Goal: Transaction & Acquisition: Purchase product/service

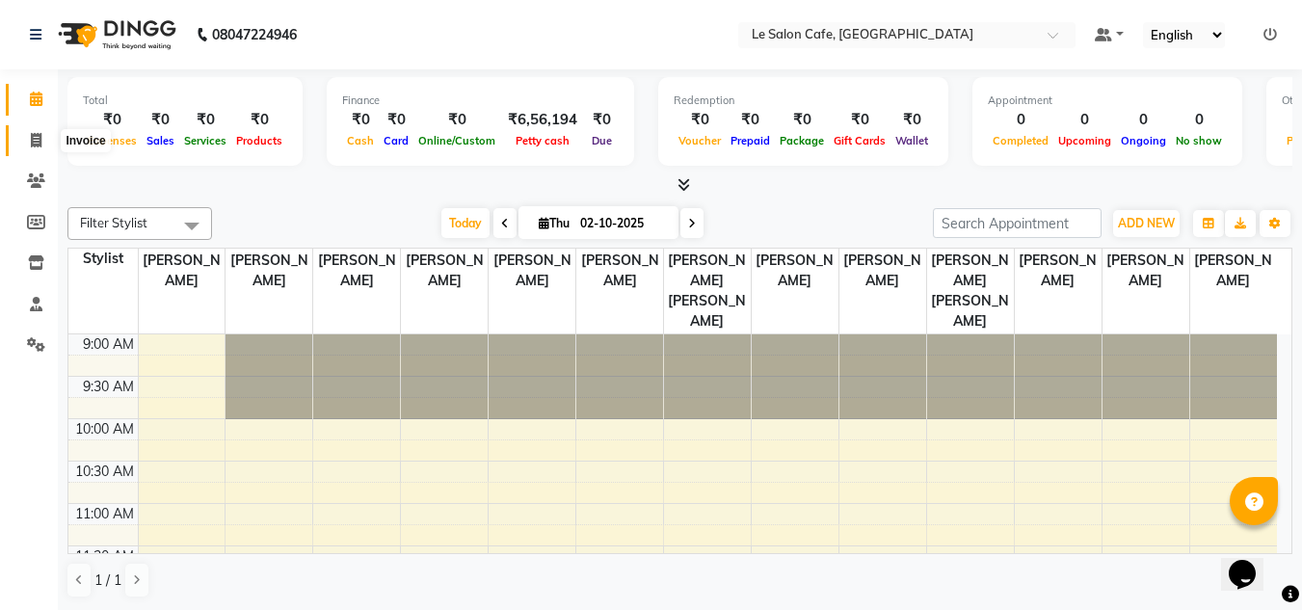
click at [39, 141] on icon at bounding box center [36, 140] width 11 height 14
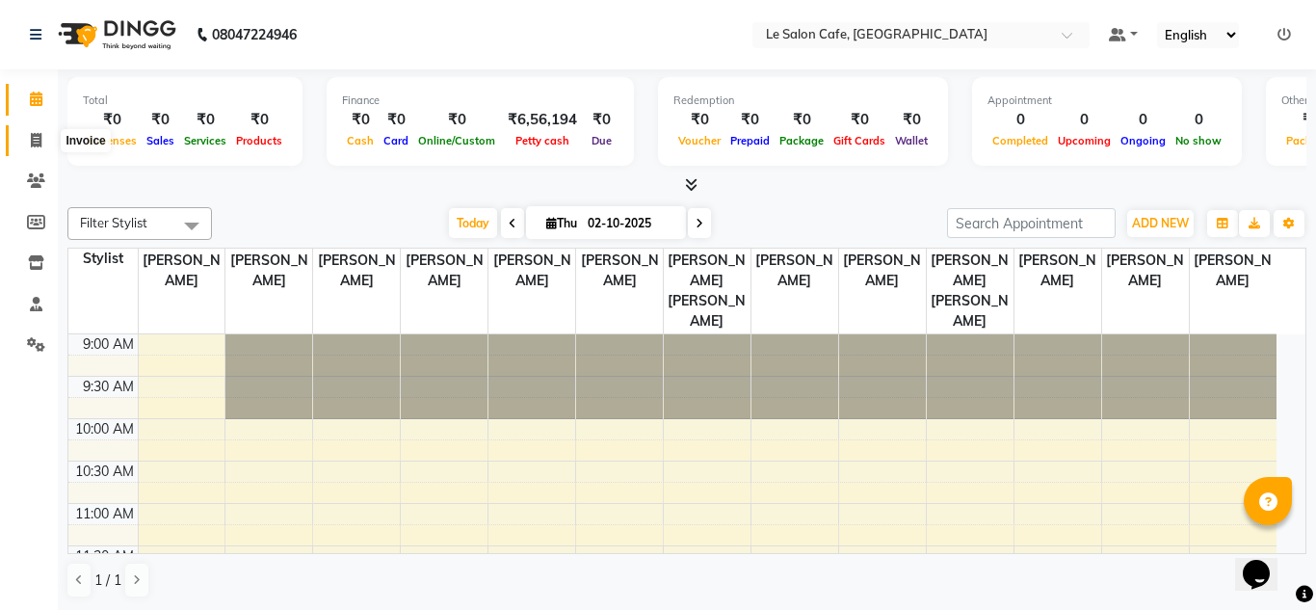
select select "594"
select select "service"
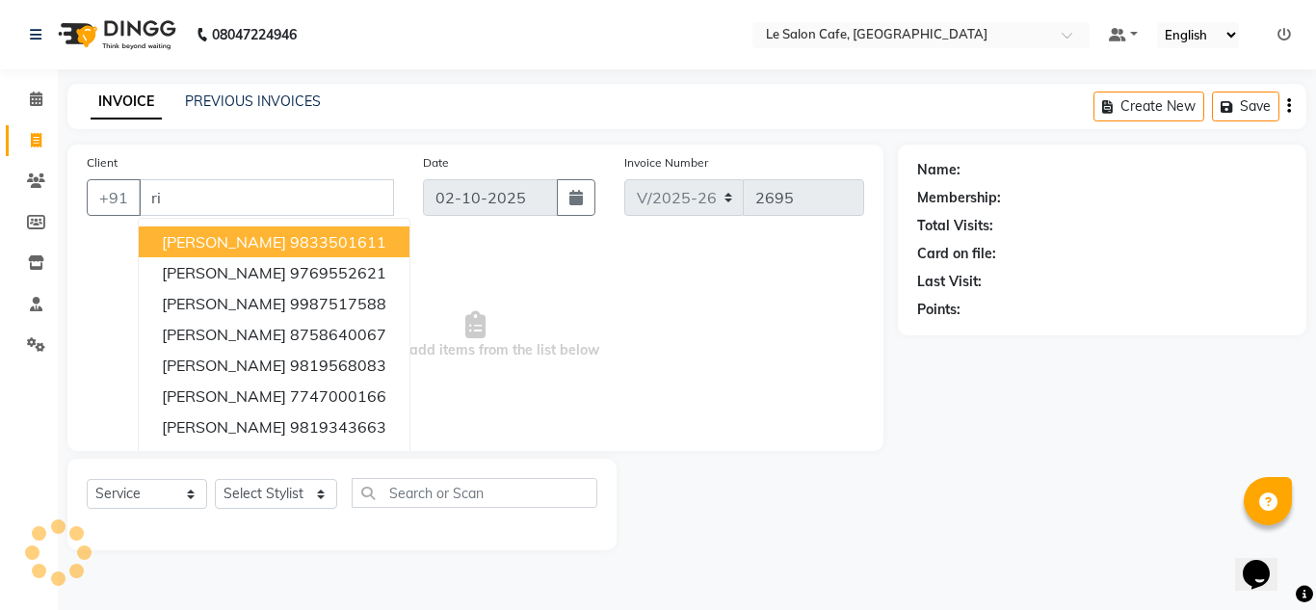
type input "r"
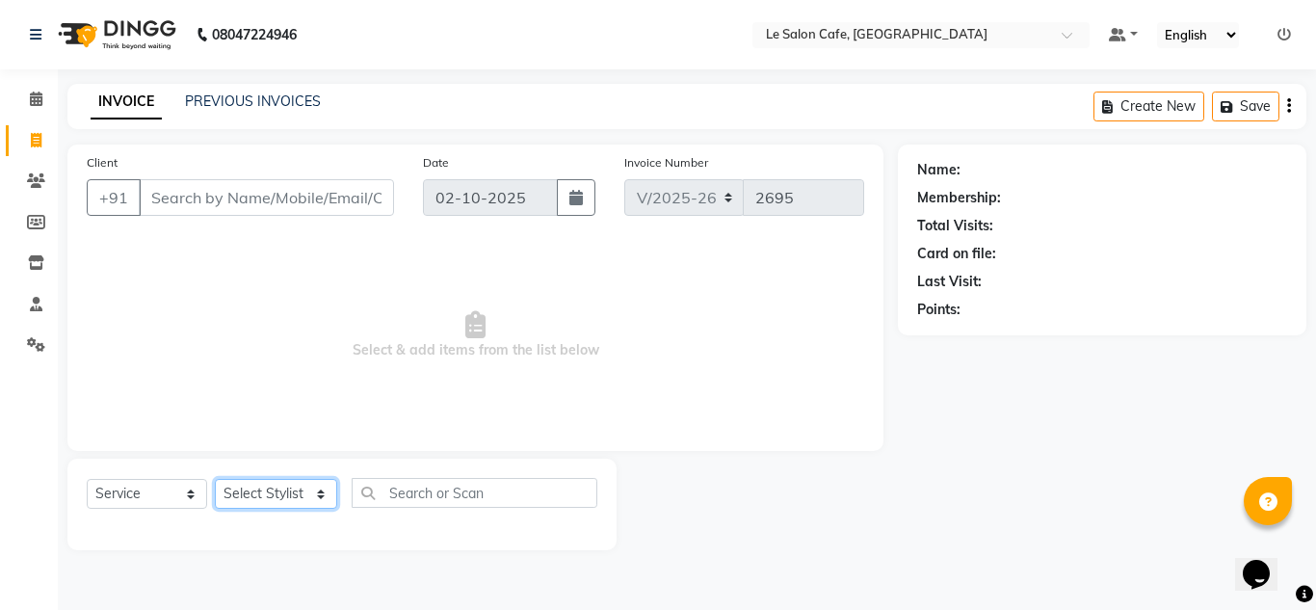
click at [318, 495] on select "Select Stylist [PERSON_NAME] [PERSON_NAME] Kadam [PERSON_NAME] [PERSON_NAME] Fr…" at bounding box center [276, 494] width 122 height 30
select select "67615"
click at [215, 479] on select "Select Stylist [PERSON_NAME] [PERSON_NAME] Kadam [PERSON_NAME] [PERSON_NAME] Fr…" at bounding box center [276, 494] width 122 height 30
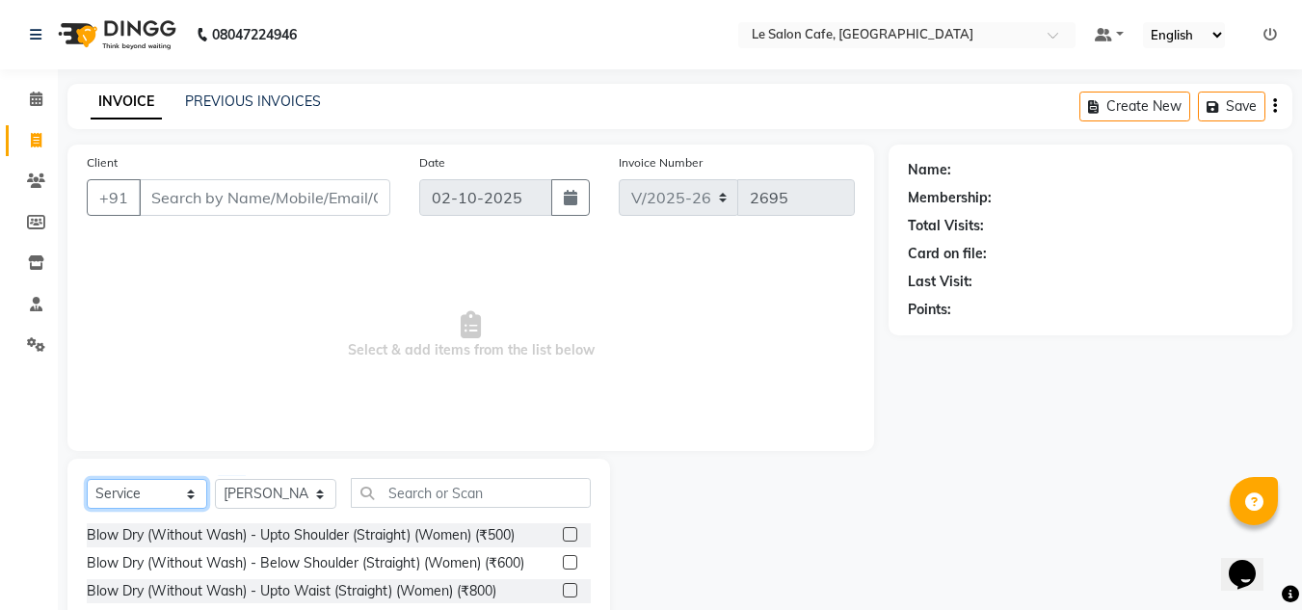
click at [185, 494] on select "Select Service Product Membership Package Voucher Prepaid Gift Card" at bounding box center [147, 494] width 120 height 30
click at [428, 496] on input "text" at bounding box center [471, 493] width 240 height 30
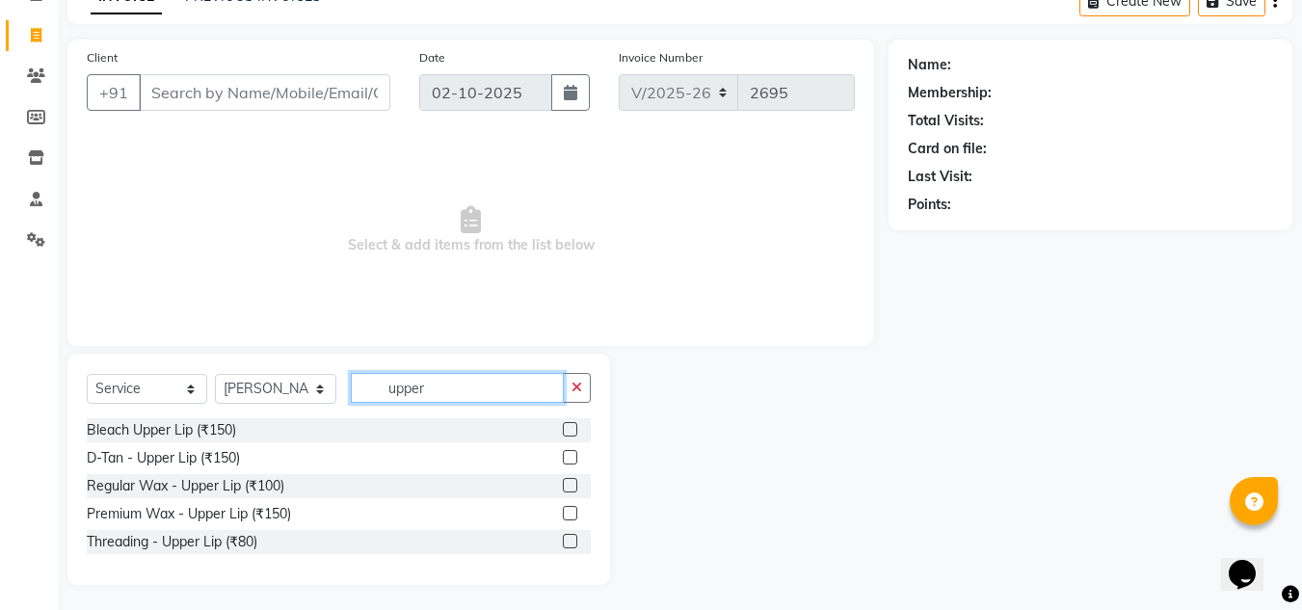
scroll to position [109, 0]
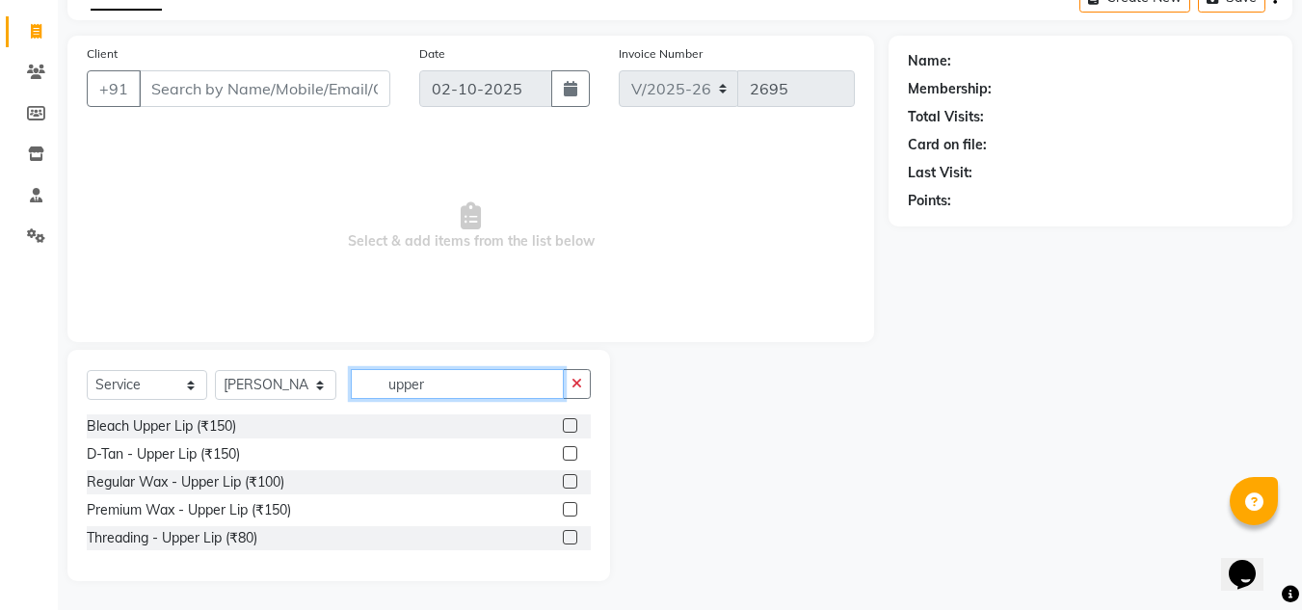
type input "upper"
click at [572, 478] on label at bounding box center [570, 481] width 14 height 14
click at [572, 478] on input "checkbox" at bounding box center [569, 482] width 13 height 13
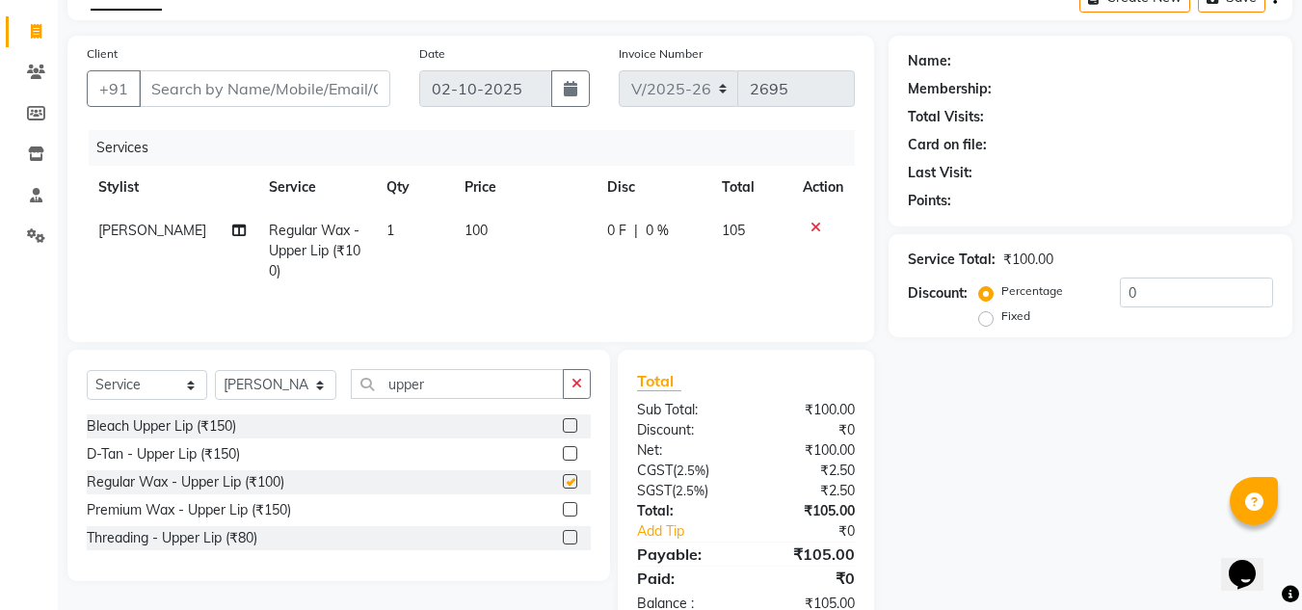
checkbox input "false"
click at [571, 501] on div at bounding box center [577, 510] width 28 height 24
click at [570, 507] on label at bounding box center [570, 509] width 14 height 14
click at [570, 507] on input "checkbox" at bounding box center [569, 510] width 13 height 13
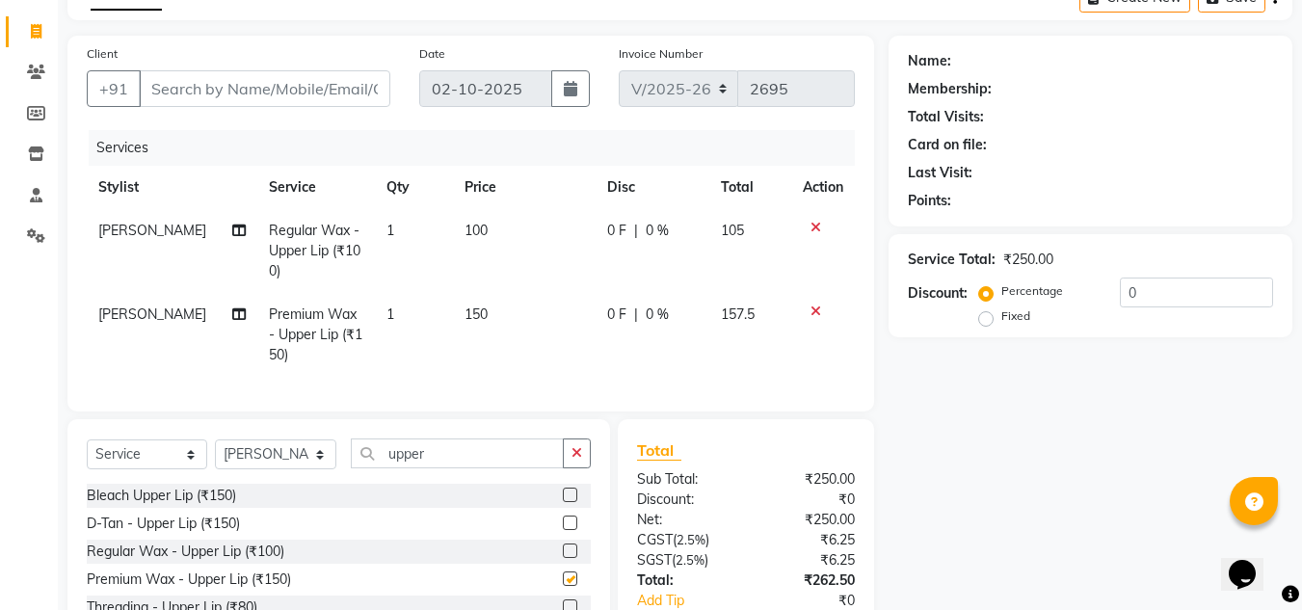
checkbox input "false"
click at [440, 465] on input "upper" at bounding box center [457, 453] width 213 height 30
type input "u"
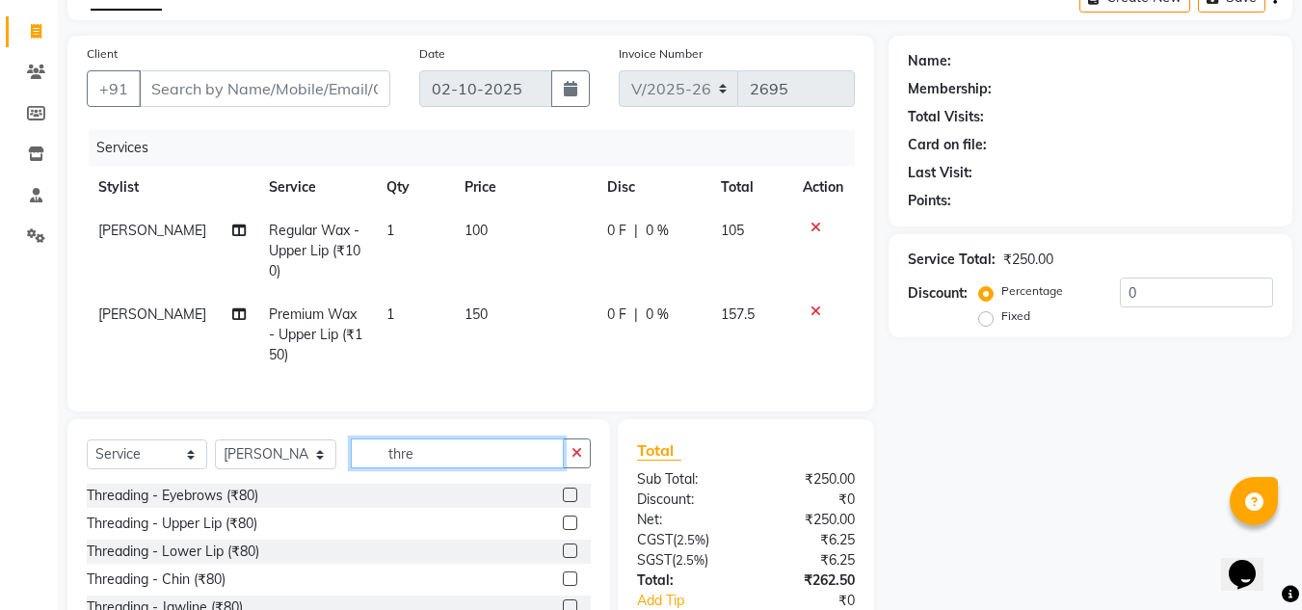
type input "thre"
click at [563, 502] on label at bounding box center [570, 495] width 14 height 14
click at [563, 502] on input "checkbox" at bounding box center [569, 496] width 13 height 13
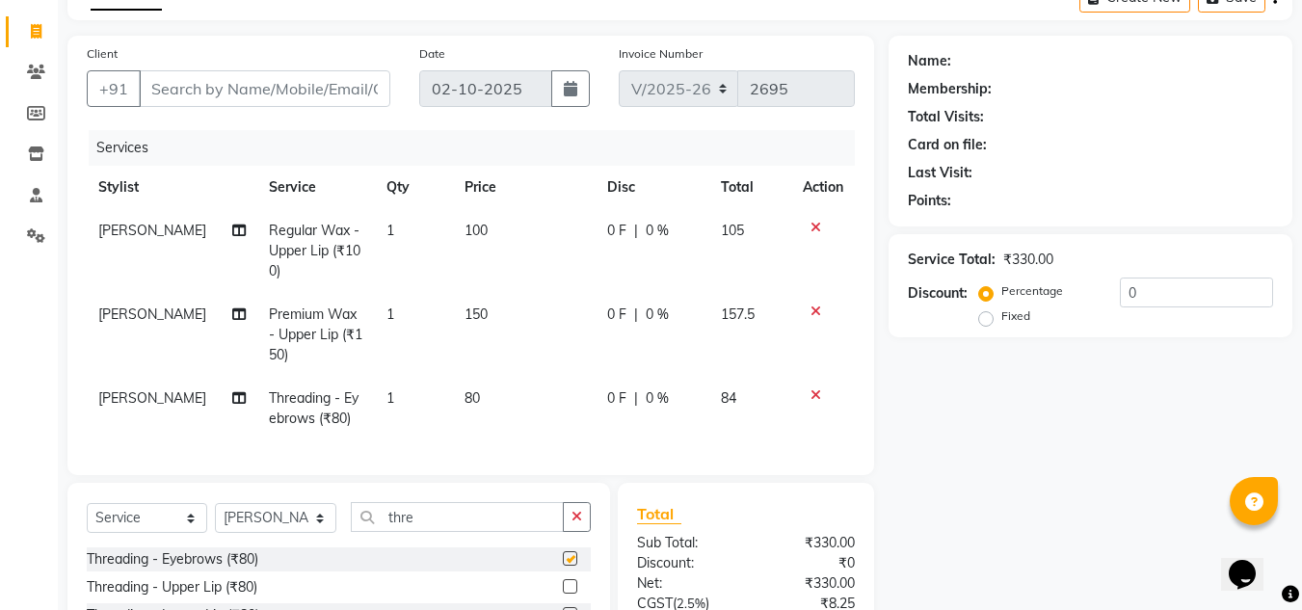
checkbox input "false"
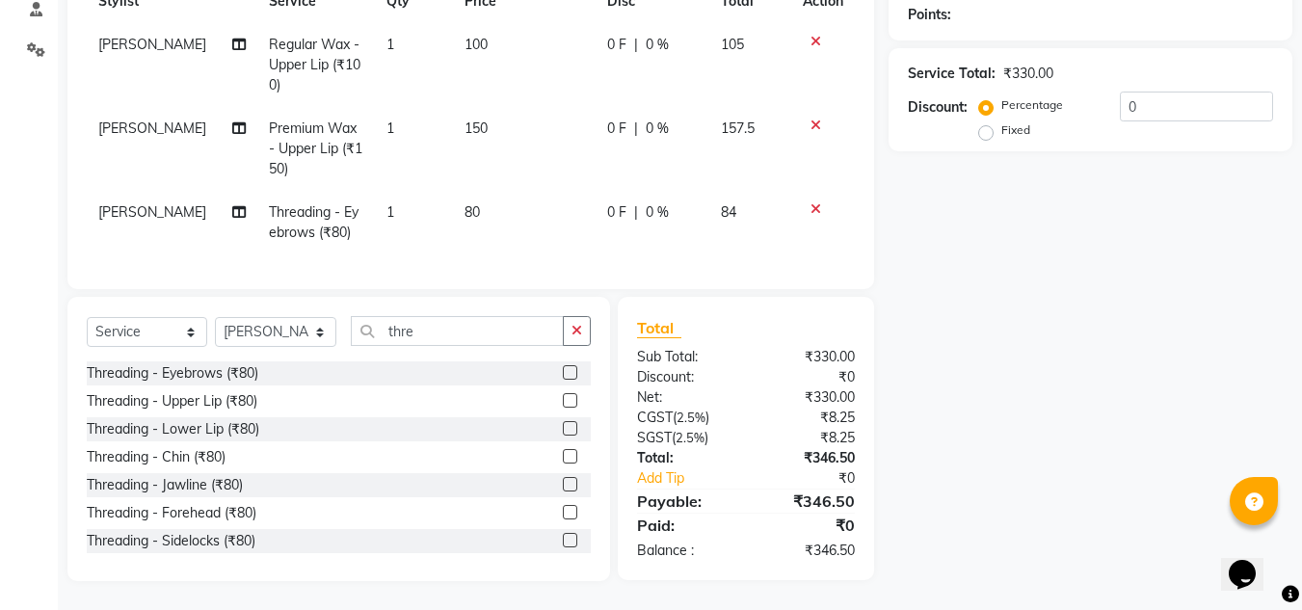
scroll to position [302, 0]
click at [563, 519] on label at bounding box center [570, 512] width 14 height 14
click at [563, 519] on input "checkbox" at bounding box center [569, 513] width 13 height 13
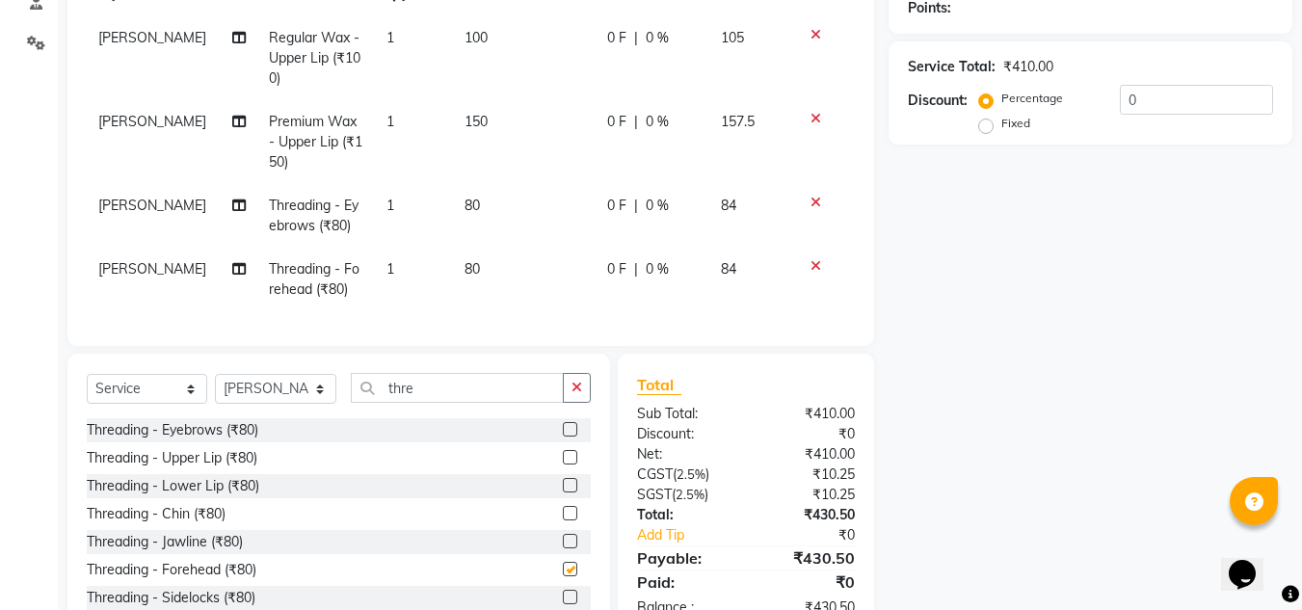
checkbox input "false"
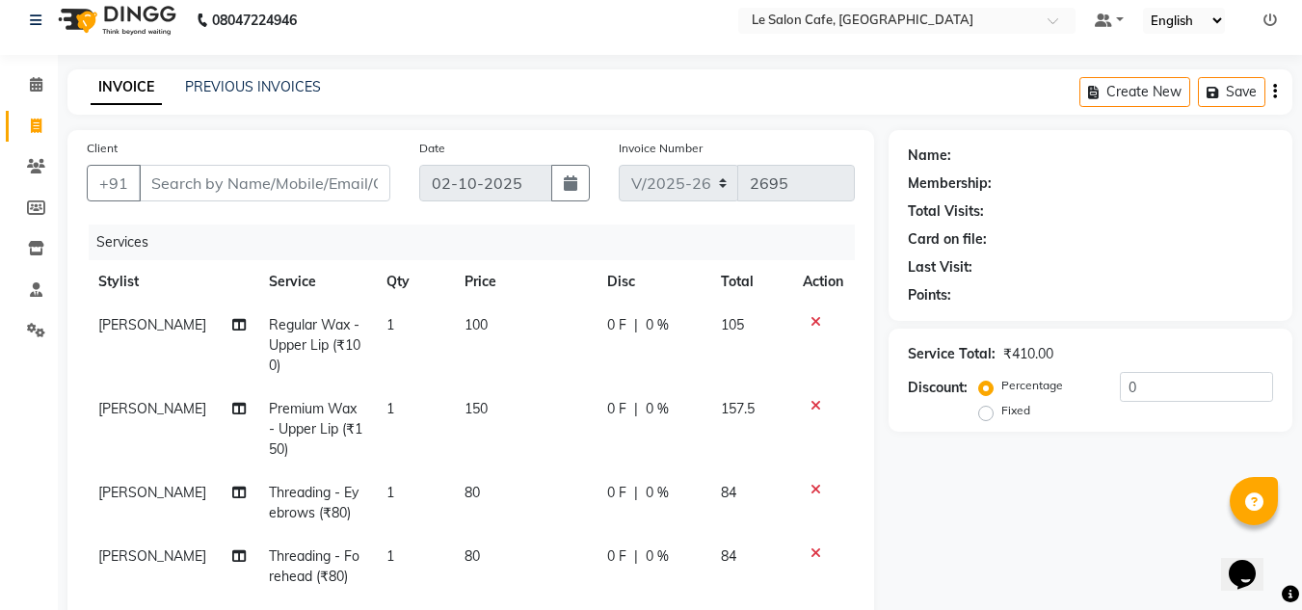
scroll to position [13, 0]
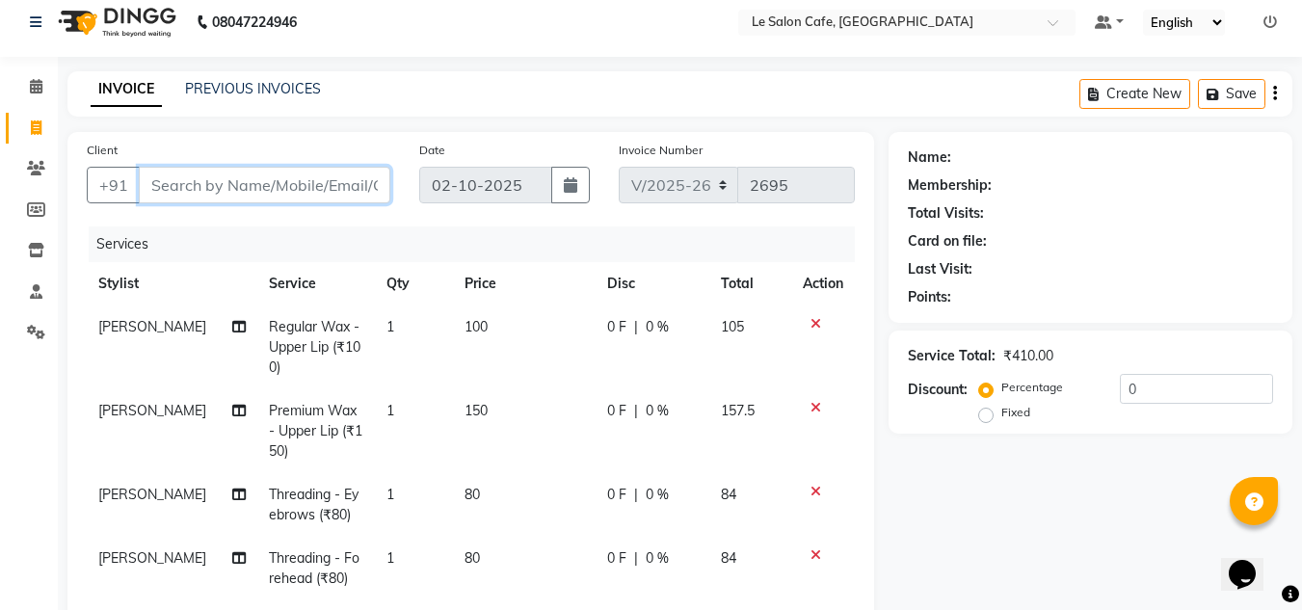
click at [191, 185] on input "Client" at bounding box center [265, 185] width 252 height 37
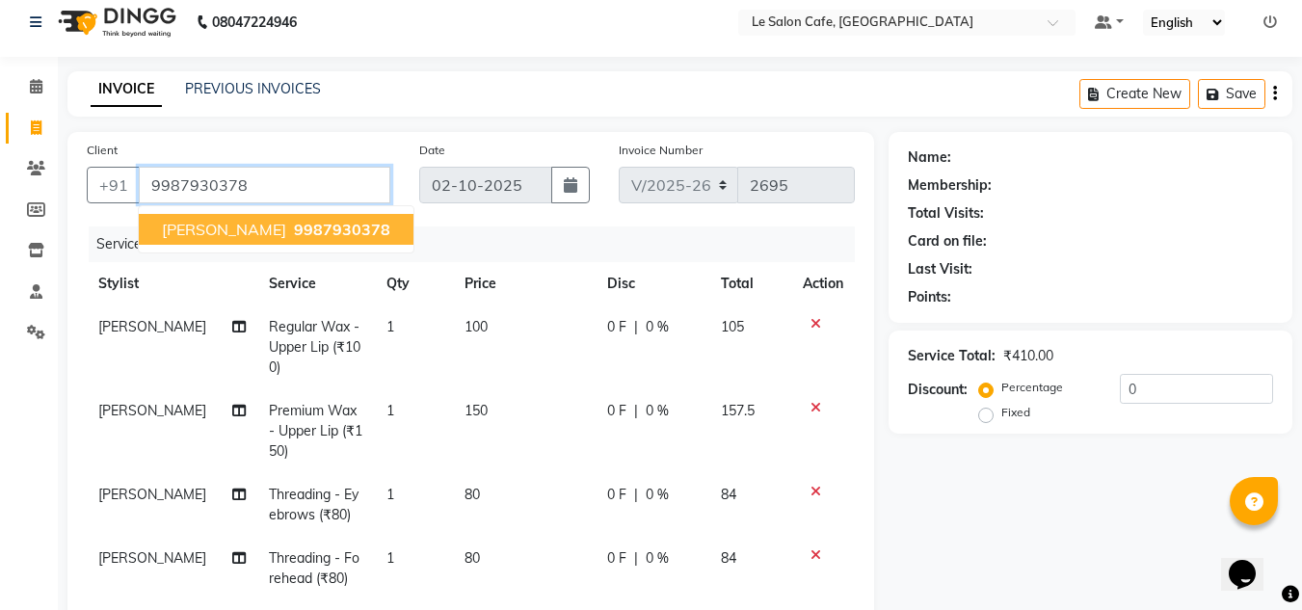
type input "9987930378"
select select "1: Object"
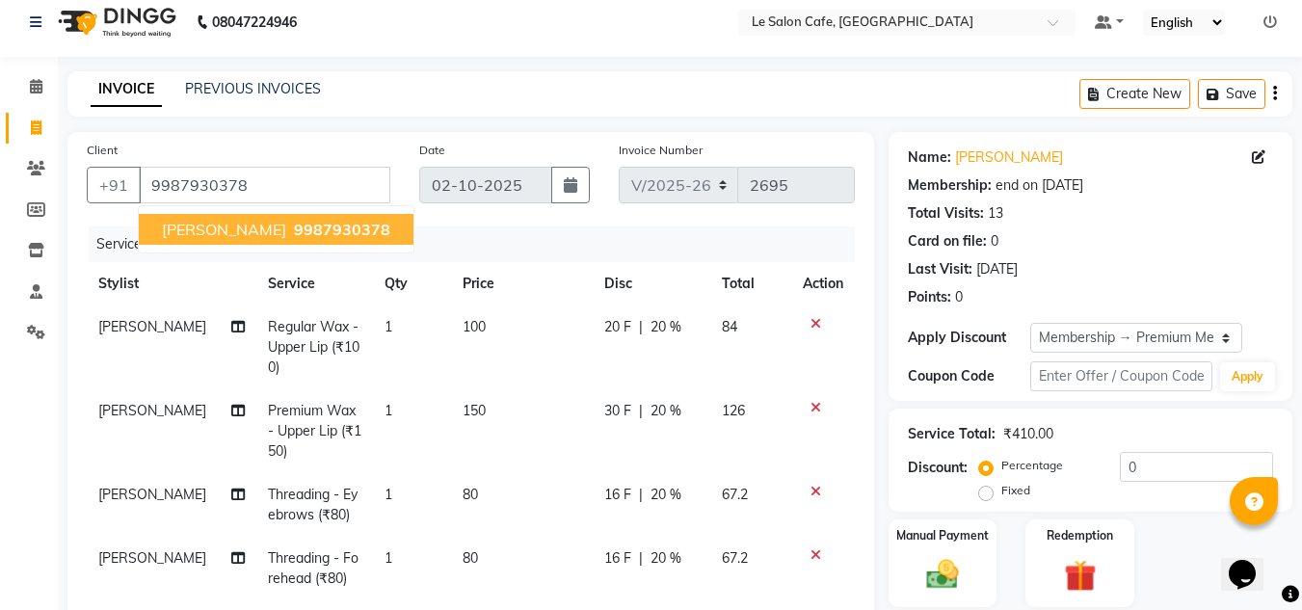
click at [203, 240] on button "Shikha Kothari 9987930378" at bounding box center [276, 229] width 275 height 31
select select "1: Object"
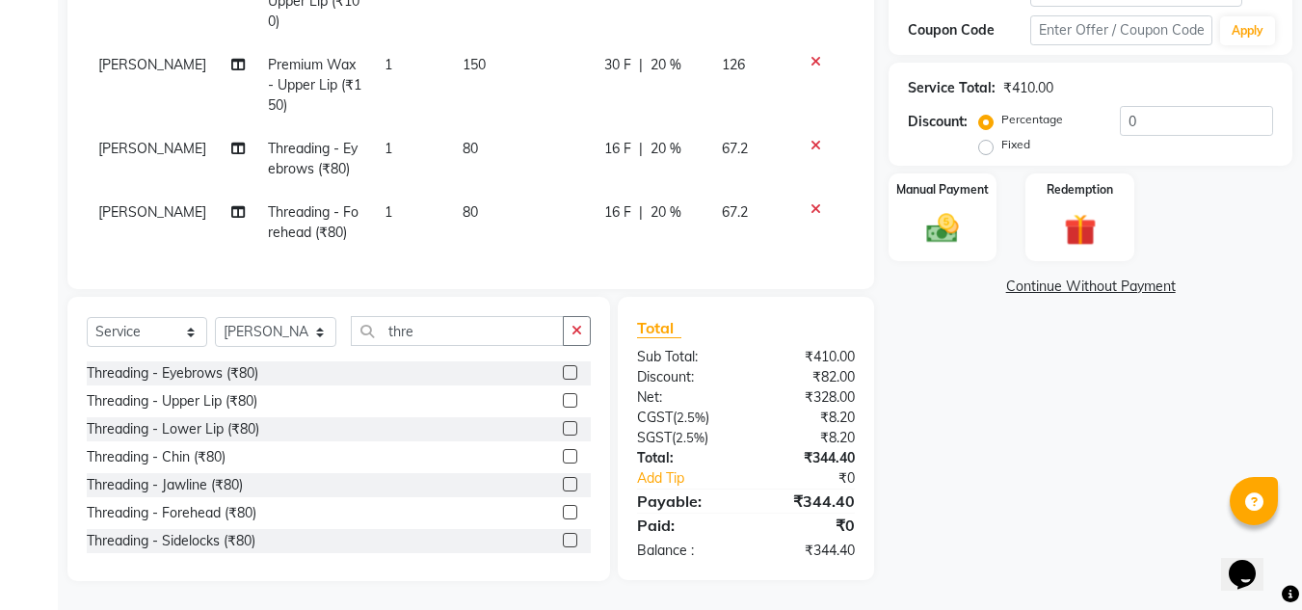
scroll to position [373, 0]
click at [921, 219] on img at bounding box center [943, 228] width 54 height 39
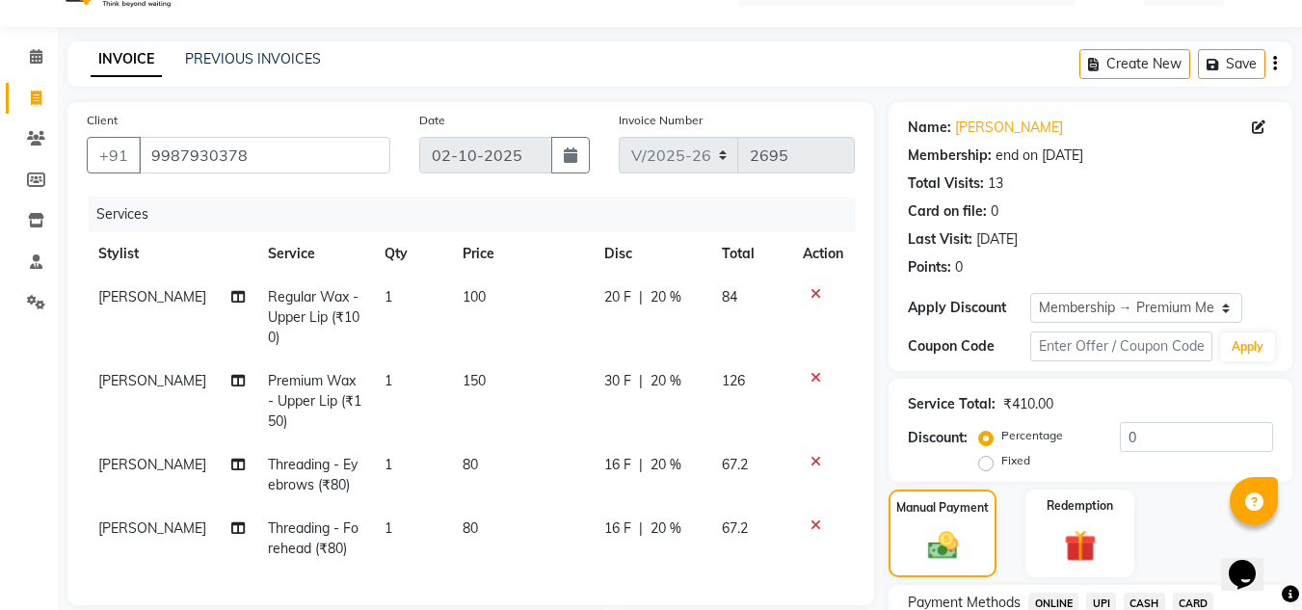
scroll to position [0, 0]
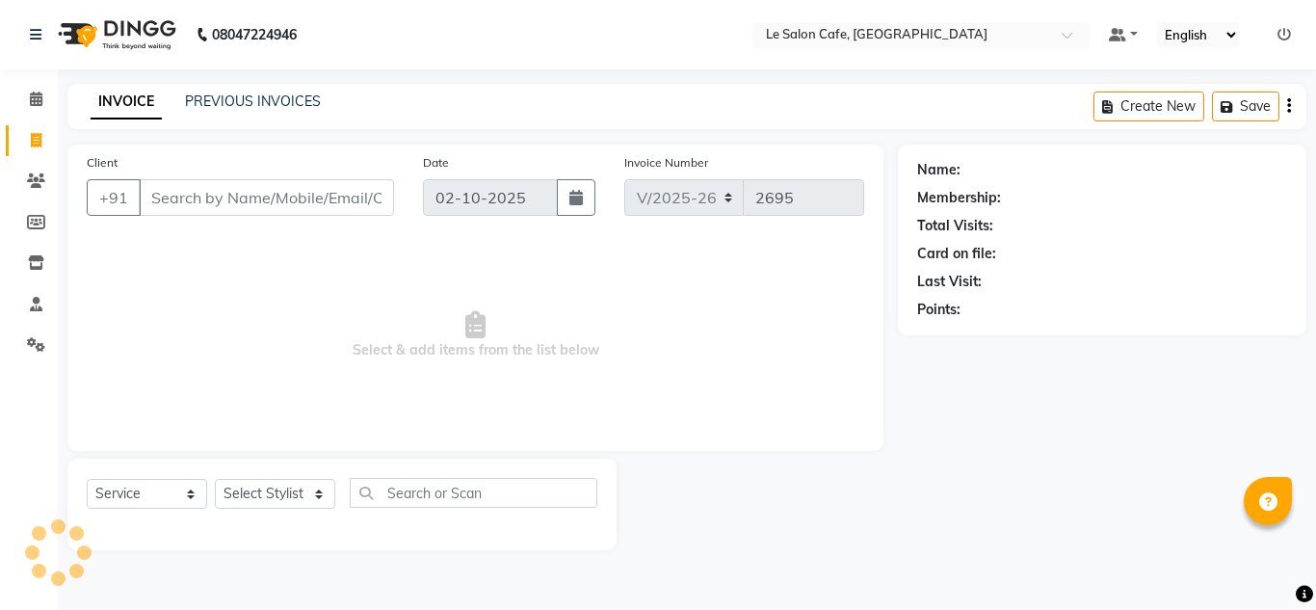
select select "594"
select select "service"
click at [197, 199] on input "Client" at bounding box center [266, 197] width 255 height 37
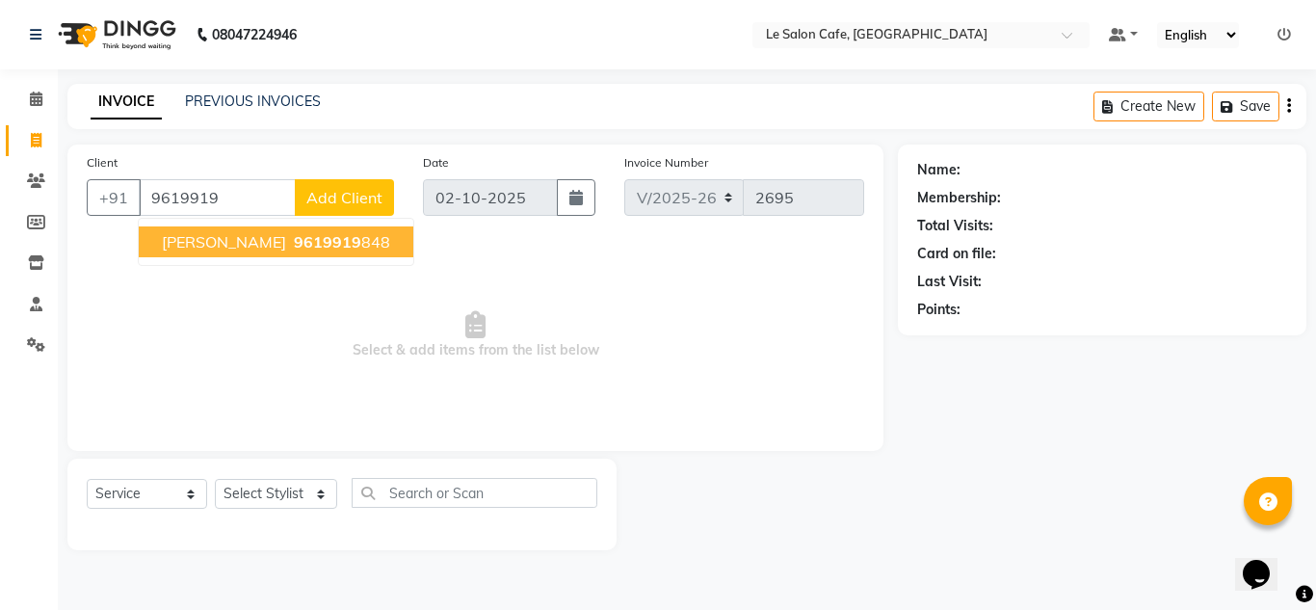
click at [294, 250] on span "9619919" at bounding box center [327, 241] width 67 height 19
type input "9619919848"
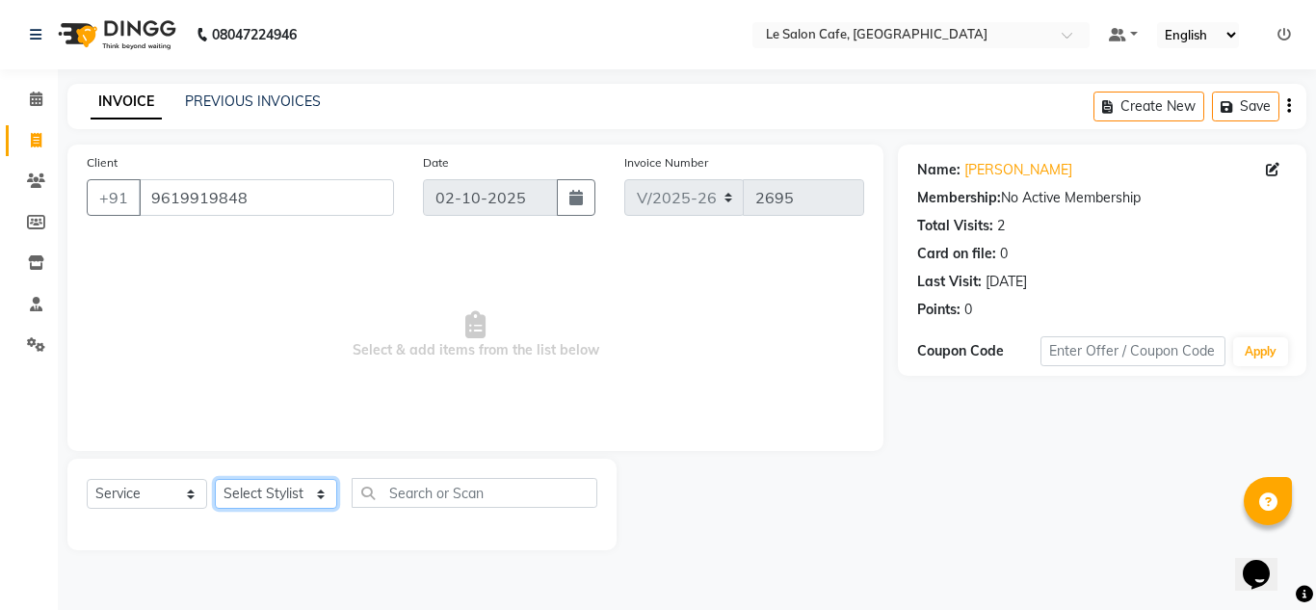
click at [283, 497] on select "Select Stylist [PERSON_NAME] [PERSON_NAME] Kadam [PERSON_NAME] [PERSON_NAME] Fr…" at bounding box center [276, 494] width 122 height 30
select select "86050"
click at [215, 479] on select "Select Stylist [PERSON_NAME] [PERSON_NAME] Kadam [PERSON_NAME] [PERSON_NAME] Fr…" at bounding box center [276, 494] width 122 height 30
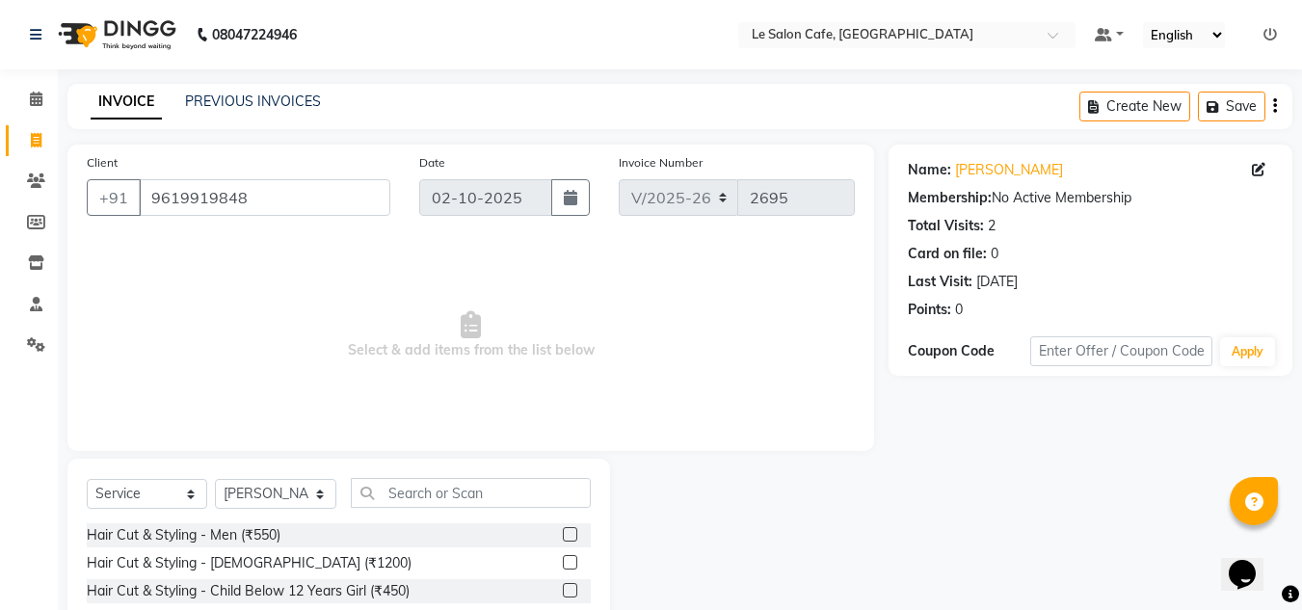
click at [563, 562] on label at bounding box center [570, 562] width 14 height 14
click at [563, 562] on input "checkbox" at bounding box center [569, 563] width 13 height 13
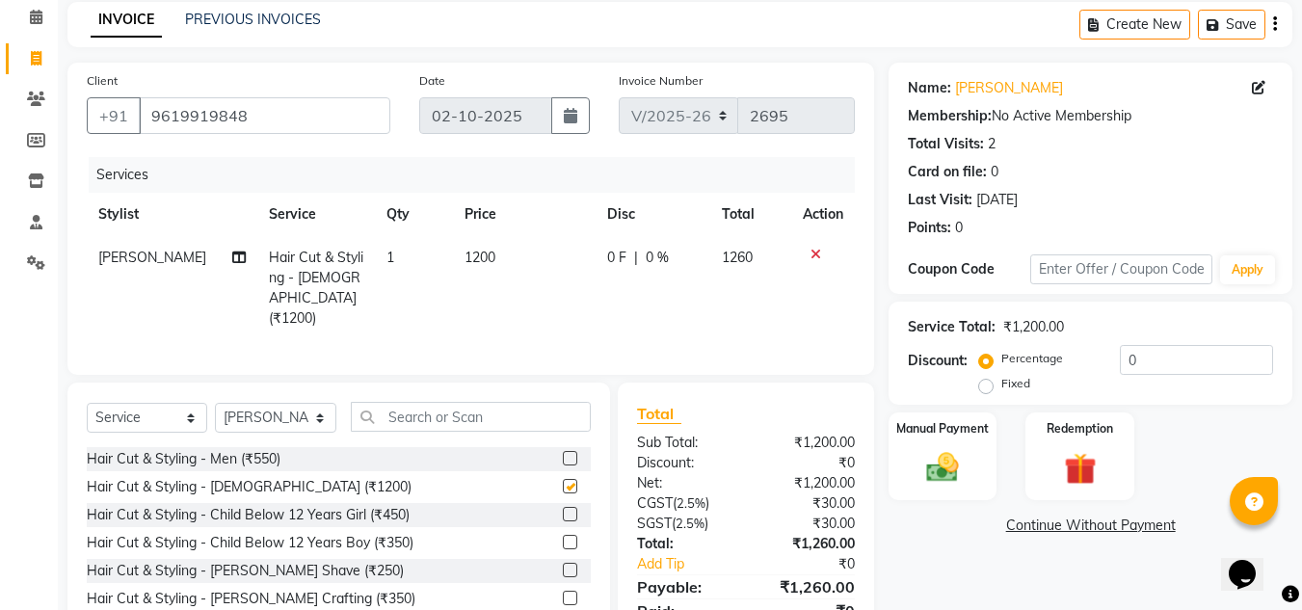
checkbox input "false"
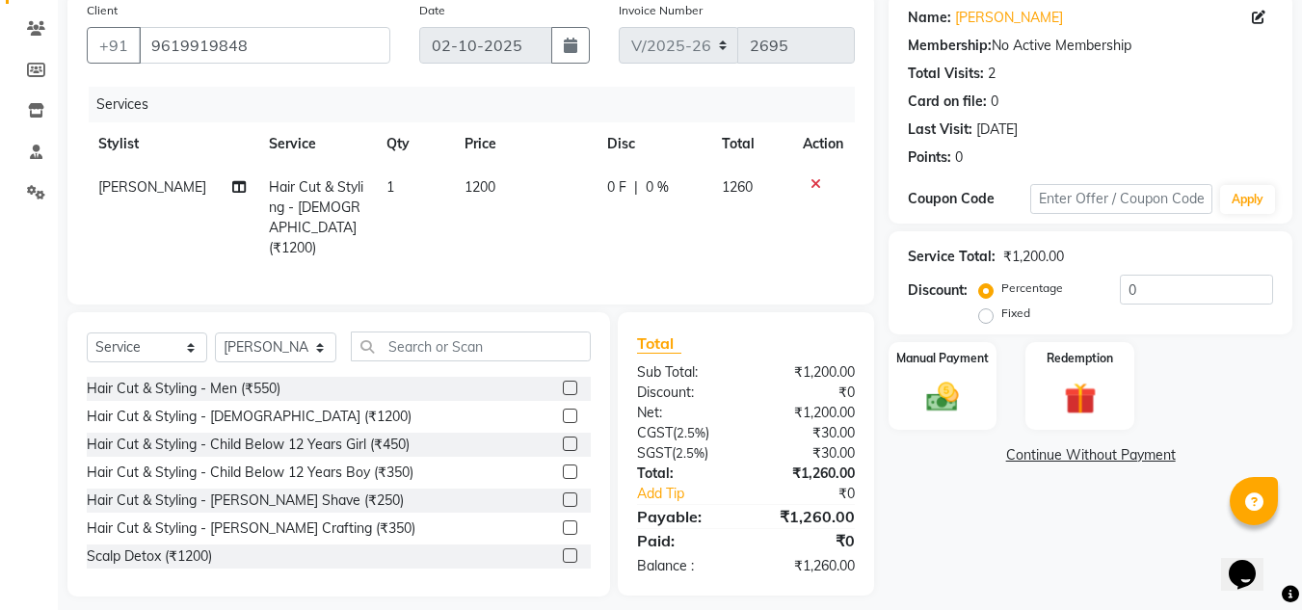
scroll to position [162, 0]
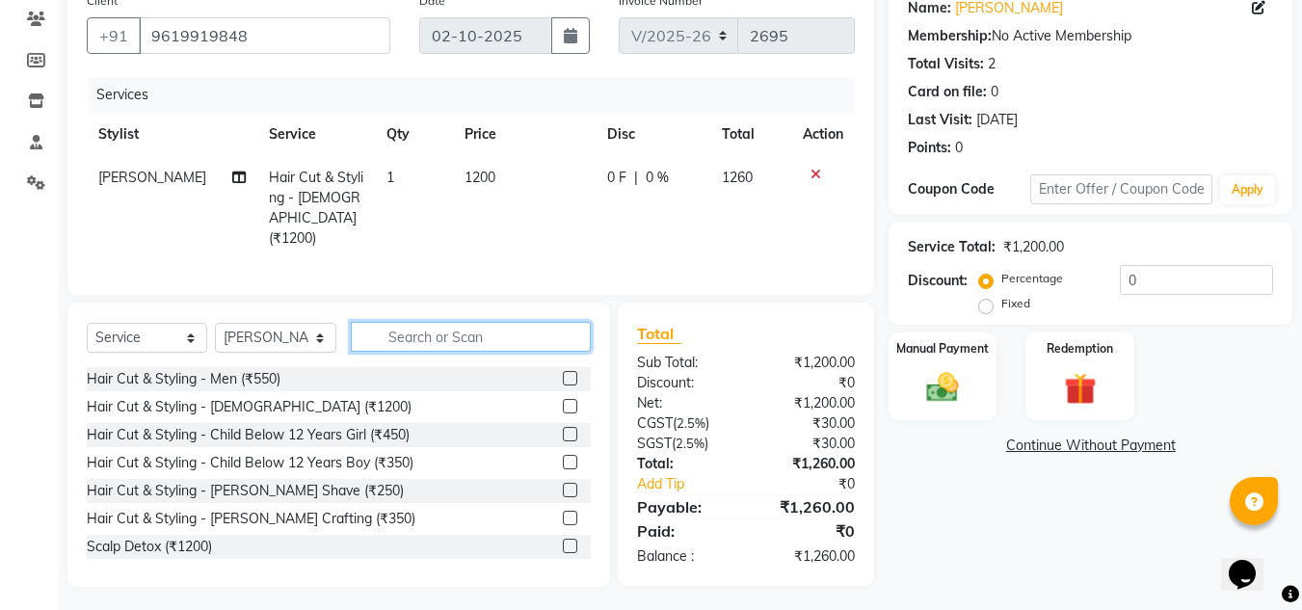
drag, startPoint x: 415, startPoint y: 342, endPoint x: 461, endPoint y: 293, distance: 66.8
click at [437, 322] on input "text" at bounding box center [471, 337] width 240 height 30
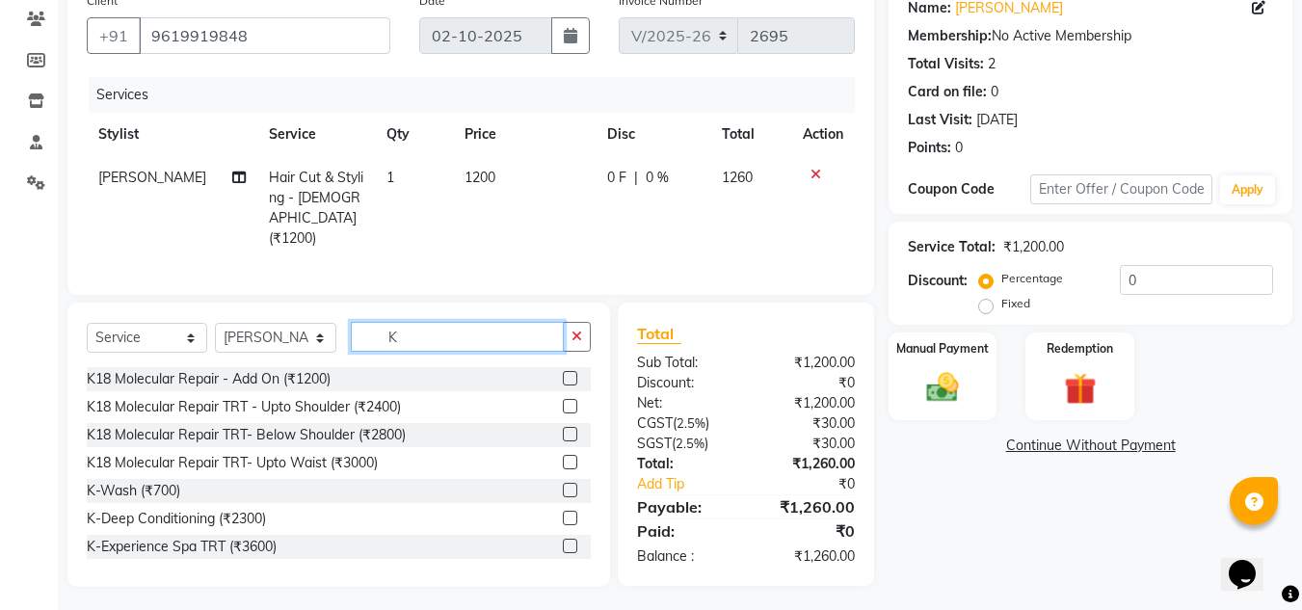
type input "K"
click at [563, 513] on label at bounding box center [570, 518] width 14 height 14
click at [563, 513] on input "checkbox" at bounding box center [569, 519] width 13 height 13
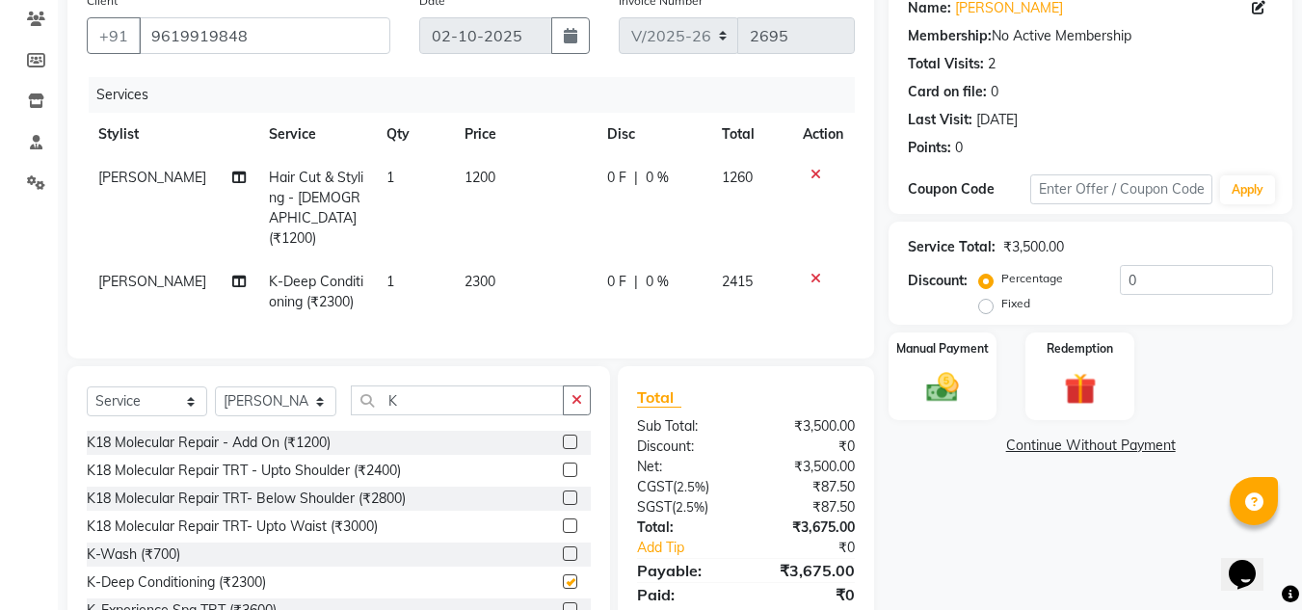
checkbox input "false"
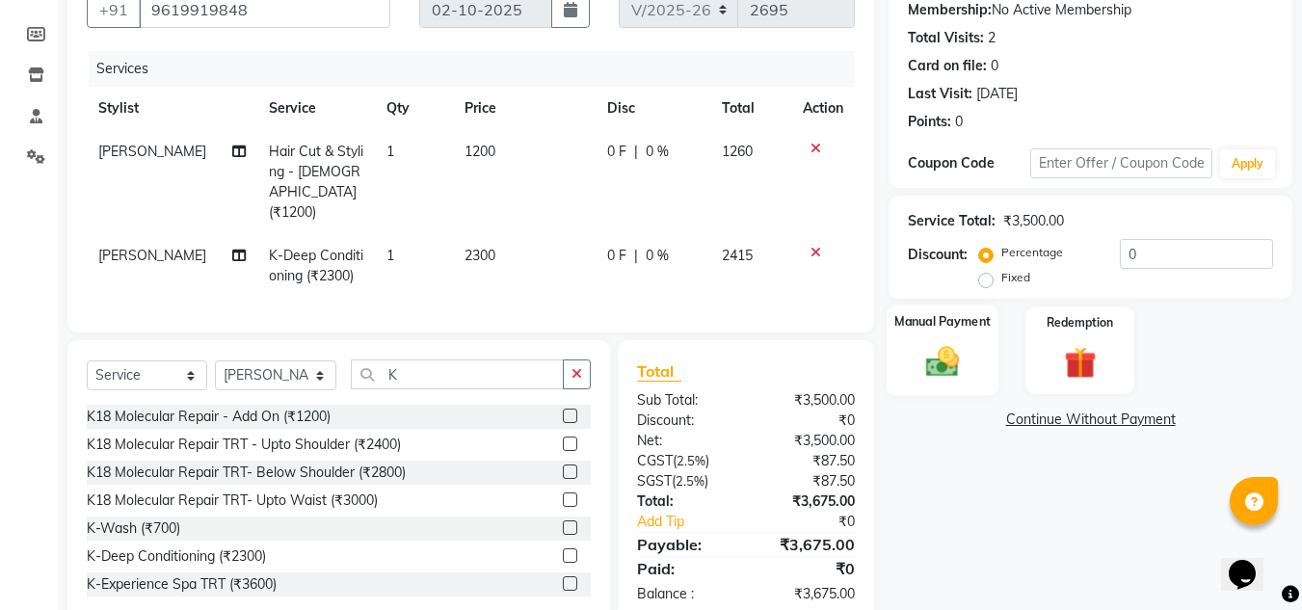
scroll to position [226, 0]
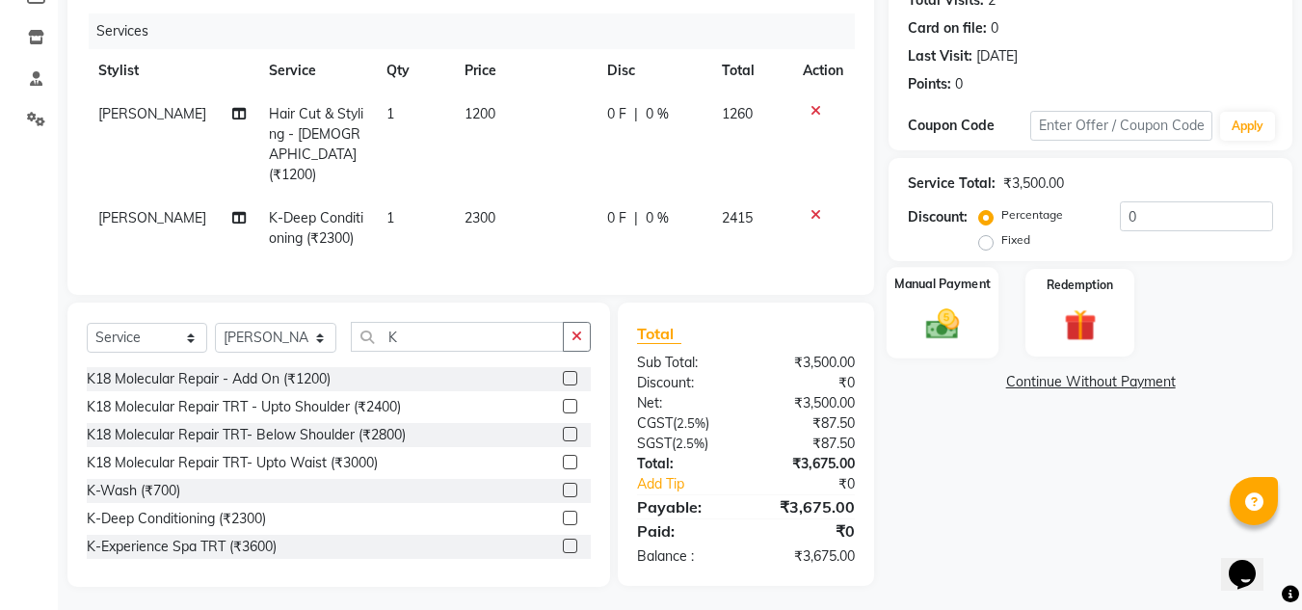
click at [961, 333] on img at bounding box center [943, 324] width 54 height 39
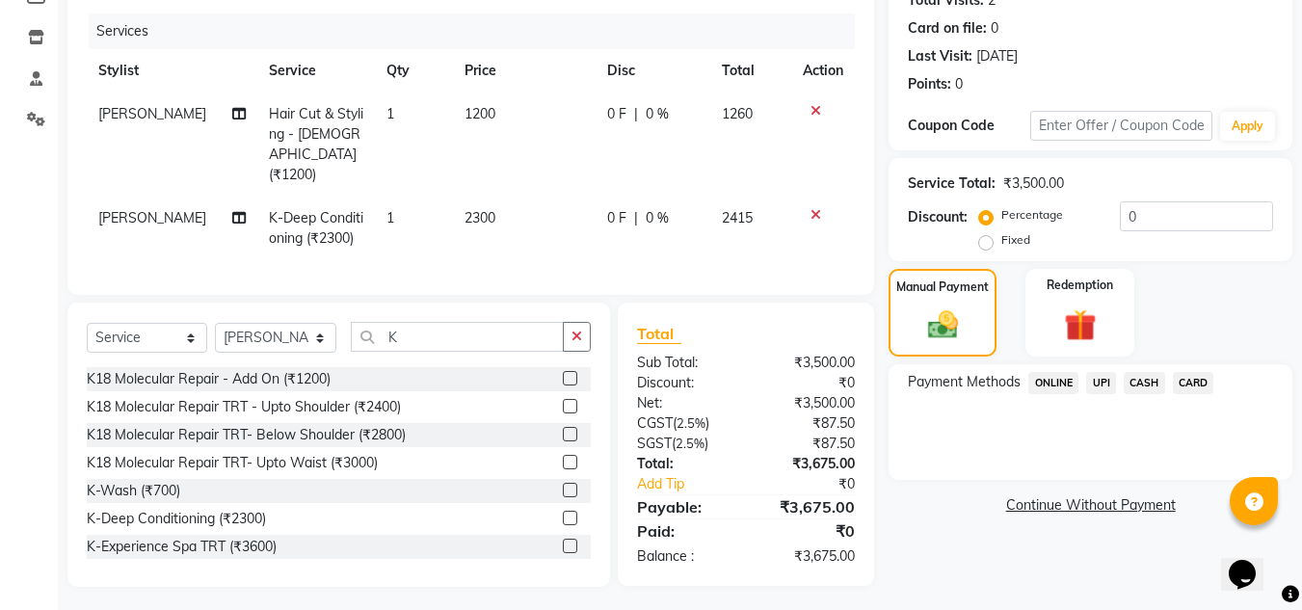
click at [1101, 378] on span "UPI" at bounding box center [1101, 383] width 30 height 22
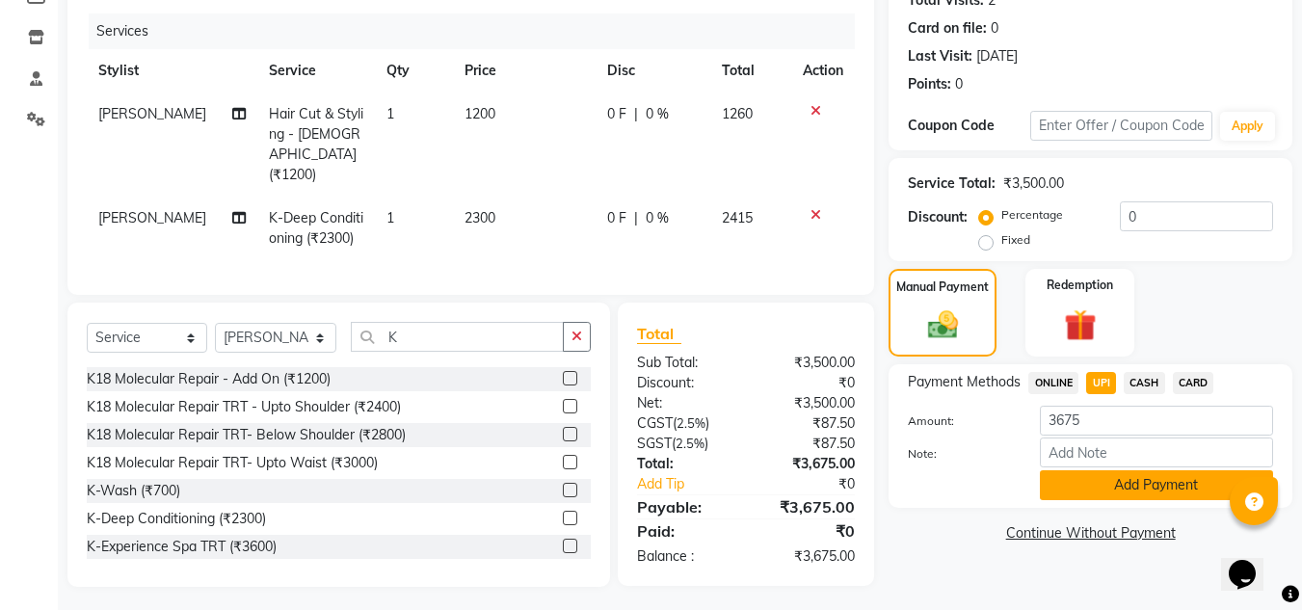
click at [1121, 490] on button "Add Payment" at bounding box center [1156, 485] width 233 height 30
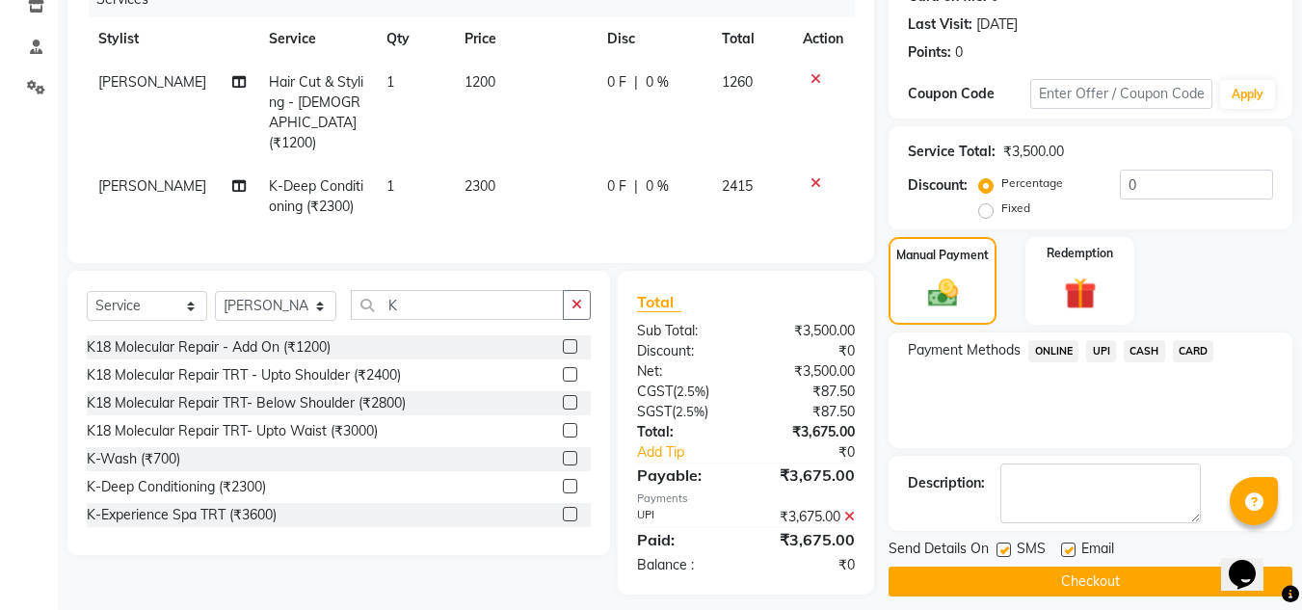
scroll to position [273, 0]
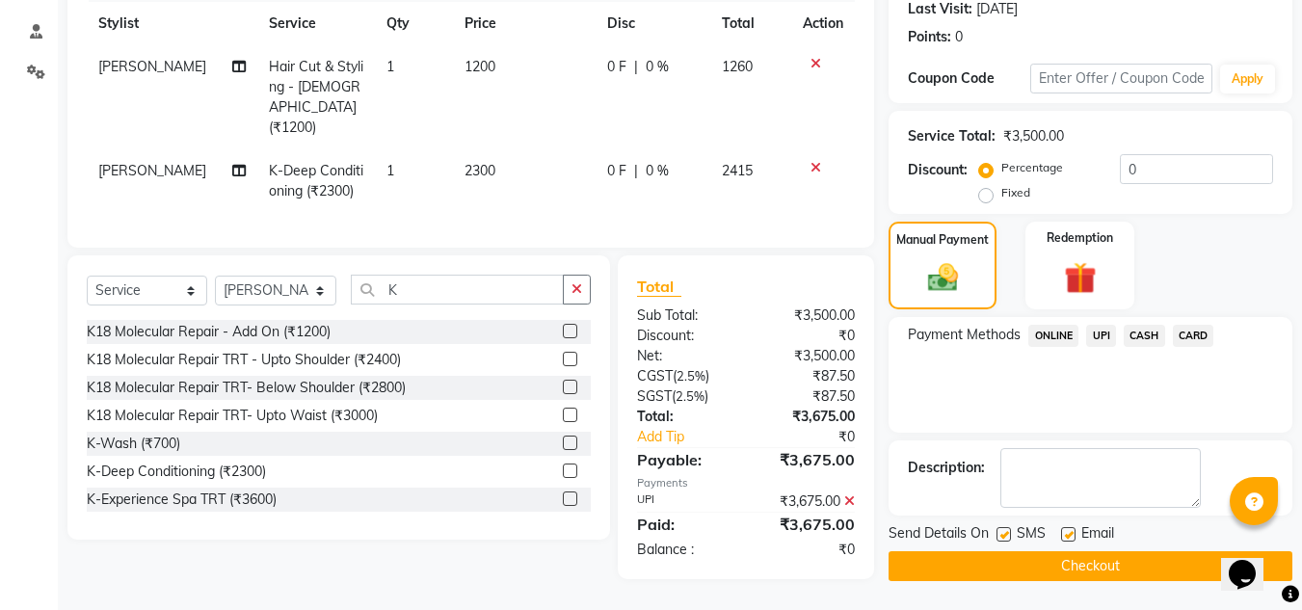
click at [1066, 534] on label at bounding box center [1068, 534] width 14 height 14
click at [1066, 534] on input "checkbox" at bounding box center [1067, 535] width 13 height 13
checkbox input "false"
click at [1066, 571] on button "Checkout" at bounding box center [1091, 566] width 404 height 30
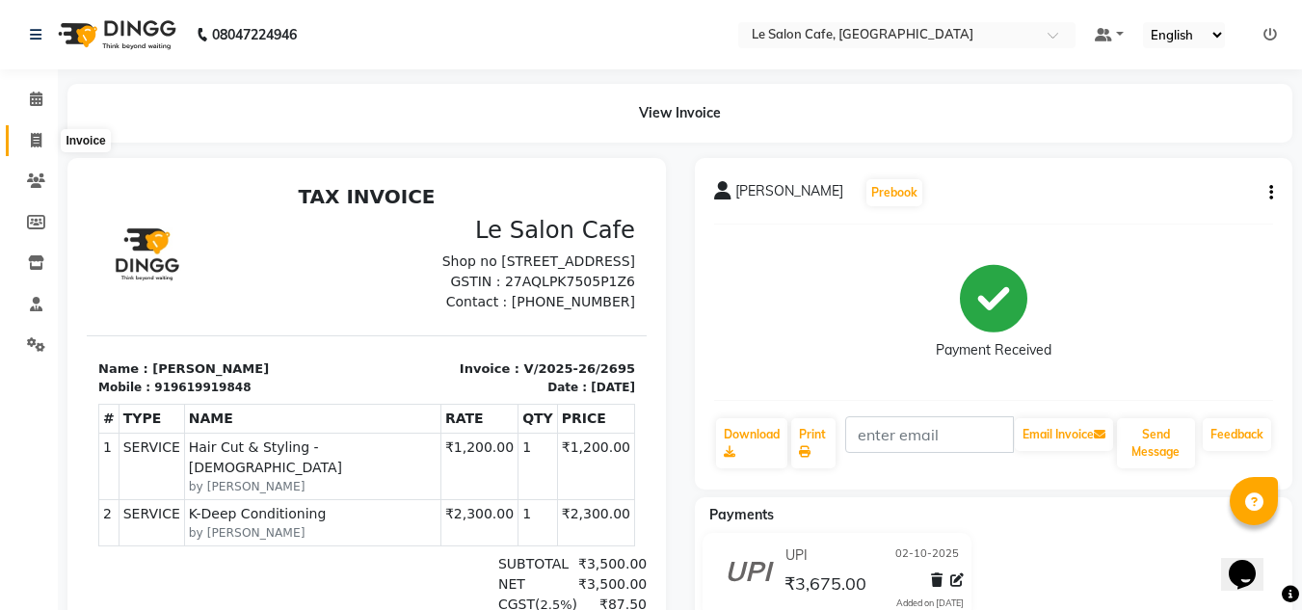
click at [40, 137] on icon at bounding box center [36, 140] width 11 height 14
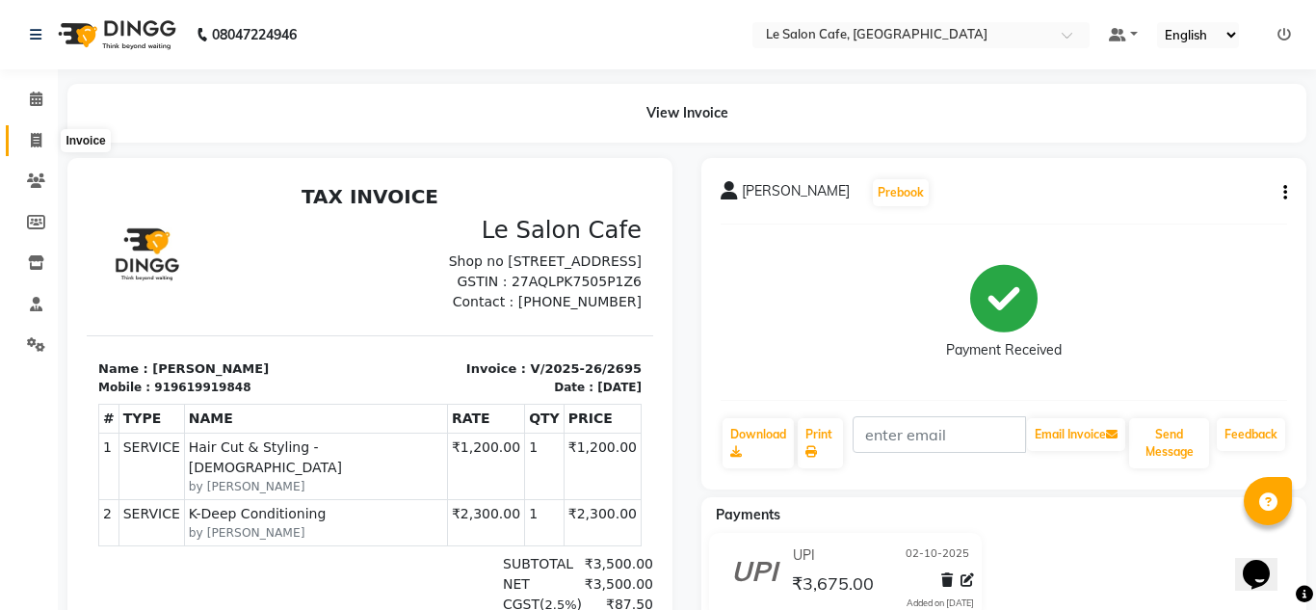
select select "594"
select select "service"
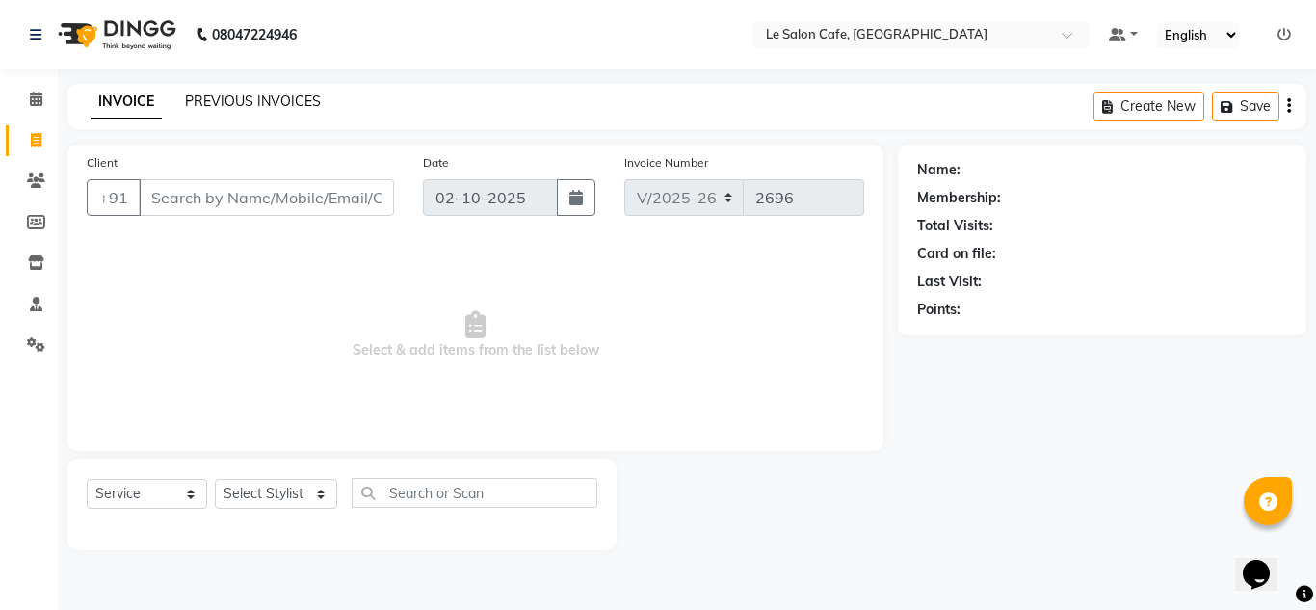
click at [253, 100] on link "PREVIOUS INVOICES" at bounding box center [253, 101] width 136 height 17
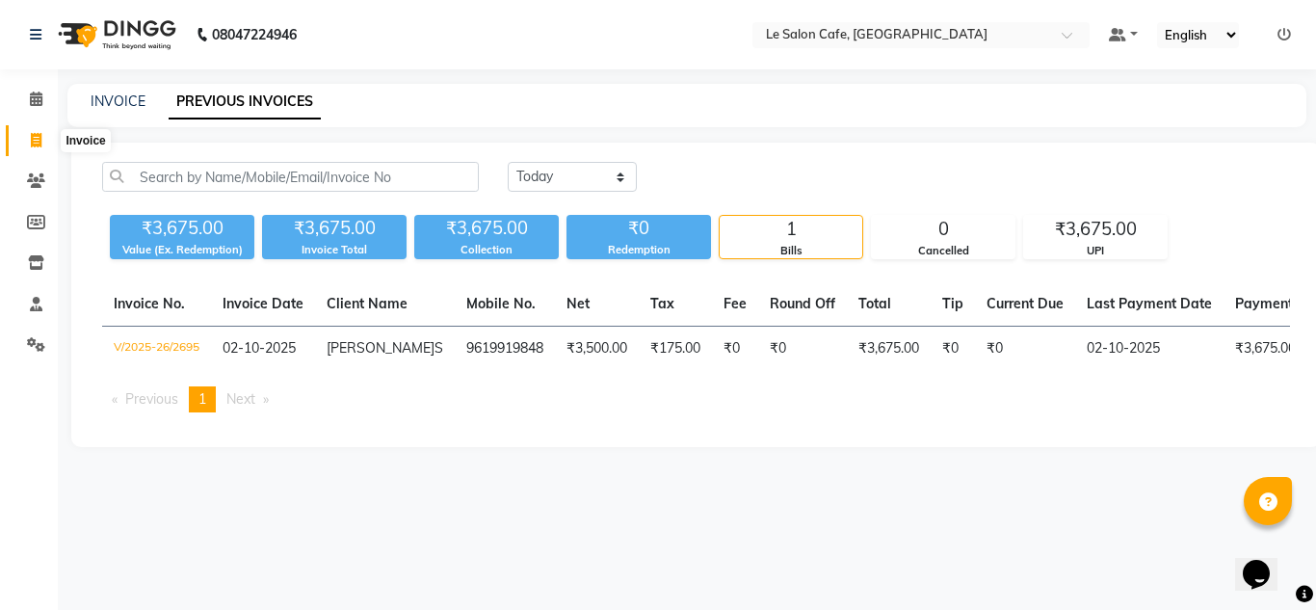
click at [39, 137] on icon at bounding box center [36, 140] width 11 height 14
select select "service"
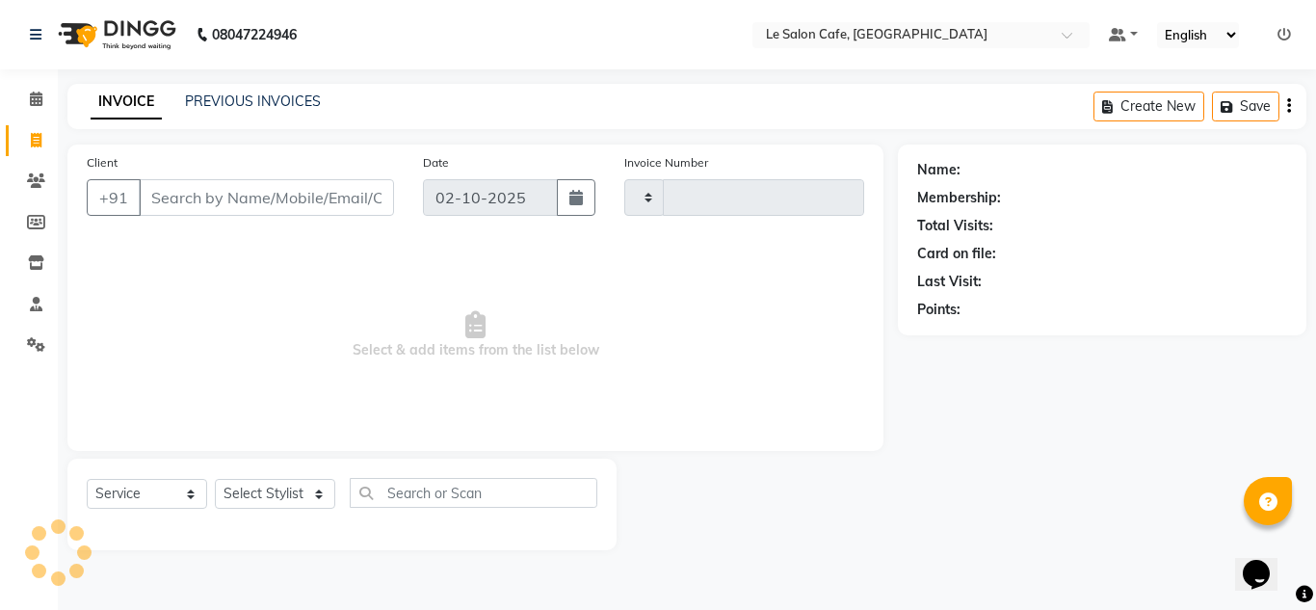
type input "2696"
select select "594"
click at [182, 188] on input "Client" at bounding box center [266, 197] width 255 height 37
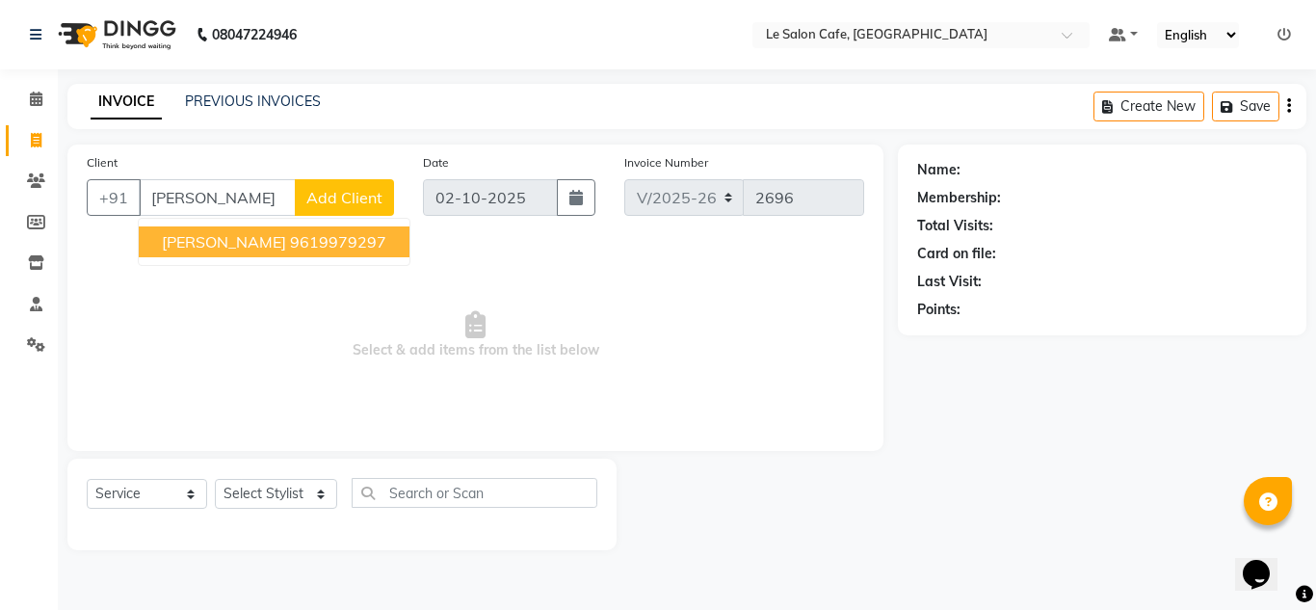
click at [290, 250] on ngb-highlight "9619979297" at bounding box center [338, 241] width 96 height 19
type input "9619979297"
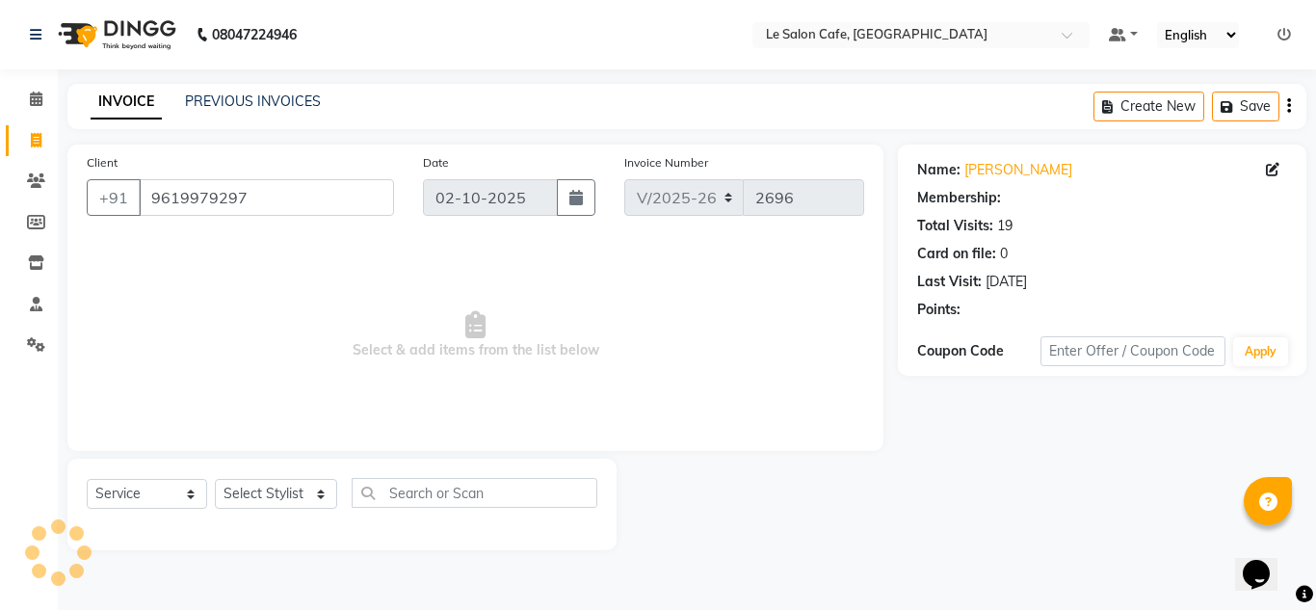
select select "1: Object"
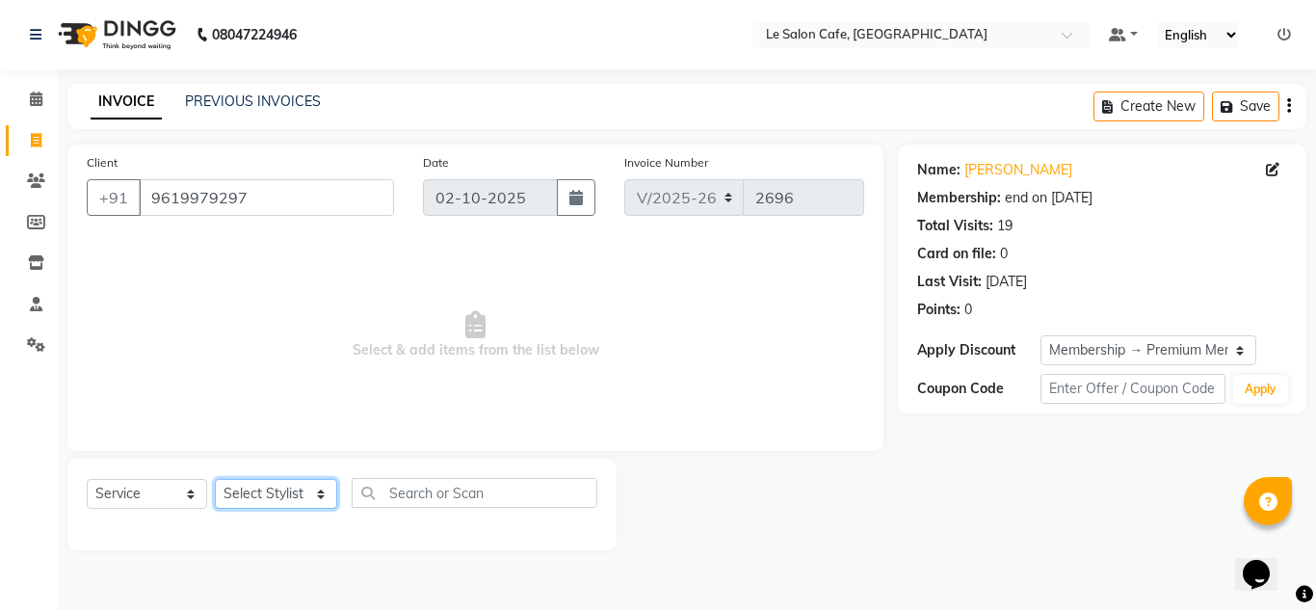
click at [279, 489] on select "Select Stylist [PERSON_NAME] [PERSON_NAME] Kadam [PERSON_NAME] [PERSON_NAME] Fr…" at bounding box center [276, 494] width 122 height 30
select select "92347"
click at [215, 479] on select "Select Stylist [PERSON_NAME] [PERSON_NAME] Kadam [PERSON_NAME] [PERSON_NAME] Fr…" at bounding box center [276, 494] width 122 height 30
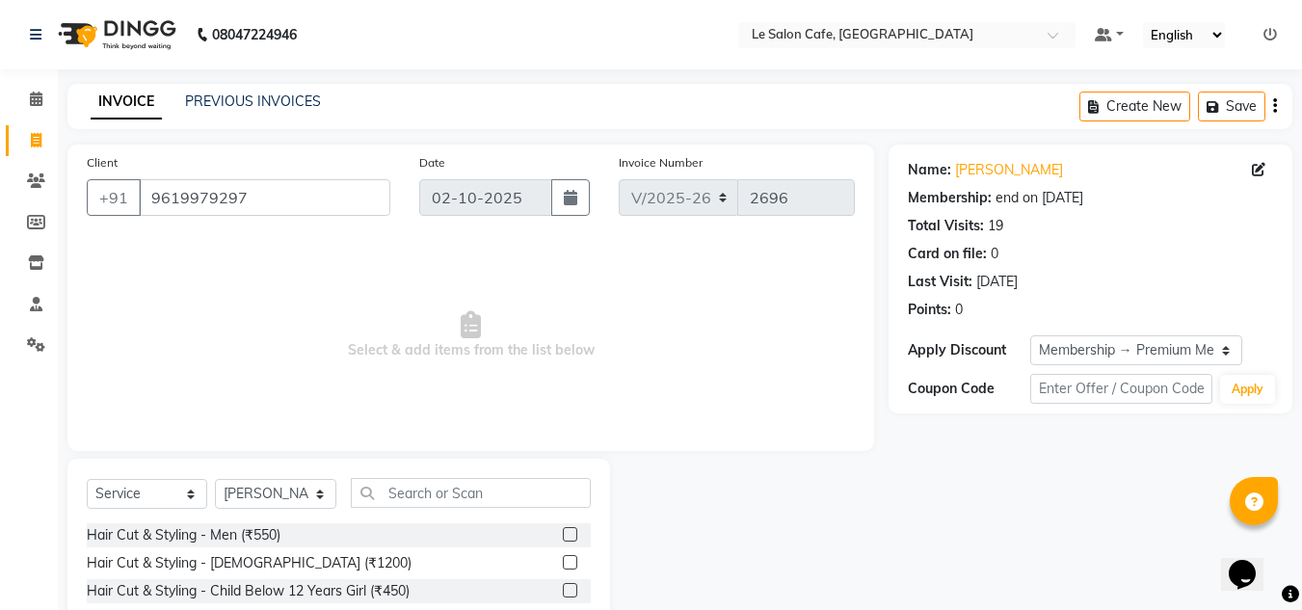
click at [563, 536] on label at bounding box center [570, 534] width 14 height 14
click at [563, 536] on input "checkbox" at bounding box center [569, 535] width 13 height 13
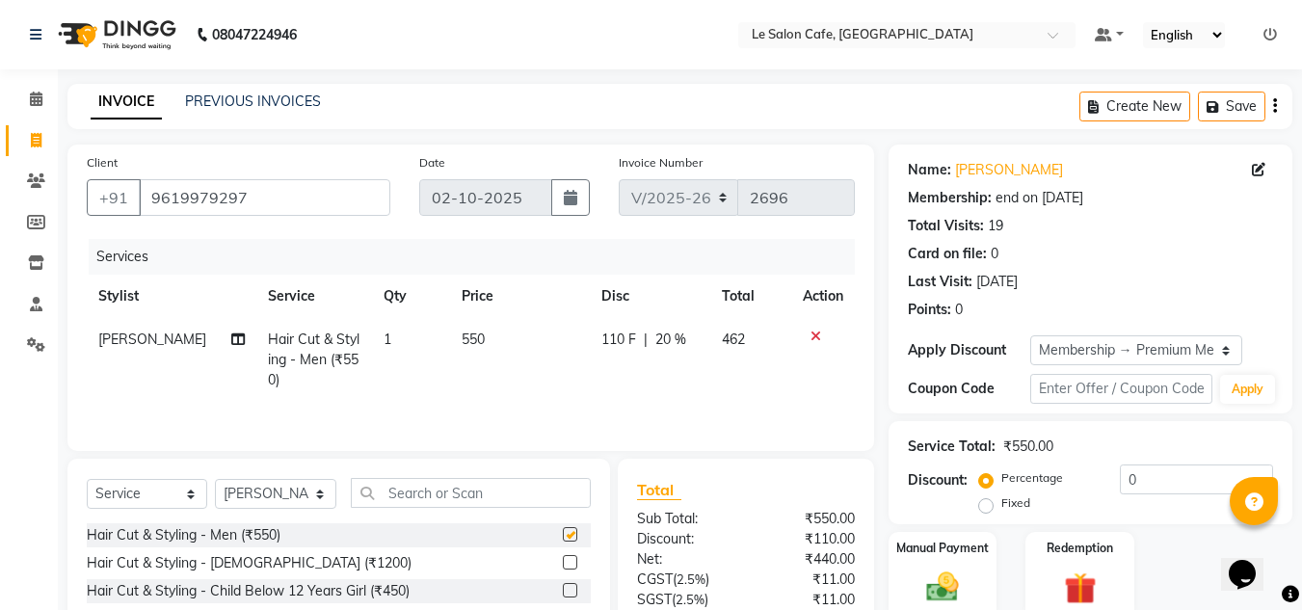
checkbox input "false"
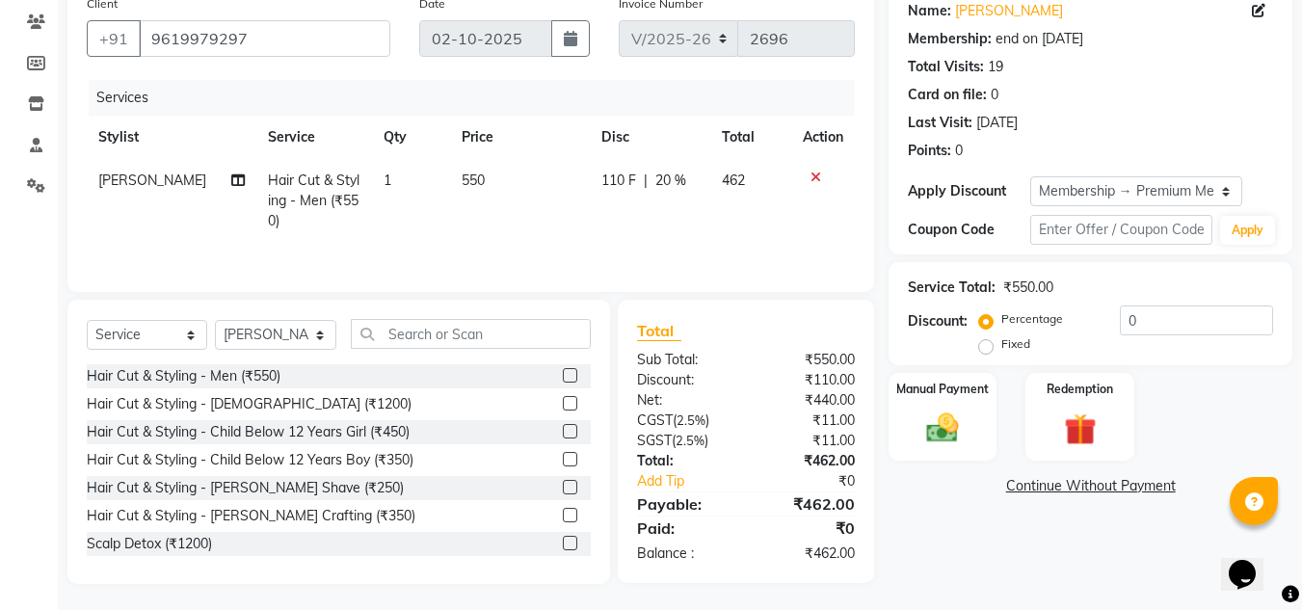
scroll to position [162, 0]
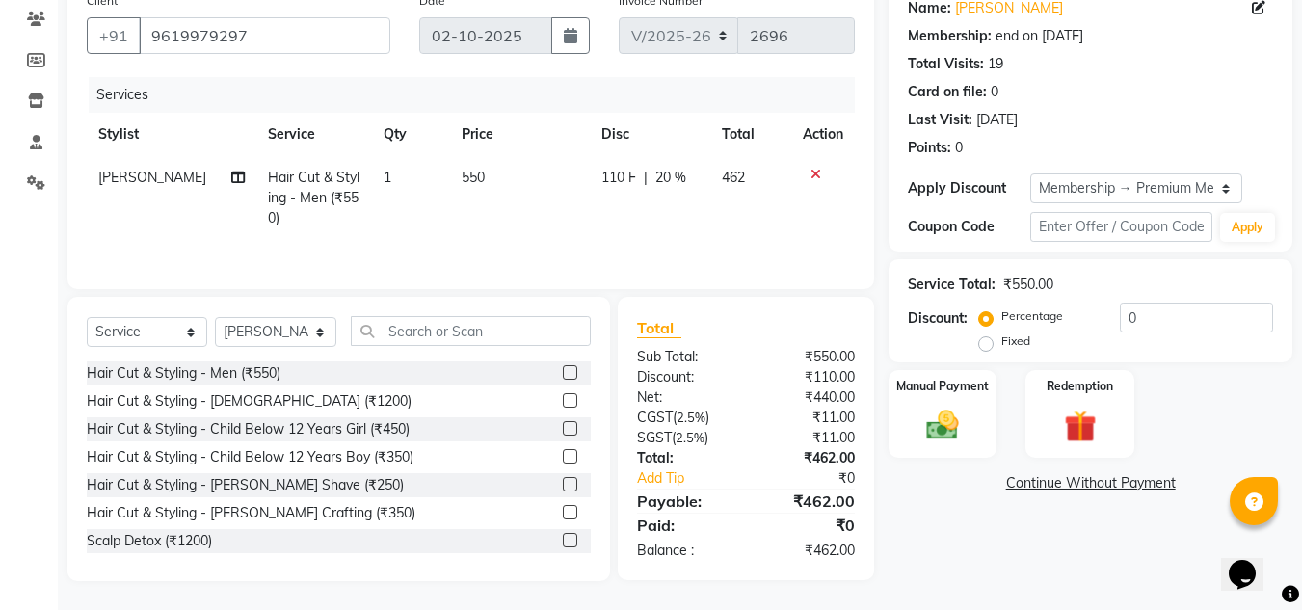
click at [563, 512] on label at bounding box center [570, 512] width 14 height 14
click at [563, 512] on input "checkbox" at bounding box center [569, 513] width 13 height 13
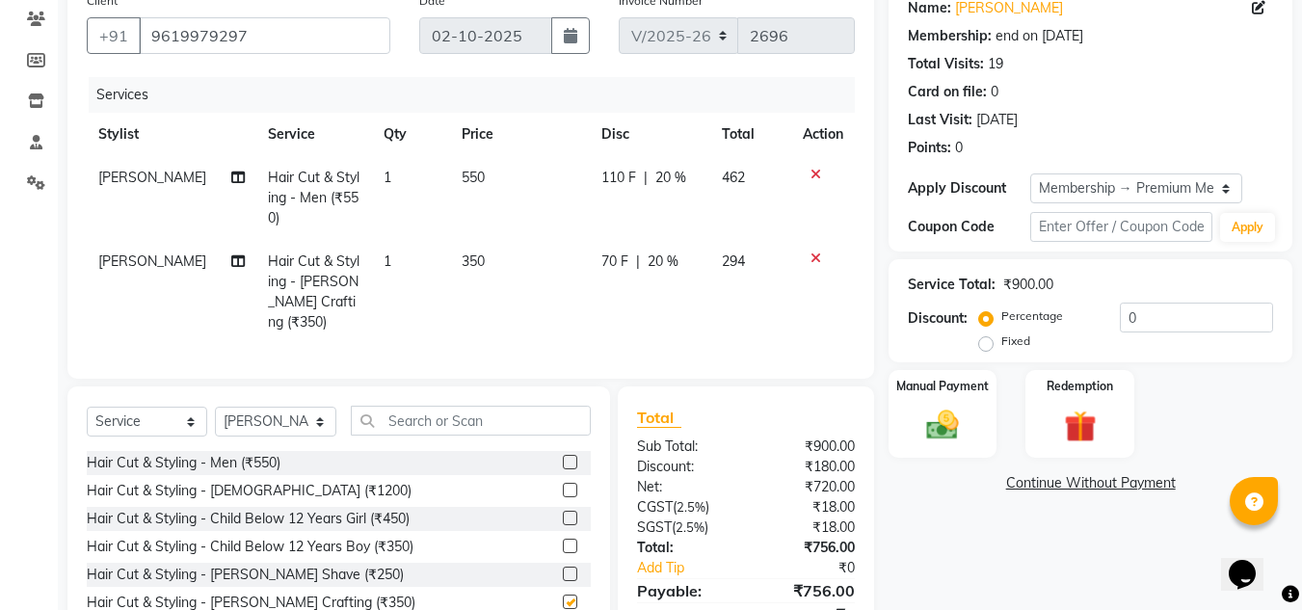
checkbox input "false"
click at [448, 415] on input "text" at bounding box center [471, 421] width 240 height 30
click at [666, 179] on span "20 %" at bounding box center [670, 178] width 31 height 20
select select "92347"
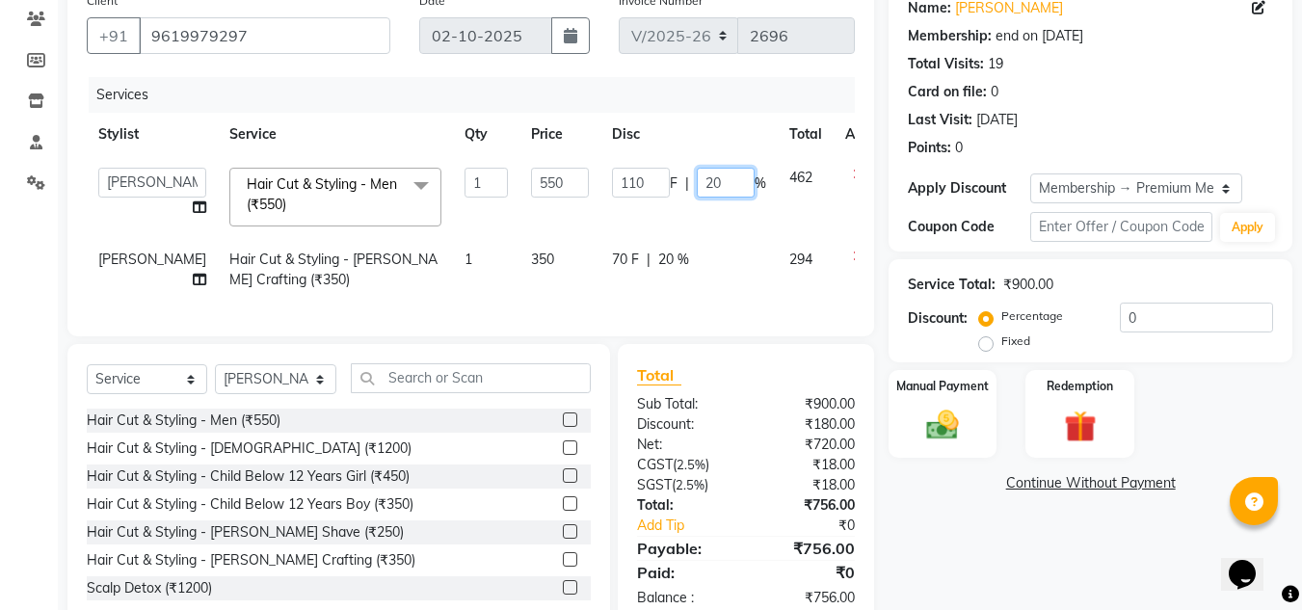
click at [697, 188] on input "20" at bounding box center [726, 183] width 58 height 30
type input "2"
type input "12"
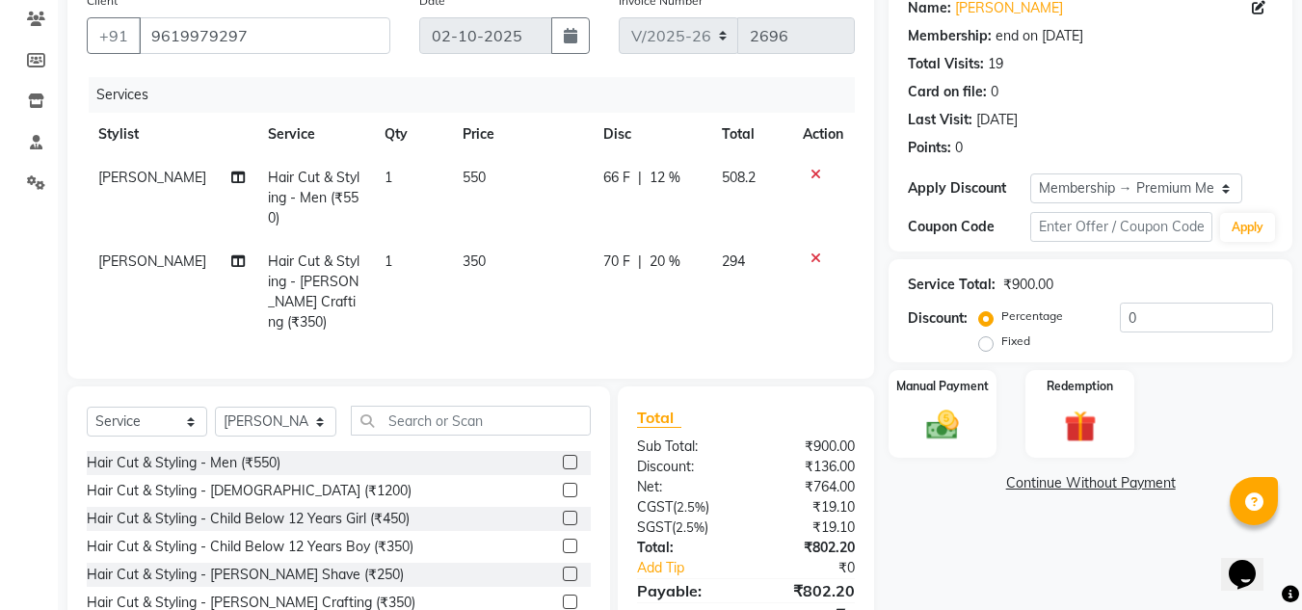
click at [666, 279] on td "70 F | 20 %" at bounding box center [651, 292] width 118 height 104
select select "92347"
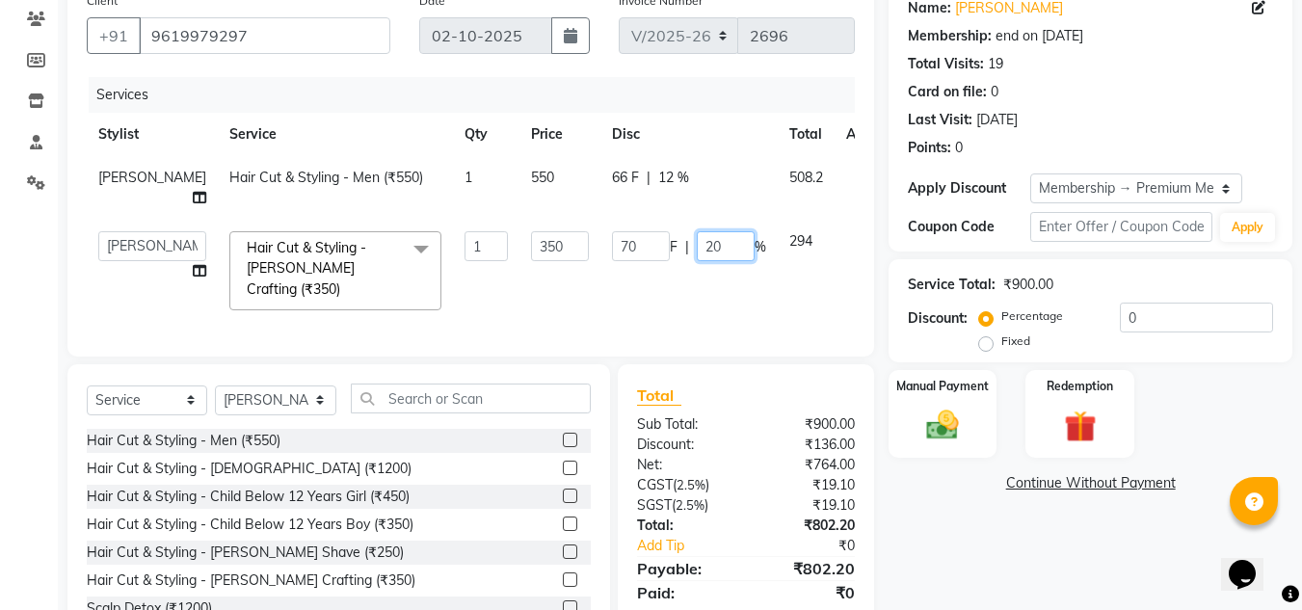
click at [697, 261] on input "20" at bounding box center [726, 246] width 58 height 30
type input "2"
type input "12"
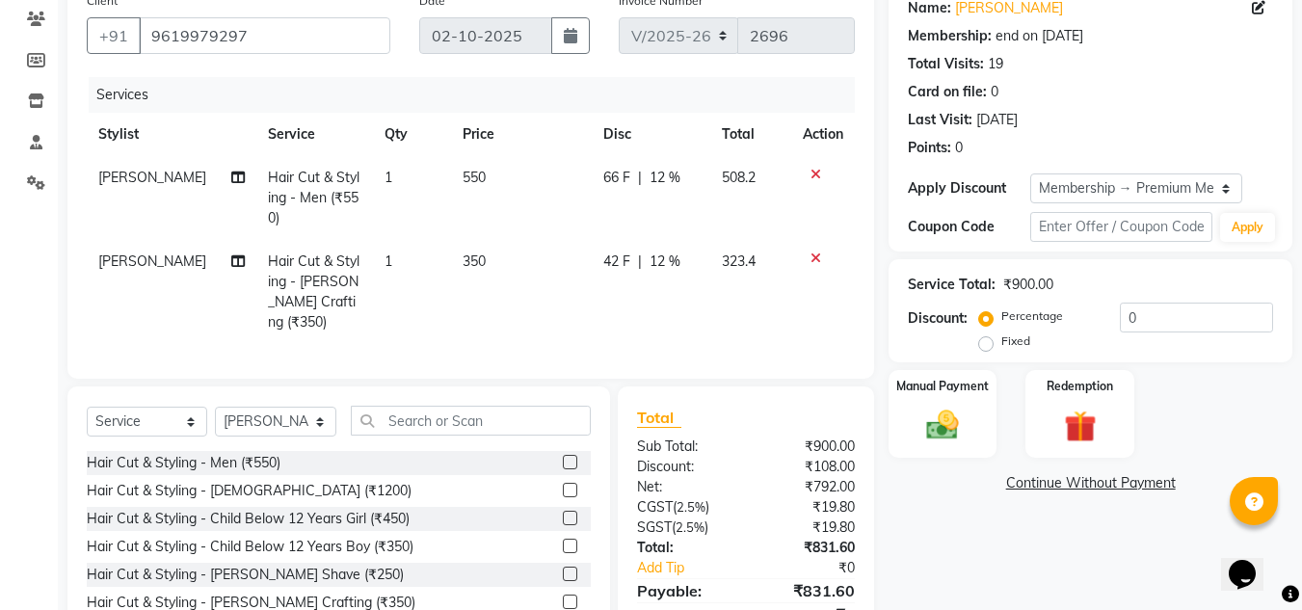
click at [1008, 545] on div "Name: Vikalp Verma Membership: end on 21-02-2026 Total Visits: 19 Card on file:…" at bounding box center [1098, 327] width 418 height 688
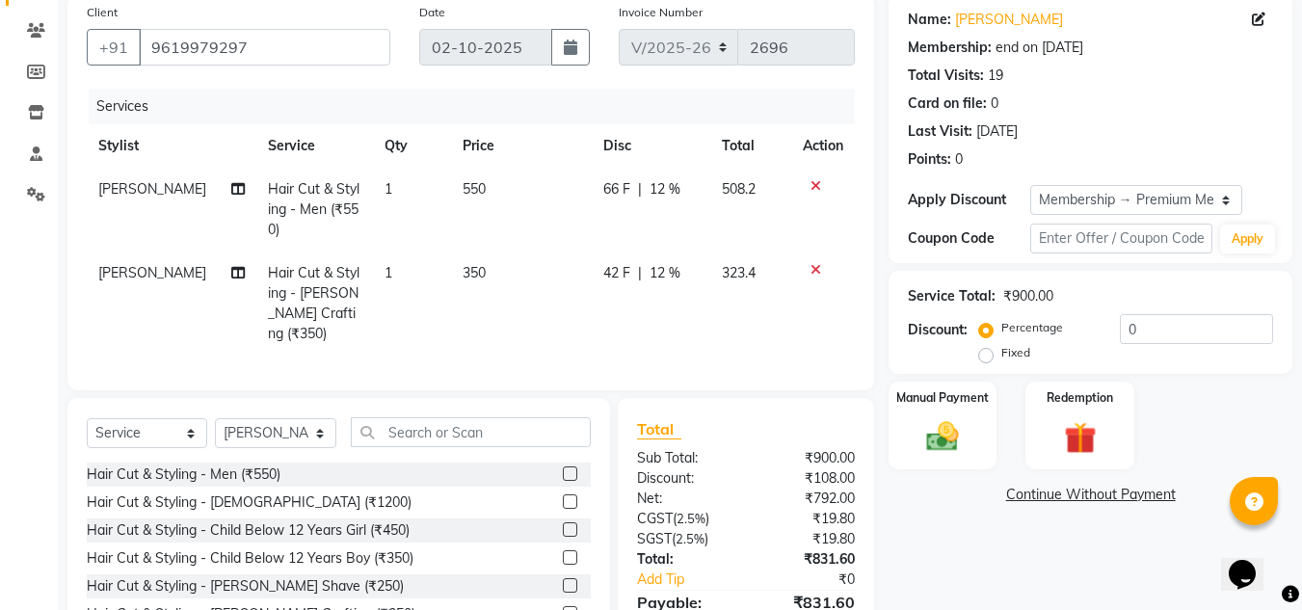
scroll to position [246, 0]
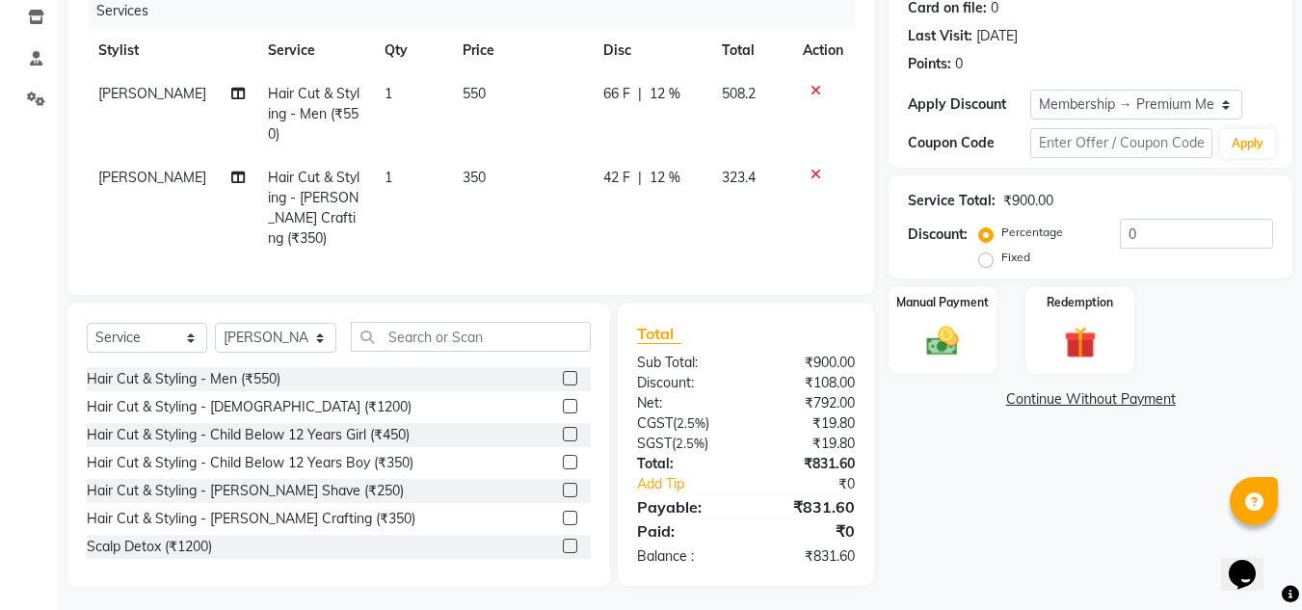
click at [978, 476] on div "Name: Vikalp Verma Membership: end on 21-02-2026 Total Visits: 19 Card on file:…" at bounding box center [1098, 243] width 418 height 688
click at [968, 486] on div "Name: Vikalp Verma Membership: end on 21-02-2026 Total Visits: 19 Card on file:…" at bounding box center [1098, 243] width 418 height 688
click at [508, 108] on td "550" at bounding box center [522, 114] width 142 height 84
select select "92347"
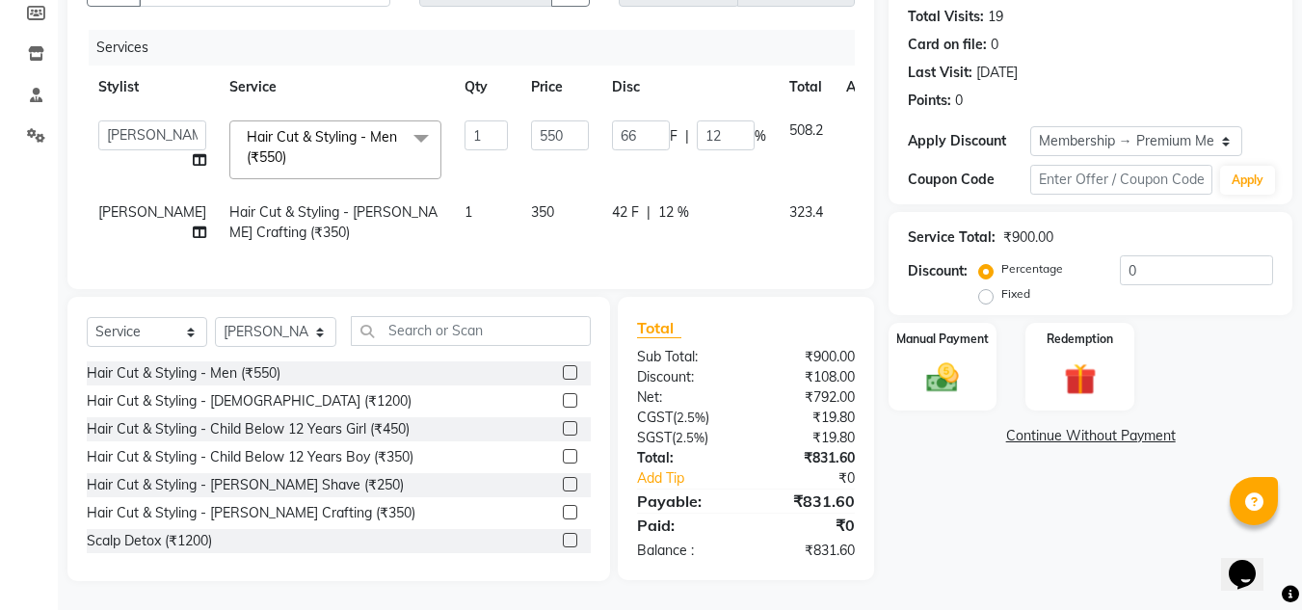
scroll to position [244, 0]
click at [531, 120] on input "550" at bounding box center [560, 135] width 58 height 30
click at [525, 191] on td "350" at bounding box center [559, 223] width 81 height 64
select select "92347"
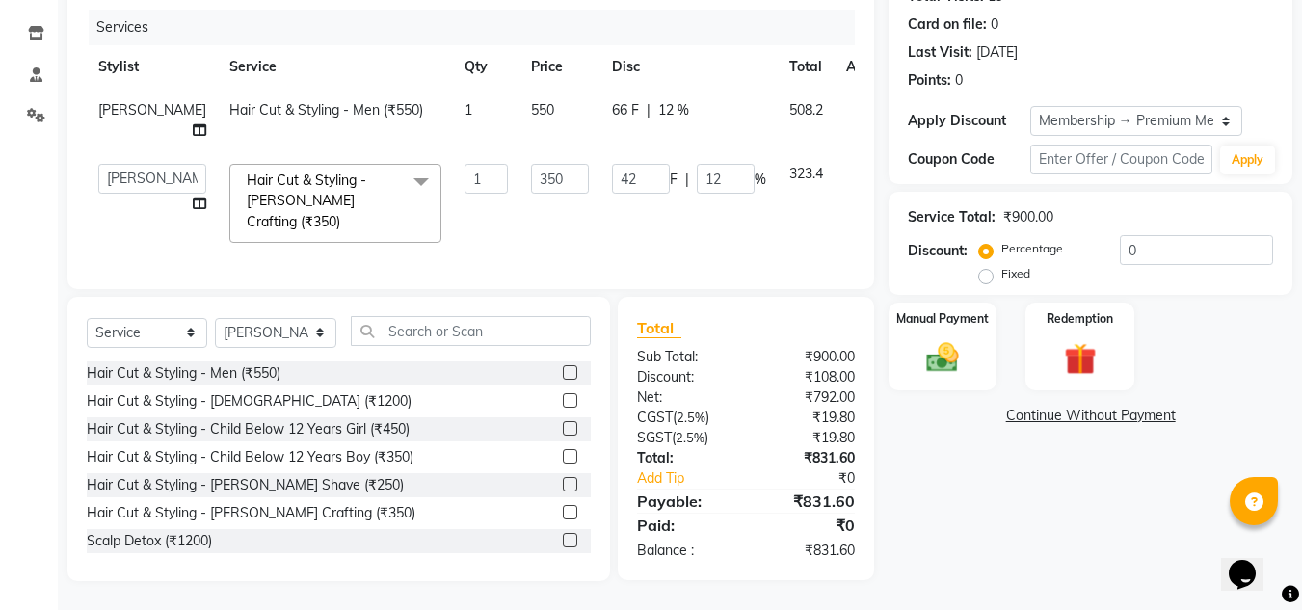
click at [521, 95] on td "550" at bounding box center [559, 121] width 81 height 64
select select "92347"
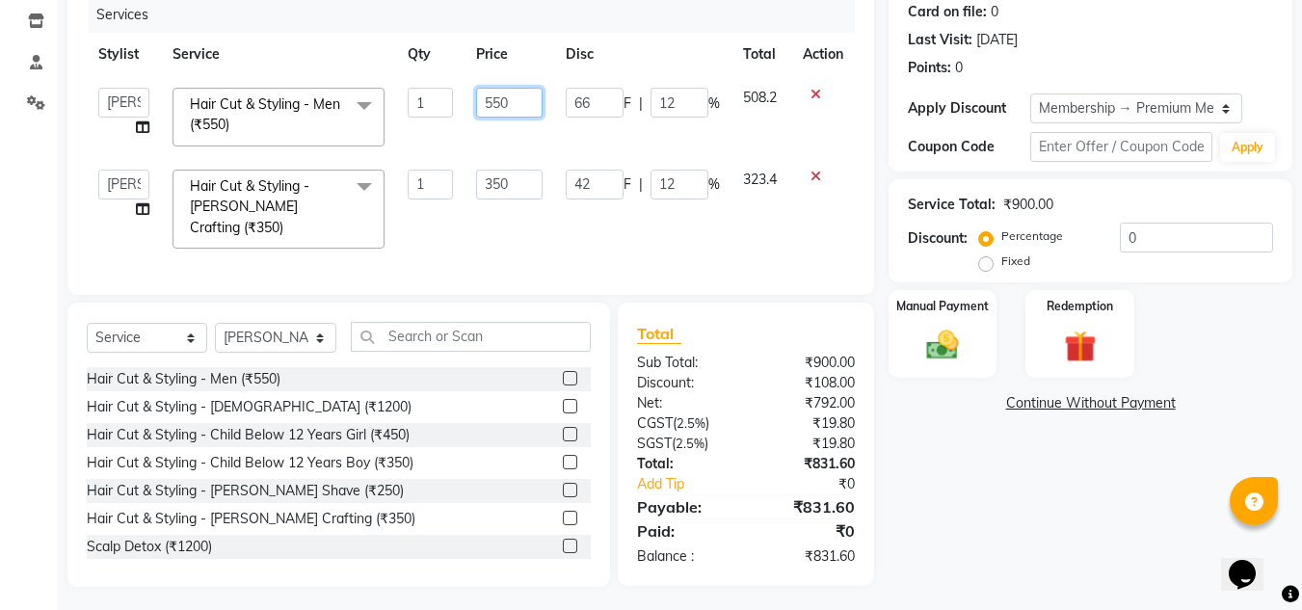
click at [523, 108] on input "550" at bounding box center [509, 103] width 66 height 30
type input "5"
click at [980, 541] on div "Name: Vikalp Verma Membership: end on 21-02-2026 Total Visits: 19 Card on file:…" at bounding box center [1098, 245] width 418 height 684
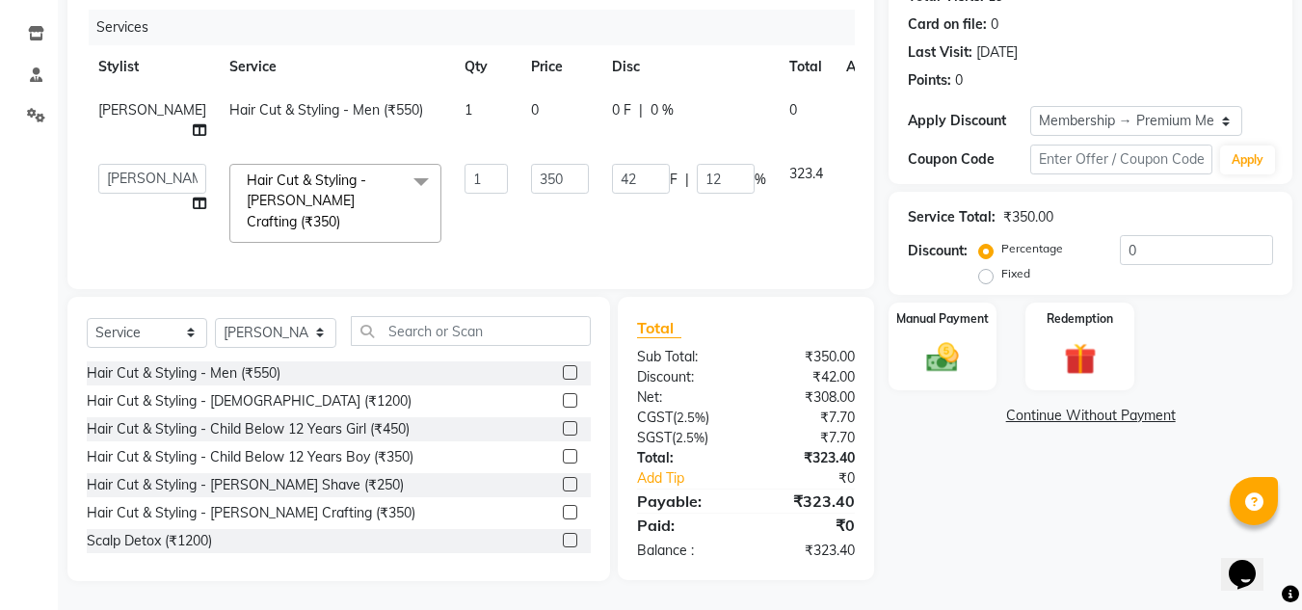
click at [519, 105] on td "0" at bounding box center [559, 121] width 81 height 64
select select "92347"
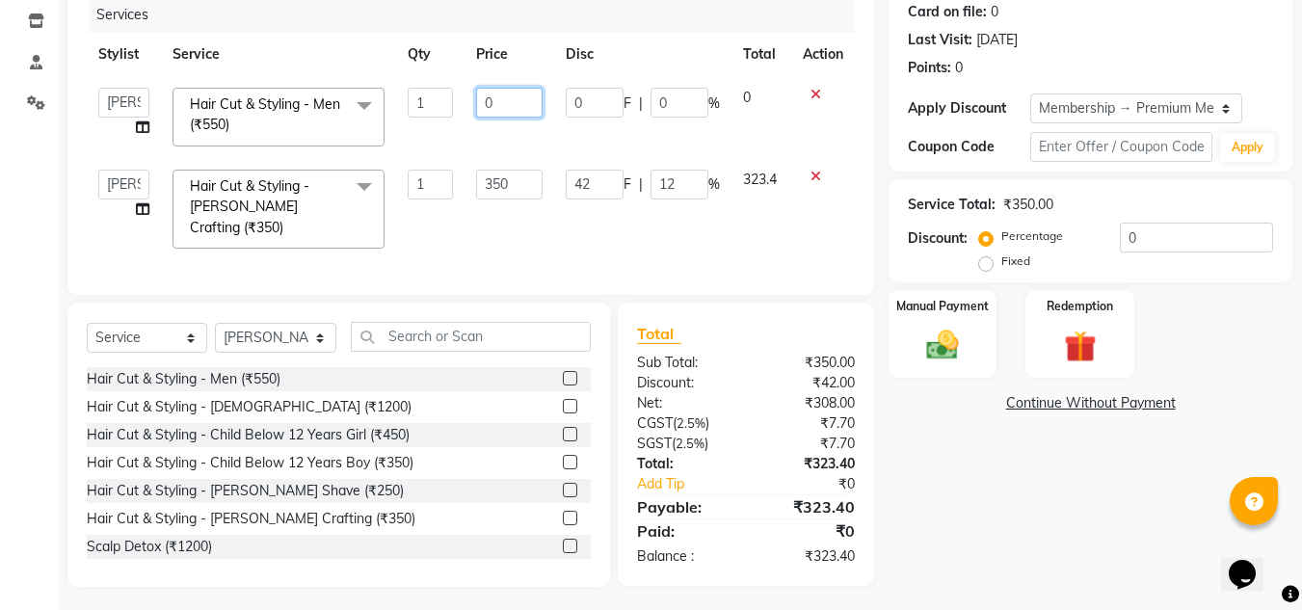
click at [500, 100] on input "0" at bounding box center [509, 103] width 66 height 30
type input "600"
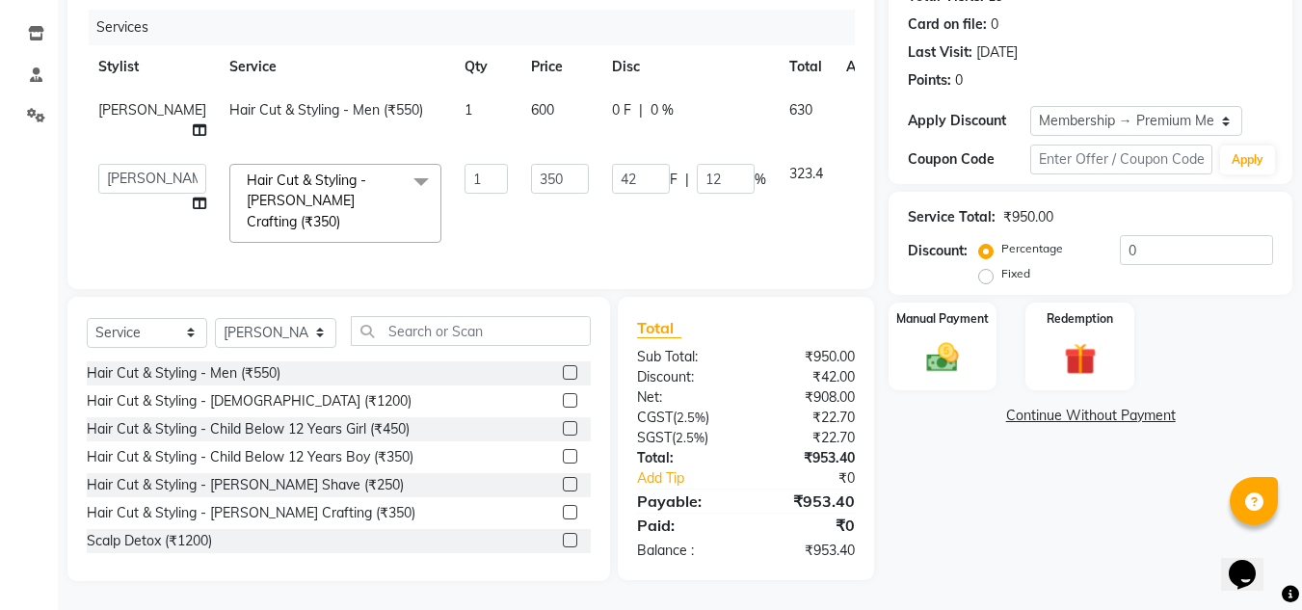
click at [1002, 518] on div "Name: Vikalp Verma Membership: end on 21-02-2026 Total Visits: 19 Card on file:…" at bounding box center [1098, 248] width 418 height 666
click at [531, 185] on input "350" at bounding box center [560, 179] width 58 height 30
type input "3"
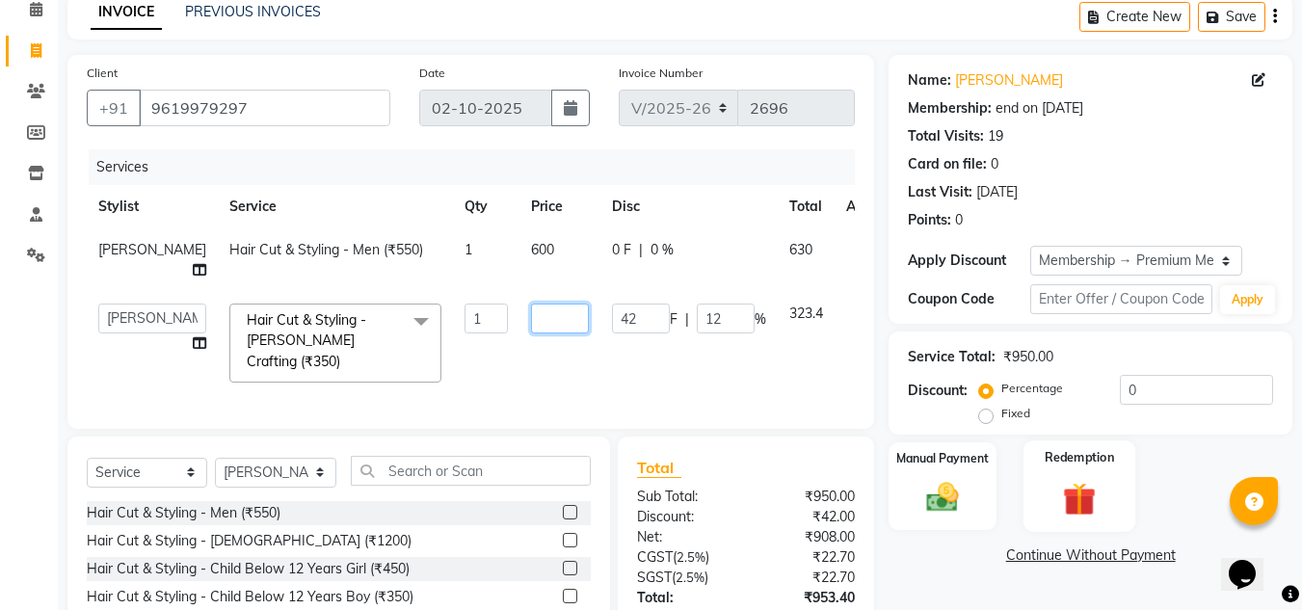
scroll to position [244, 0]
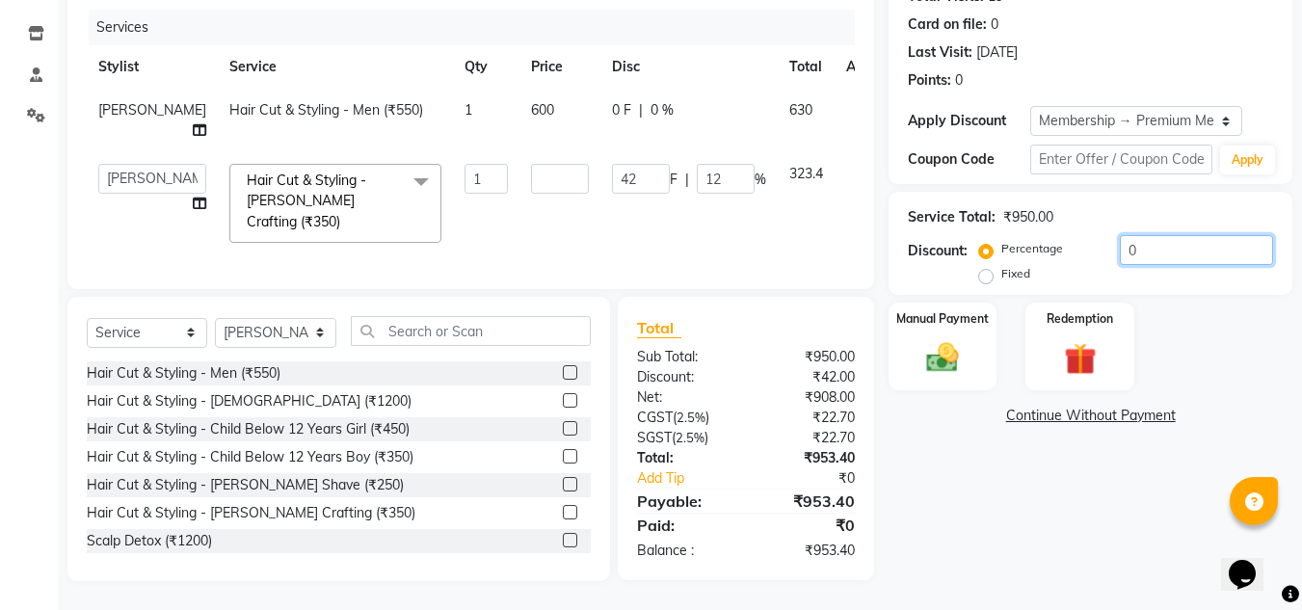
click at [1159, 238] on input "0" at bounding box center [1196, 250] width 153 height 30
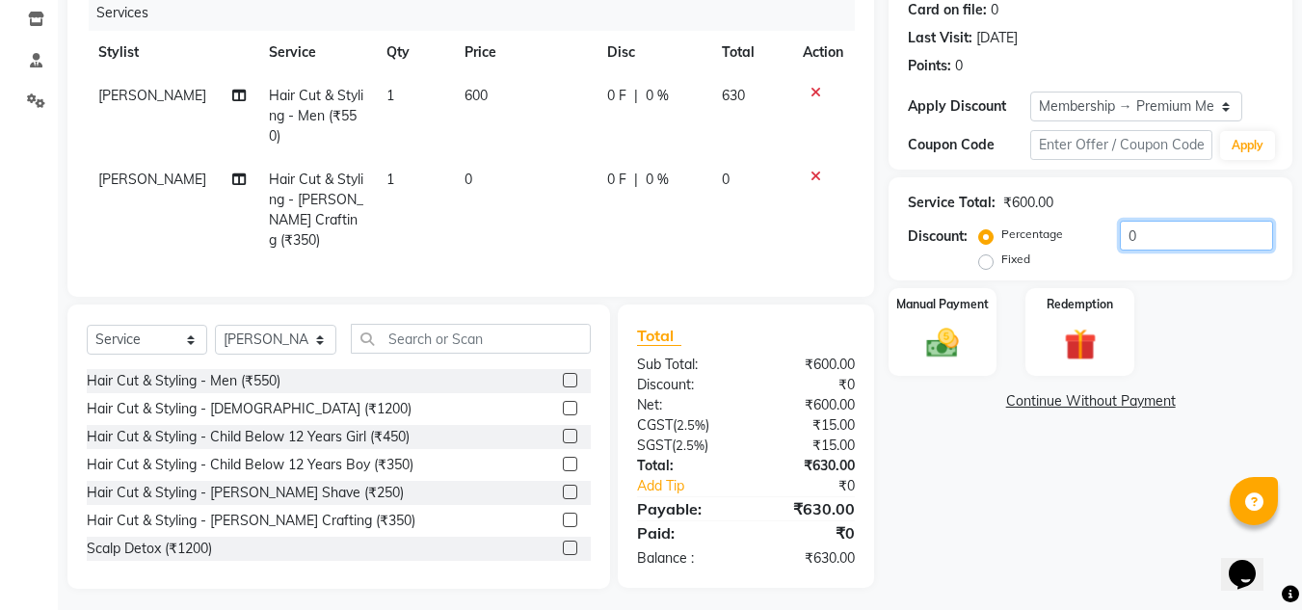
click at [1145, 243] on input "0" at bounding box center [1196, 236] width 153 height 30
click at [1108, 477] on div "Name: Vikalp Verma Membership: end on 21-02-2026 Total Visits: 19 Card on file:…" at bounding box center [1098, 245] width 418 height 688
click at [1180, 238] on input "number" at bounding box center [1196, 236] width 153 height 30
type input "20"
click at [1042, 491] on div "Name: Vikalp Verma Membership: end on 21-02-2026 Total Visits: 19 Card on file:…" at bounding box center [1098, 245] width 418 height 688
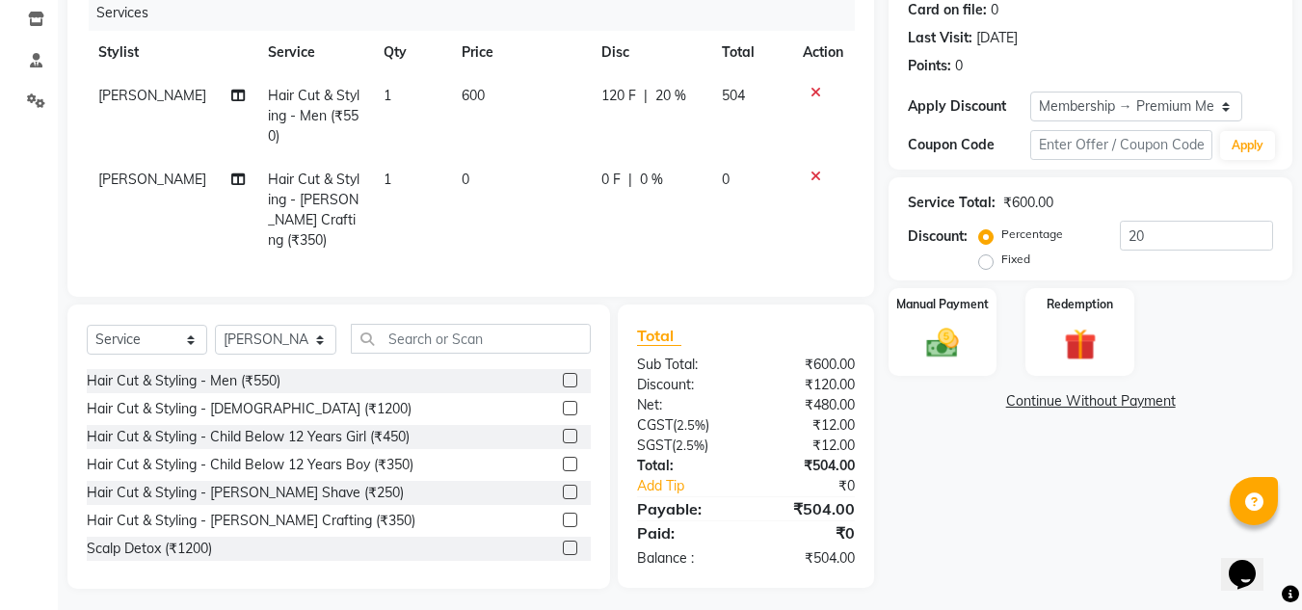
click at [482, 177] on td "0" at bounding box center [520, 210] width 141 height 104
select select "92347"
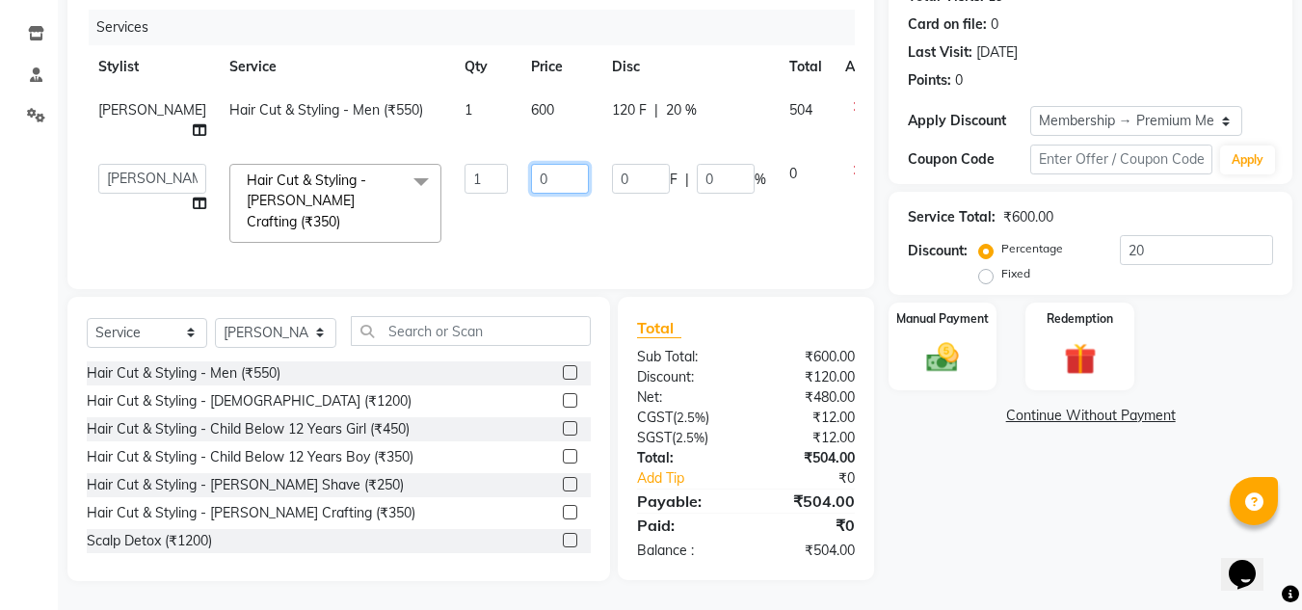
click at [531, 191] on input "0" at bounding box center [560, 179] width 58 height 30
type input "0"
type input "380"
click at [1077, 483] on div "Name: Vikalp Verma Membership: end on 21-02-2026 Total Visits: 19 Card on file:…" at bounding box center [1098, 248] width 418 height 666
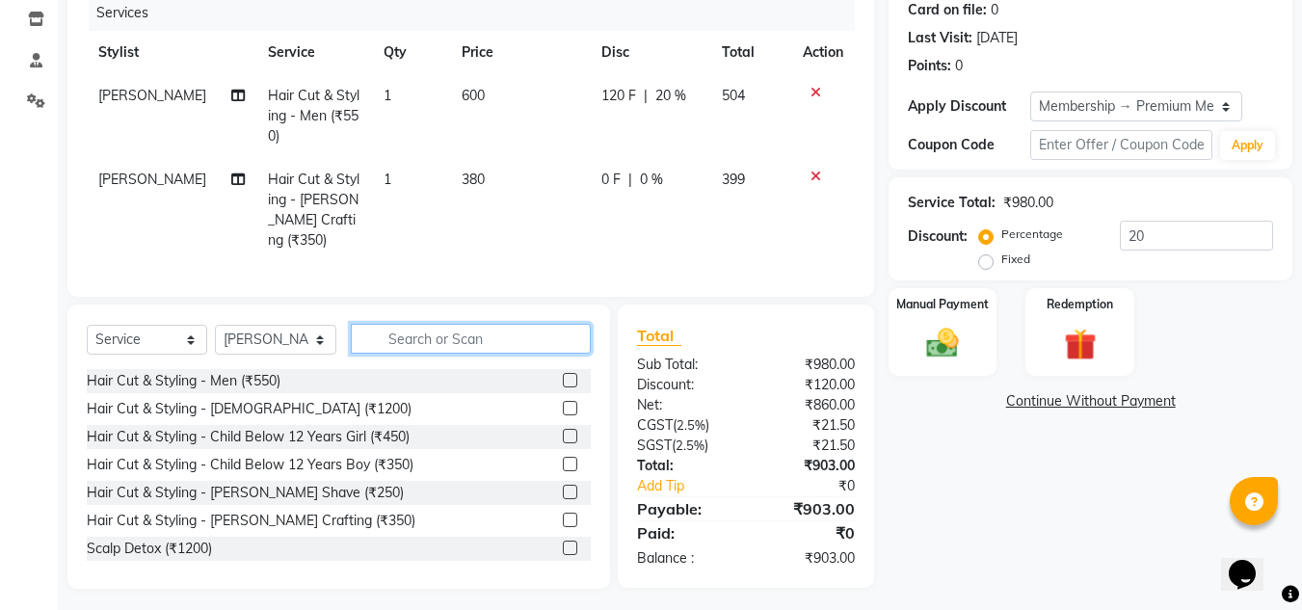
click at [420, 337] on input "text" at bounding box center [471, 339] width 240 height 30
type input "l"
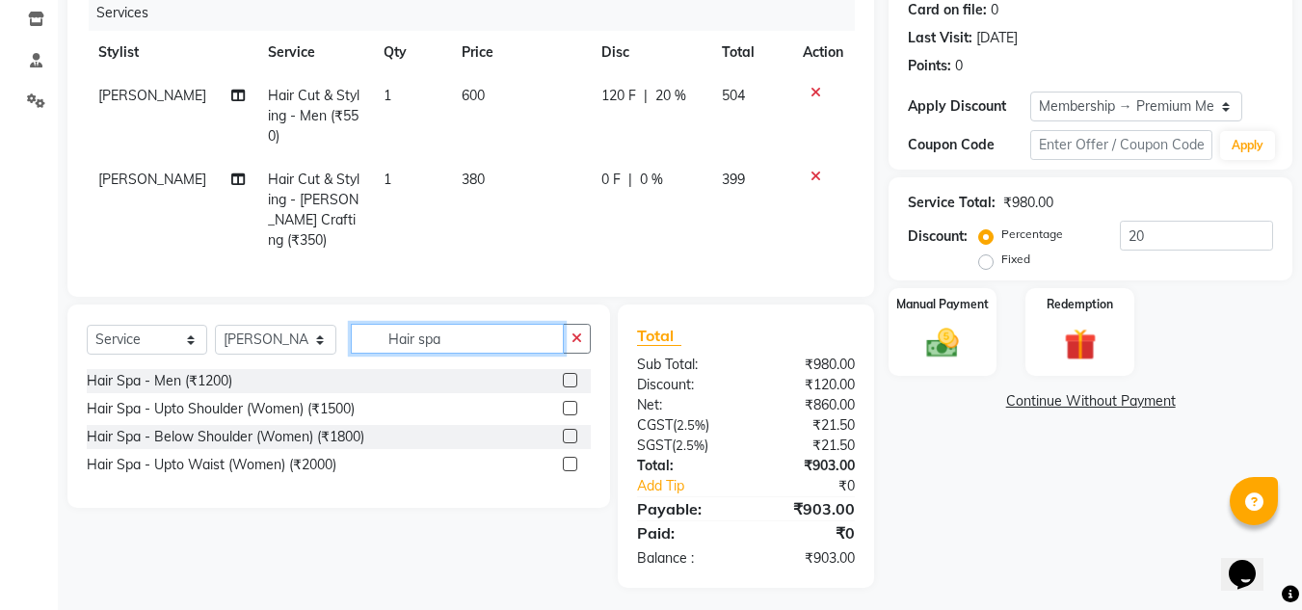
type input "Hair spa"
click at [566, 375] on label at bounding box center [570, 380] width 14 height 14
click at [566, 375] on input "checkbox" at bounding box center [569, 381] width 13 height 13
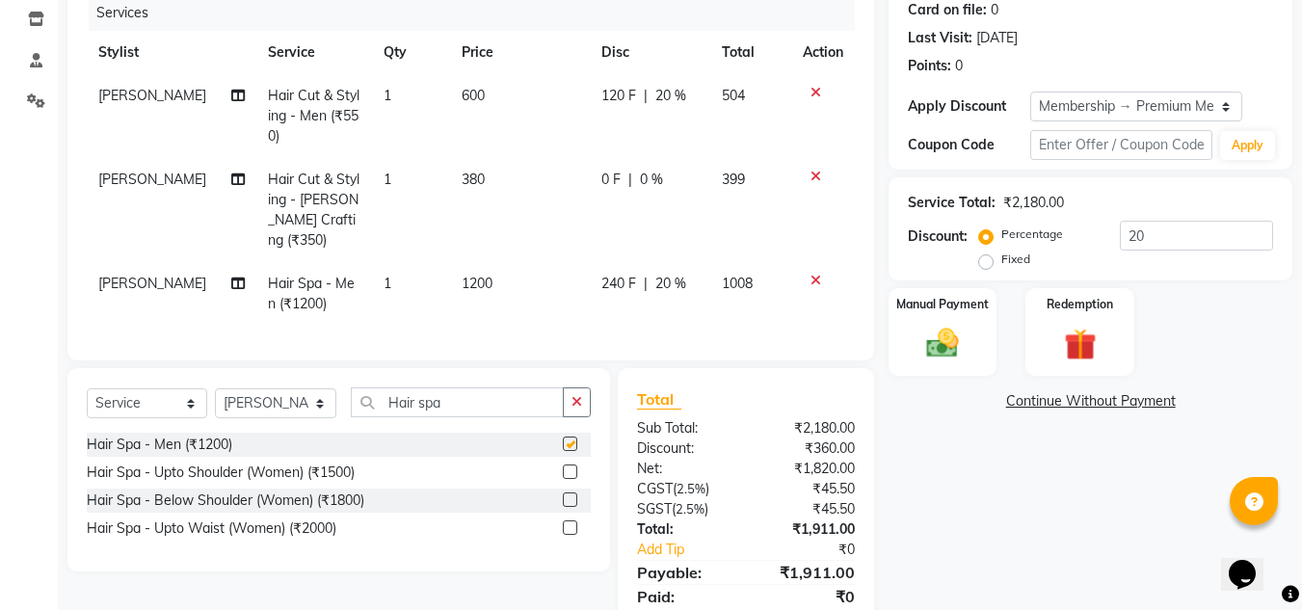
checkbox input "false"
click at [503, 264] on td "1200" at bounding box center [520, 294] width 141 height 64
select select "92347"
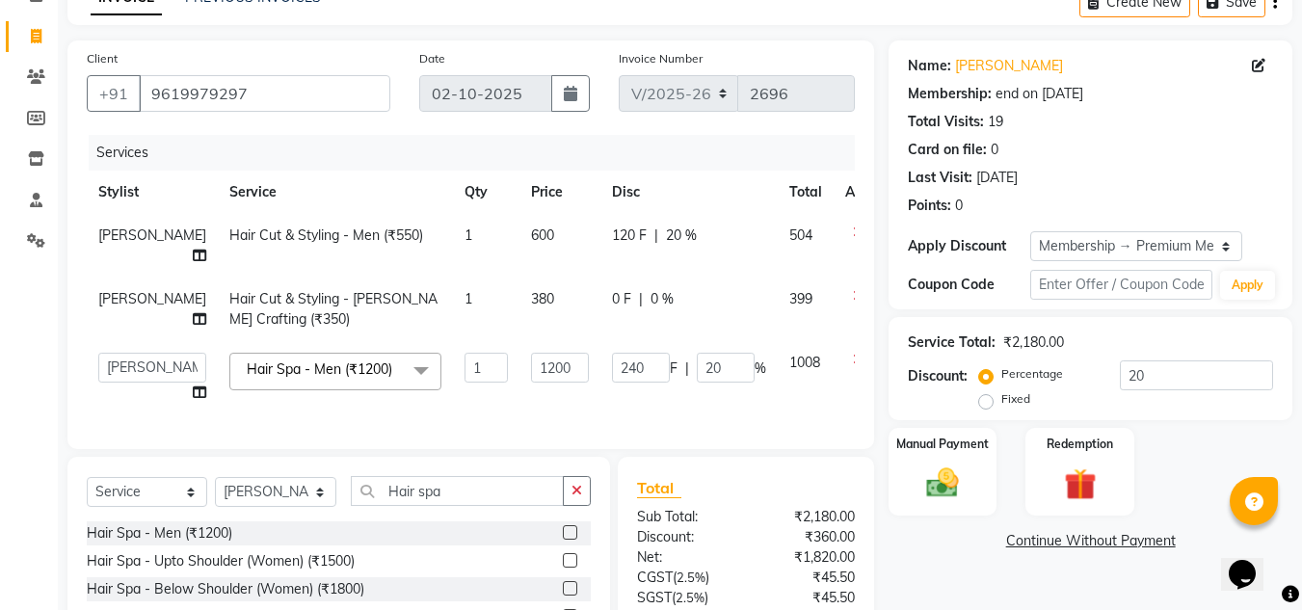
scroll to position [96, 0]
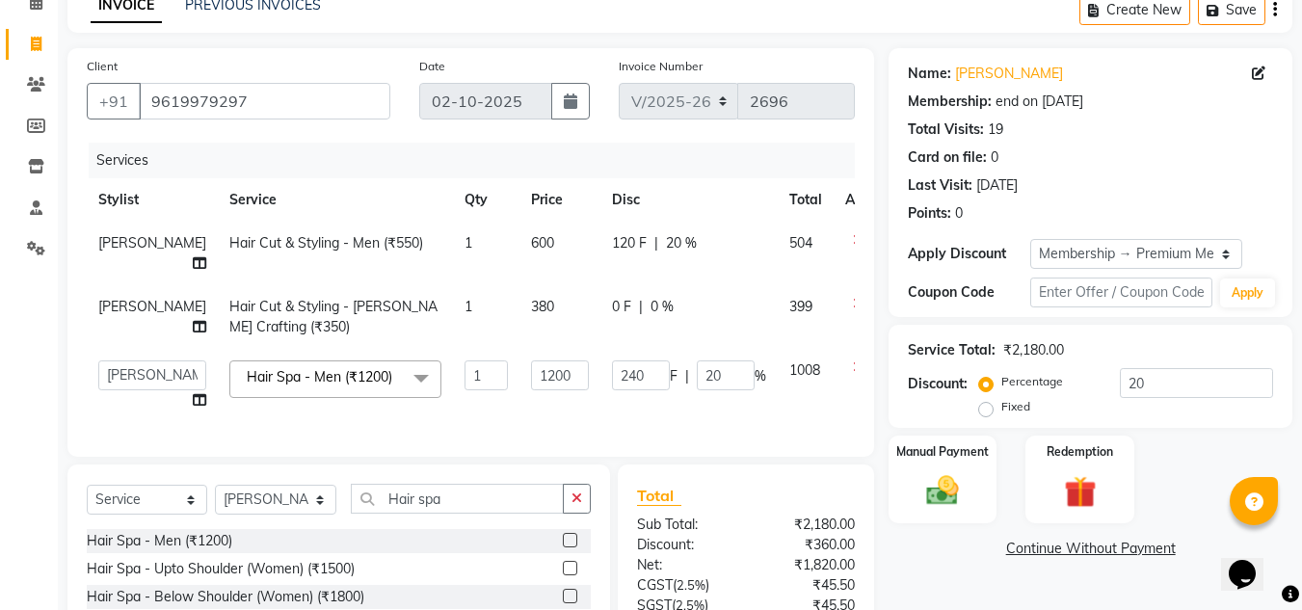
click at [527, 251] on td "600" at bounding box center [559, 254] width 81 height 64
select select "92347"
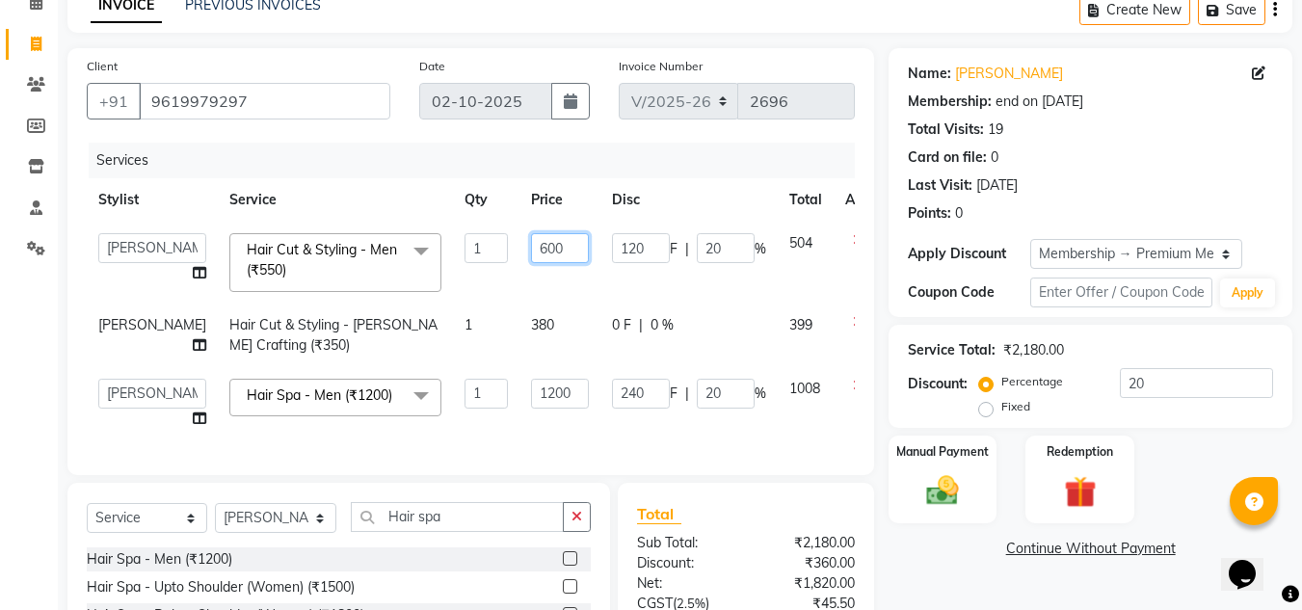
click at [531, 251] on input "600" at bounding box center [560, 248] width 58 height 30
type input "6"
type input "550"
click at [536, 365] on td "380" at bounding box center [559, 336] width 81 height 64
select select "92347"
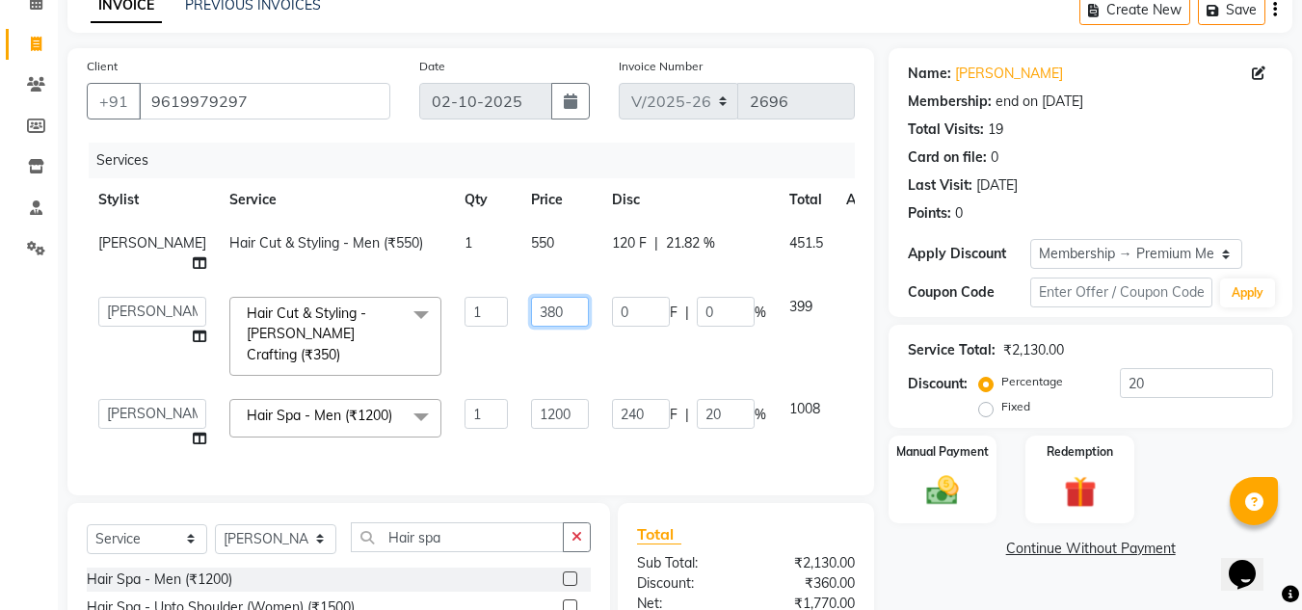
click at [531, 325] on input "380" at bounding box center [560, 312] width 58 height 30
type input "3"
type input "350"
click at [528, 456] on td "1200" at bounding box center [559, 423] width 81 height 73
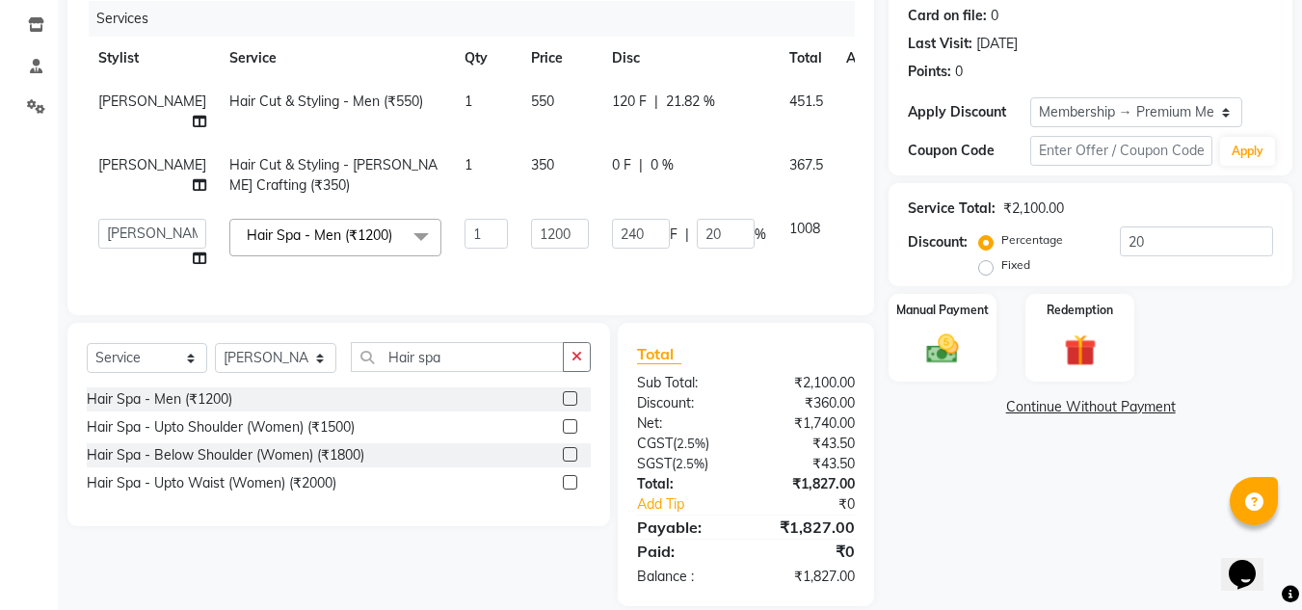
scroll to position [289, 0]
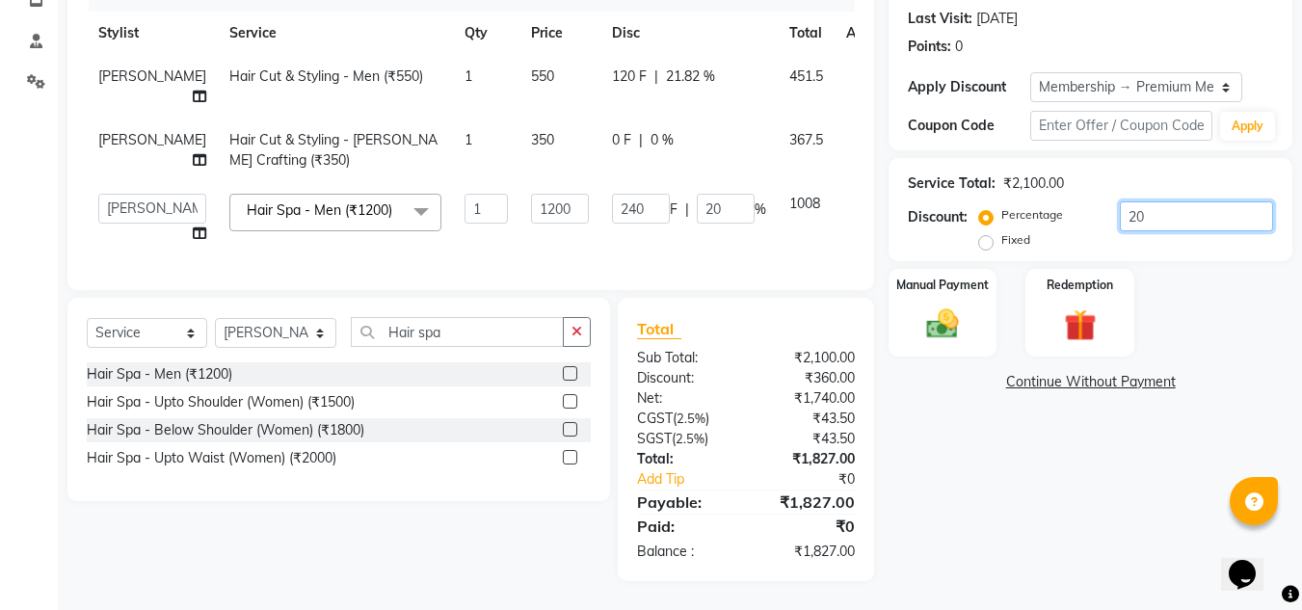
click at [1162, 201] on input "20" at bounding box center [1196, 216] width 153 height 30
click at [677, 66] on div "120 F | 21.82 %" at bounding box center [689, 76] width 154 height 20
select select "92347"
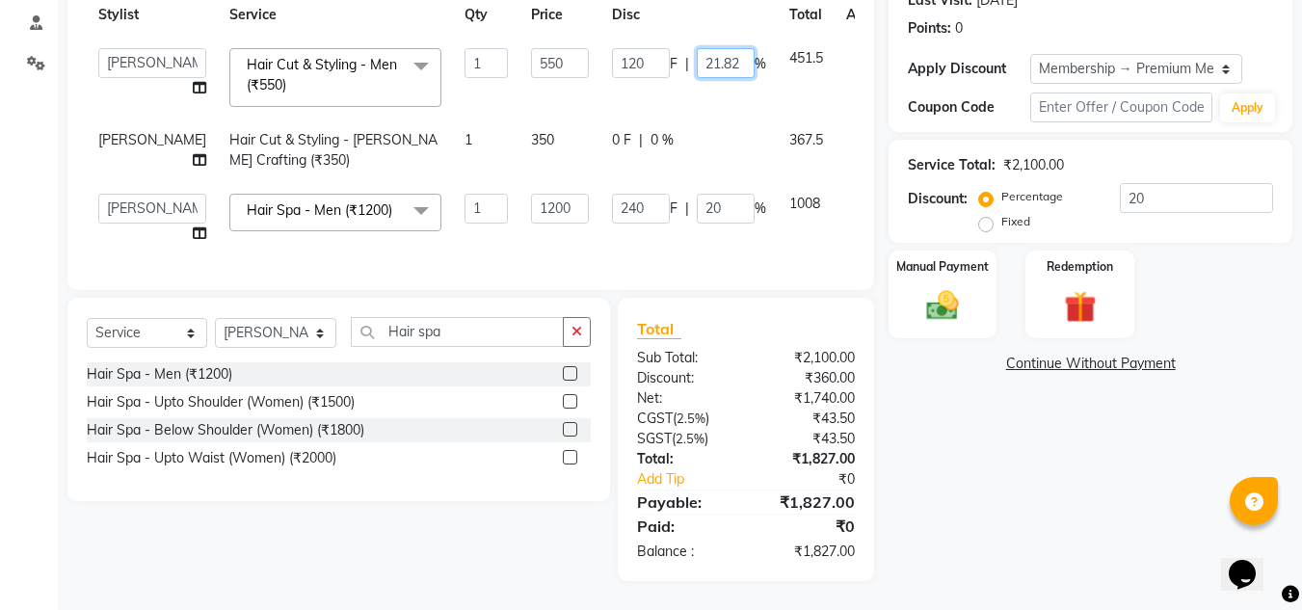
click at [698, 54] on input "21.82" at bounding box center [726, 63] width 58 height 30
type input "2"
type input "1"
click at [697, 221] on input "20" at bounding box center [726, 209] width 58 height 30
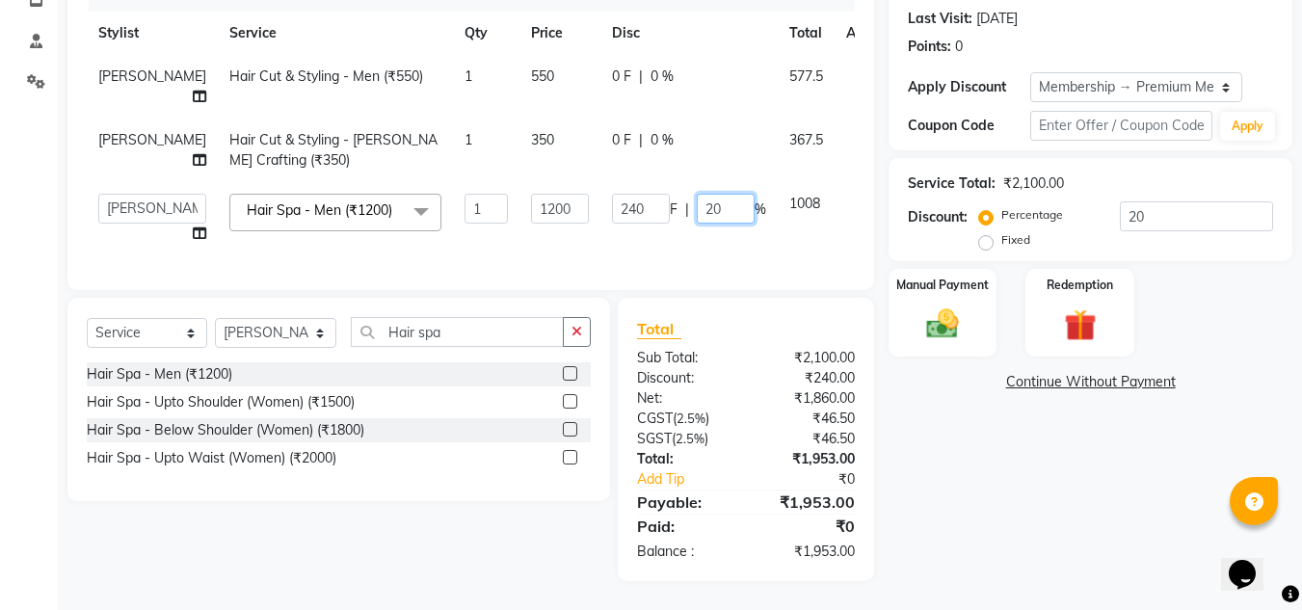
type input "2"
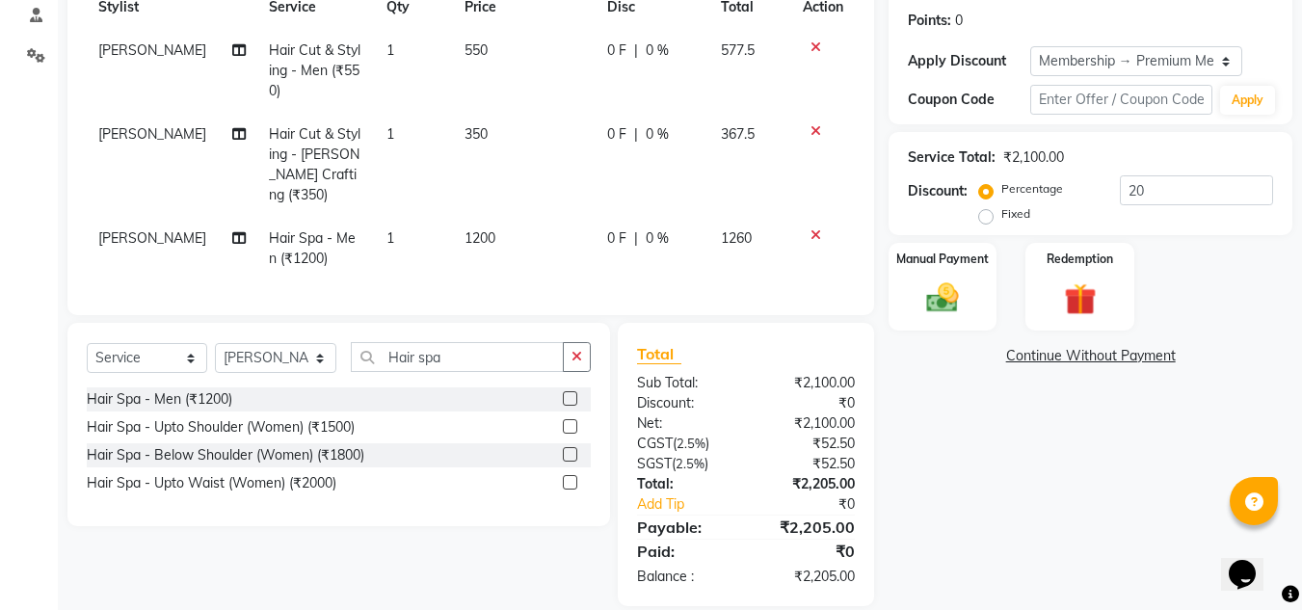
click at [985, 477] on div "Name: Vikalp Verma Membership: end on 21-02-2026 Total Visits: 19 Card on file:…" at bounding box center [1098, 230] width 418 height 751
click at [921, 556] on div "Name: Vikalp Verma Membership: end on 21-02-2026 Total Visits: 19 Card on file:…" at bounding box center [1098, 230] width 418 height 751
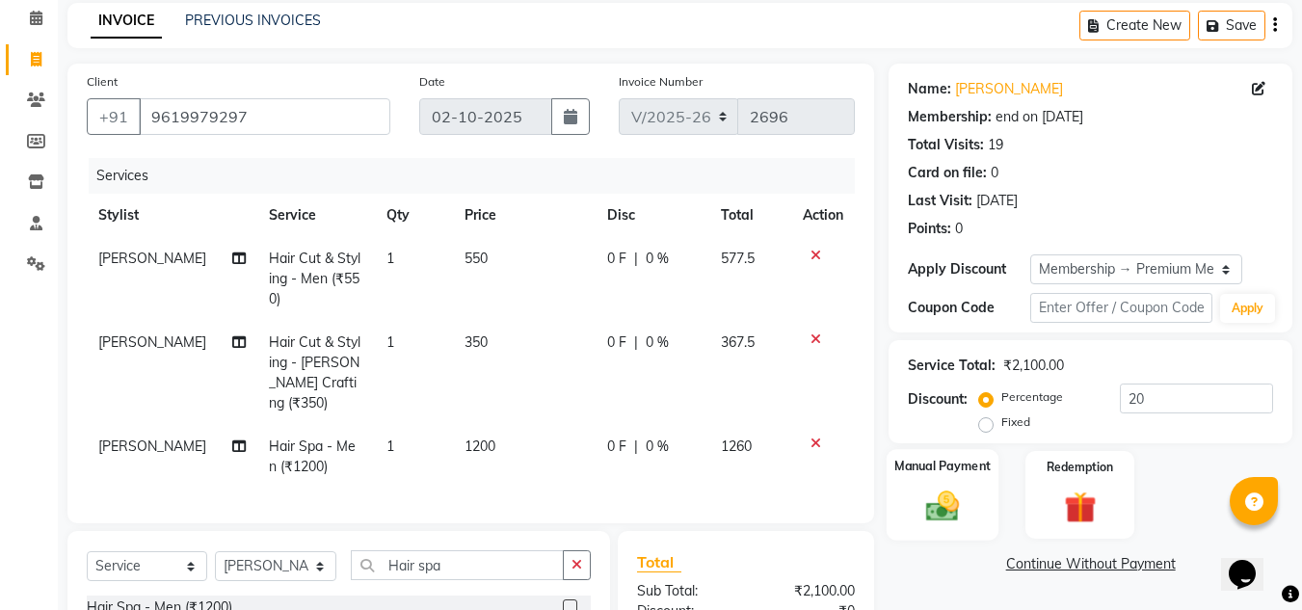
scroll to position [193, 0]
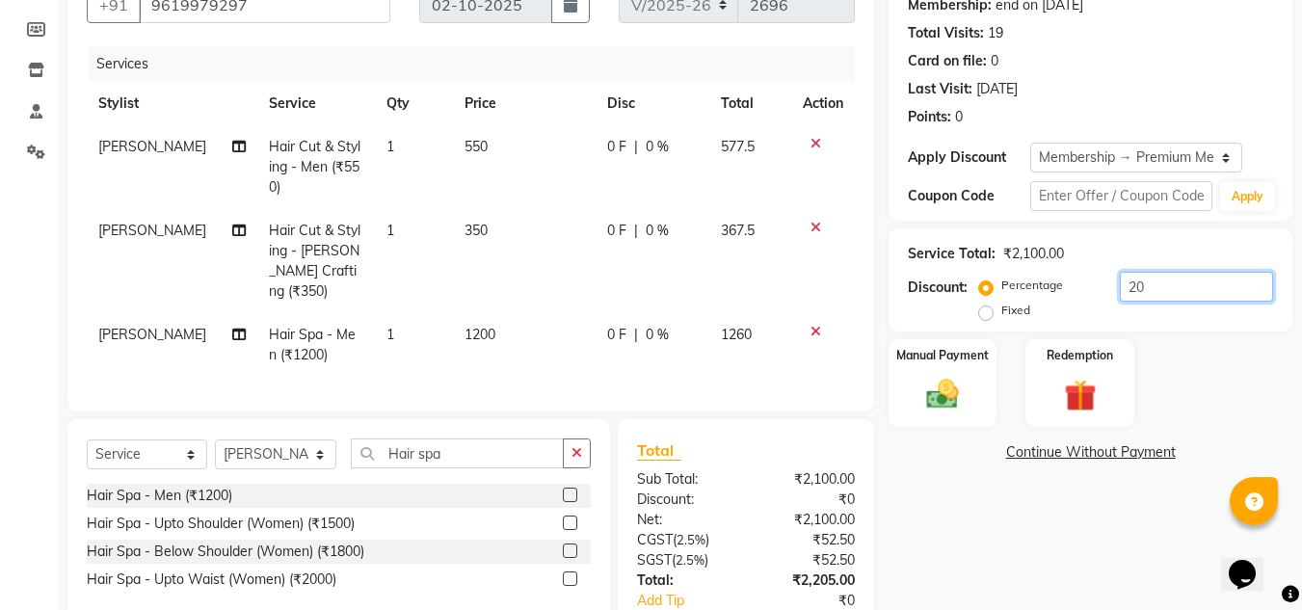
click at [1152, 287] on input "20" at bounding box center [1196, 287] width 153 height 30
type input "2"
type input "20"
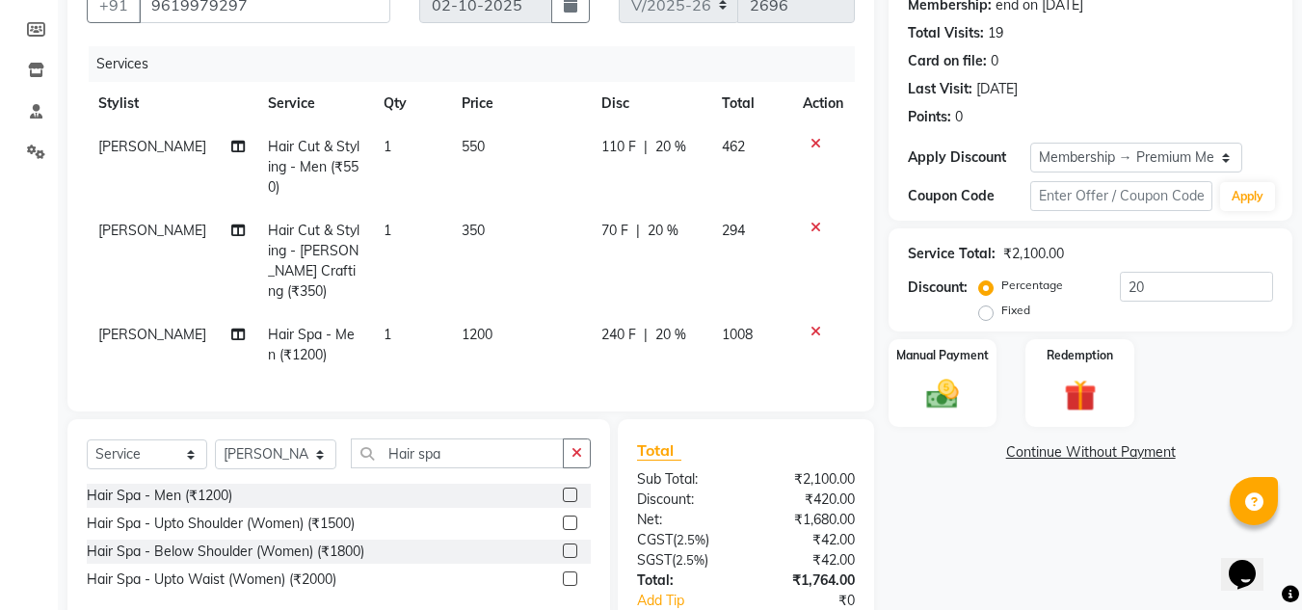
click at [927, 566] on div "Name: Vikalp Verma Membership: end on 21-02-2026 Total Visits: 19 Card on file:…" at bounding box center [1098, 327] width 418 height 751
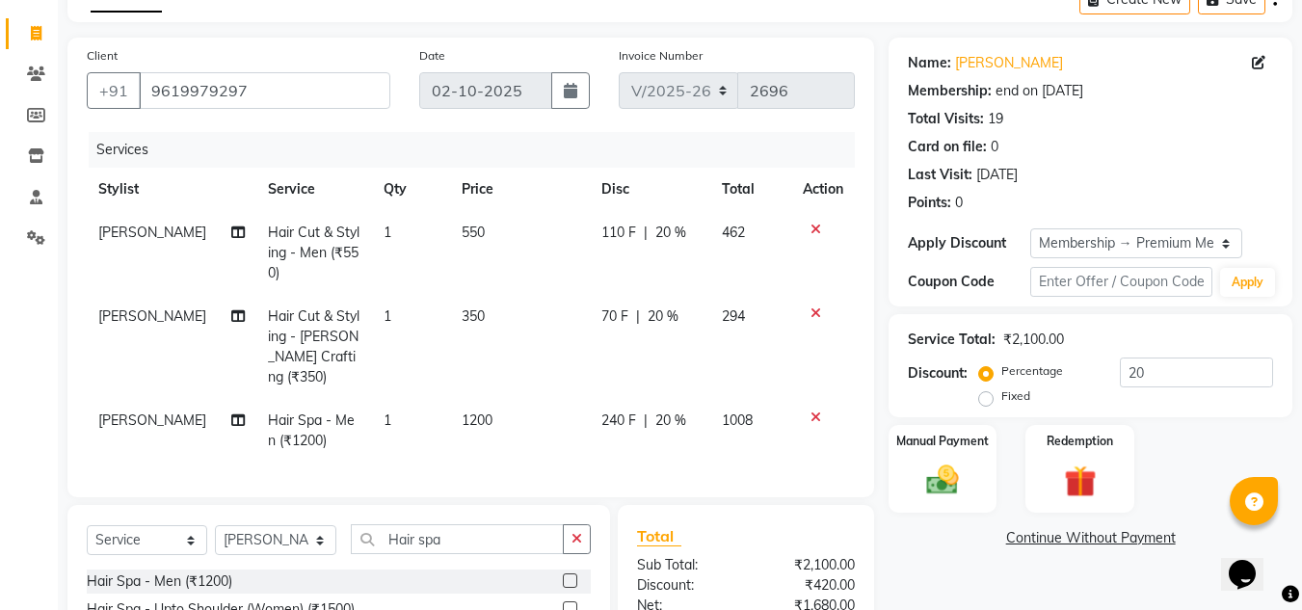
scroll to position [308, 0]
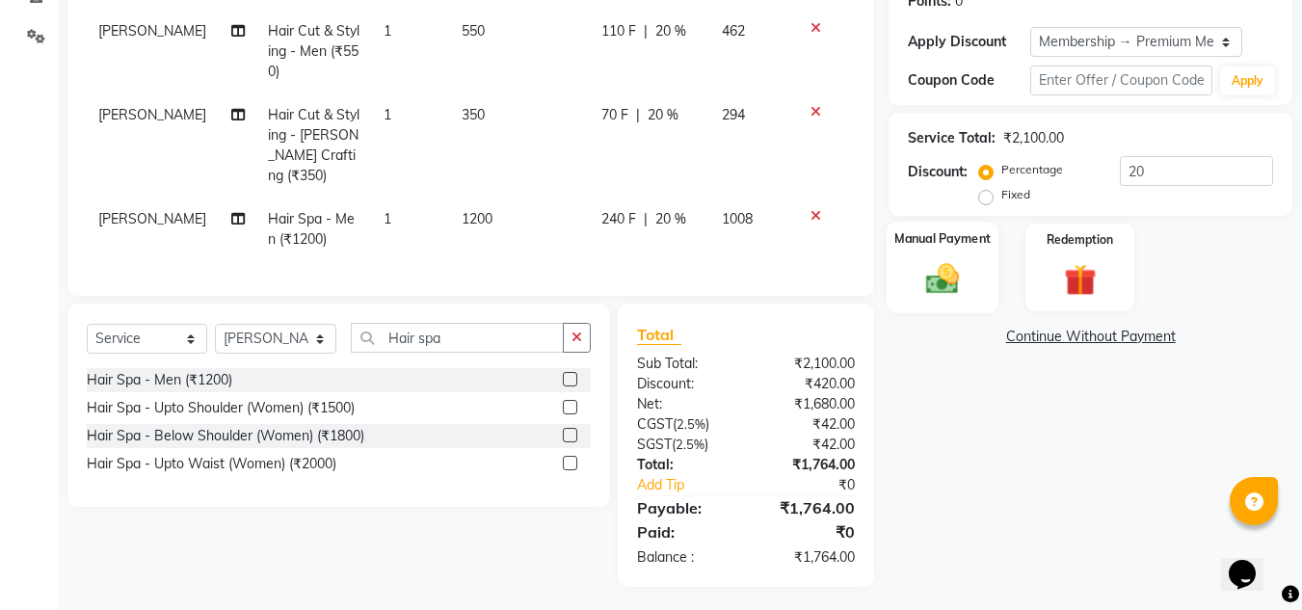
click at [941, 284] on img at bounding box center [943, 278] width 54 height 39
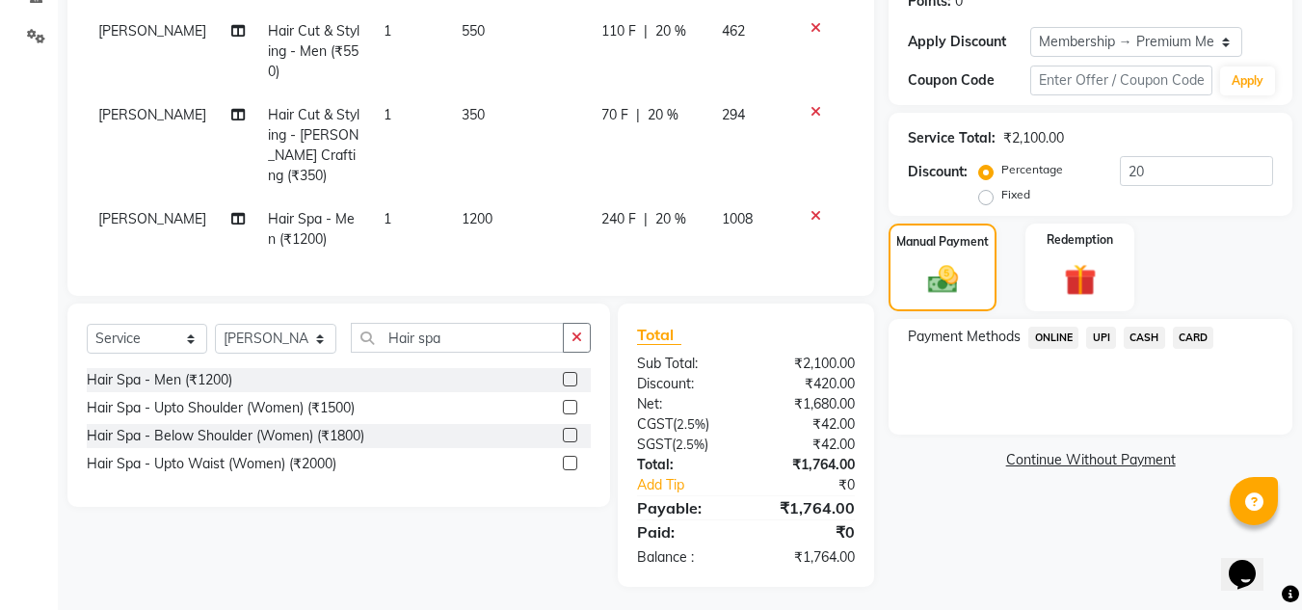
click at [1102, 334] on span "UPI" at bounding box center [1101, 338] width 30 height 22
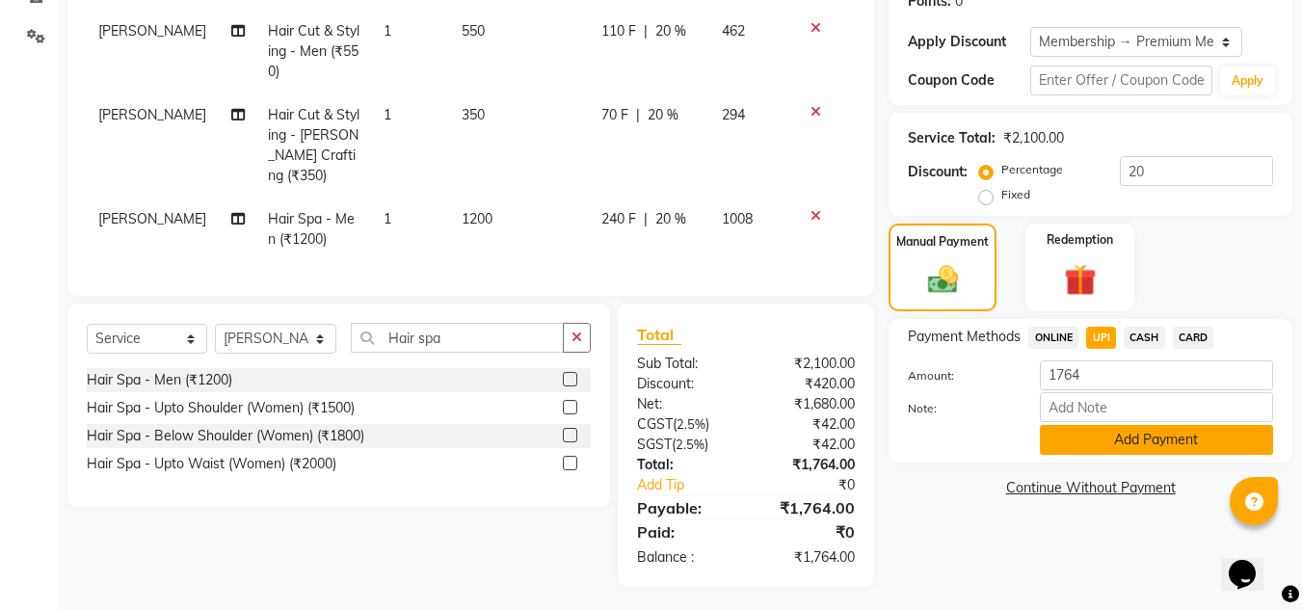
click at [1114, 434] on button "Add Payment" at bounding box center [1156, 440] width 233 height 30
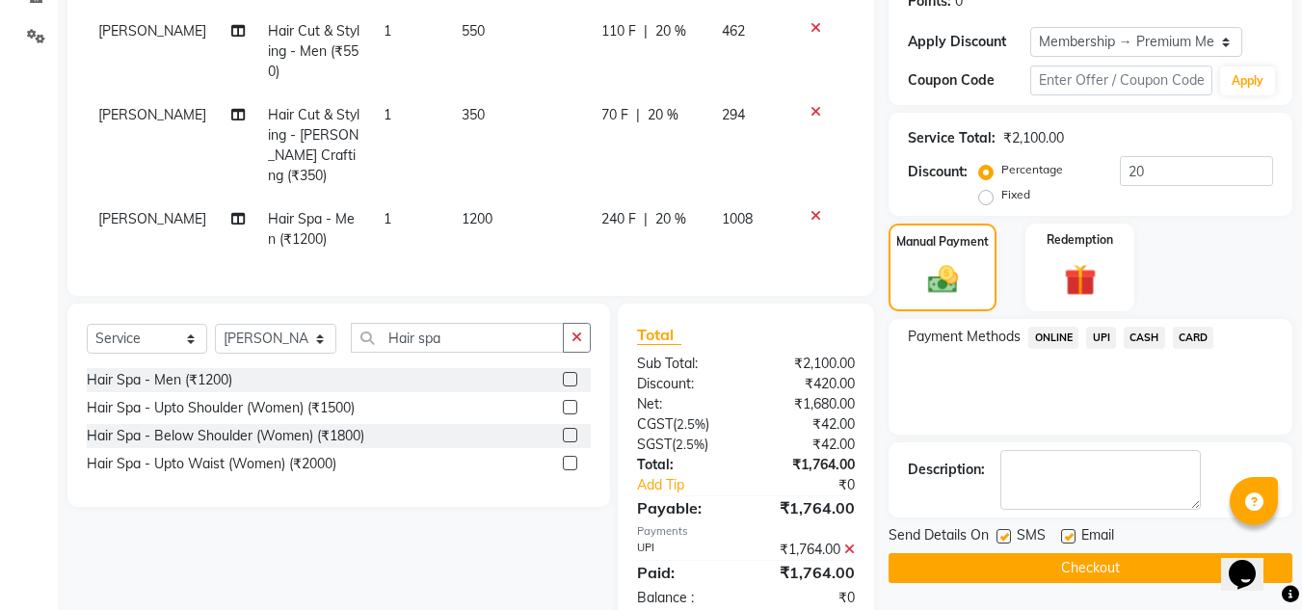
click at [1068, 538] on label at bounding box center [1068, 536] width 14 height 14
click at [1068, 538] on input "checkbox" at bounding box center [1067, 537] width 13 height 13
checkbox input "false"
click at [1069, 561] on button "Checkout" at bounding box center [1091, 568] width 404 height 30
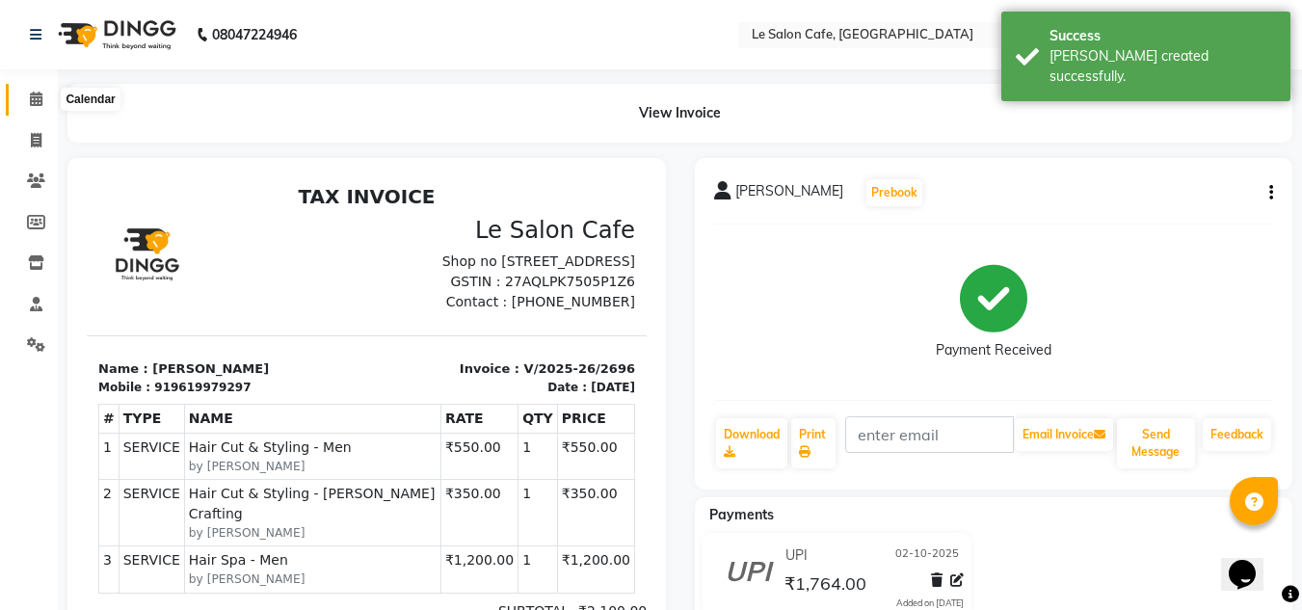
click at [34, 100] on icon at bounding box center [36, 99] width 13 height 14
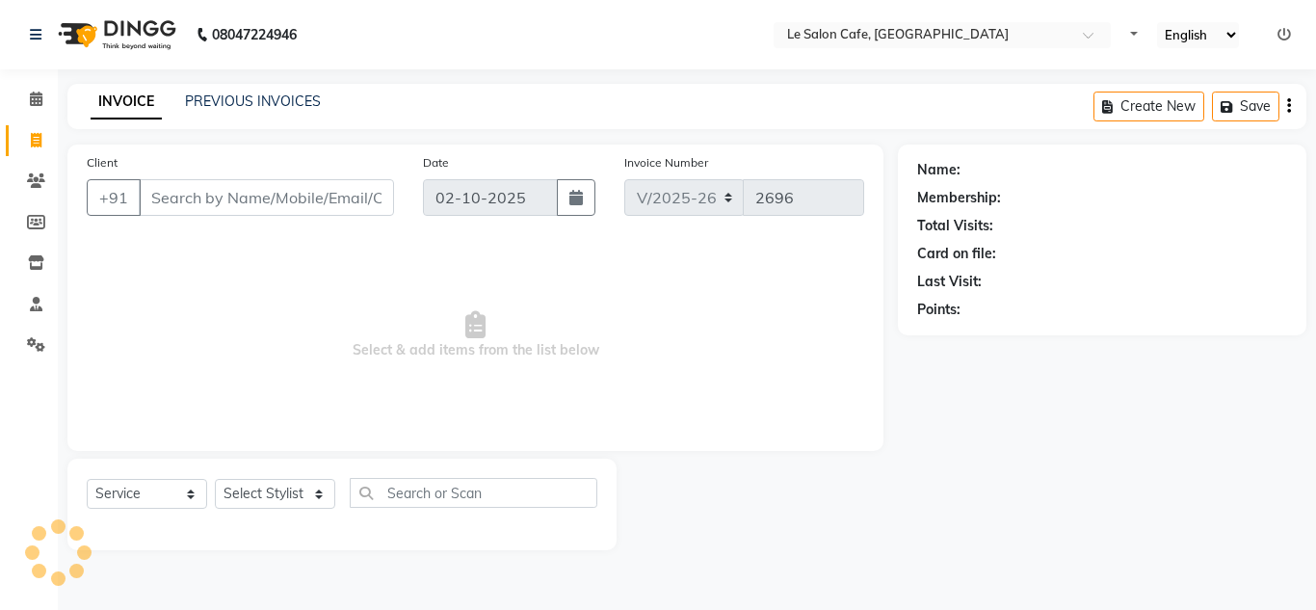
select select "594"
select select "service"
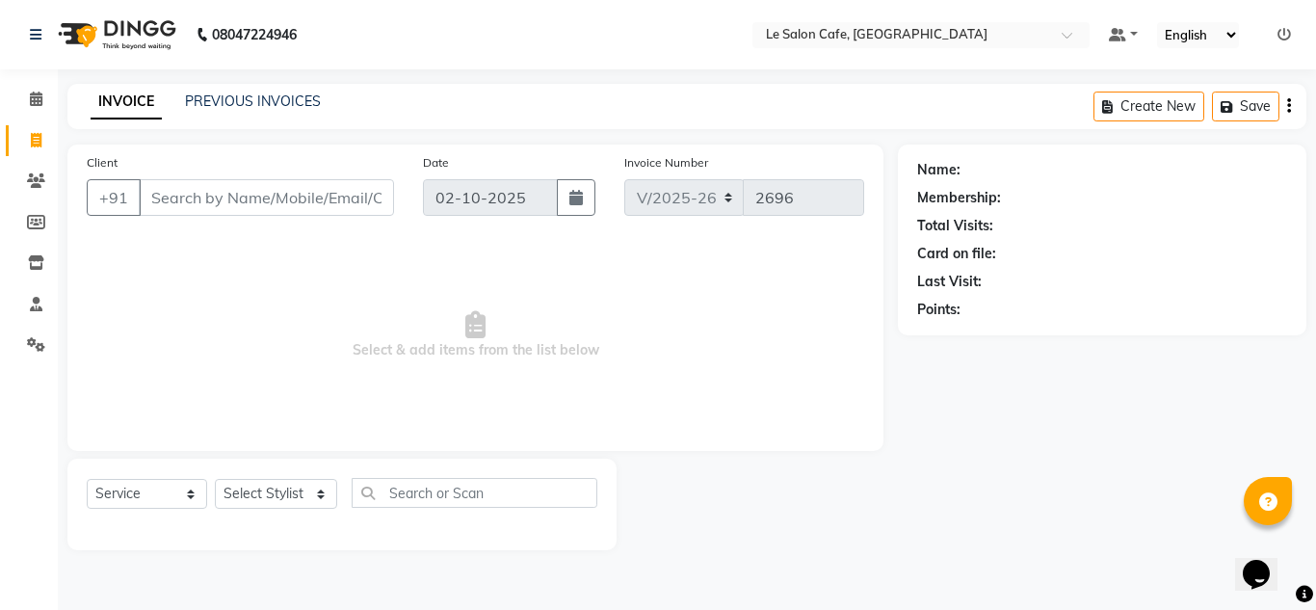
click at [188, 199] on input "Client" at bounding box center [266, 197] width 255 height 37
click at [172, 204] on input "Client" at bounding box center [266, 197] width 255 height 37
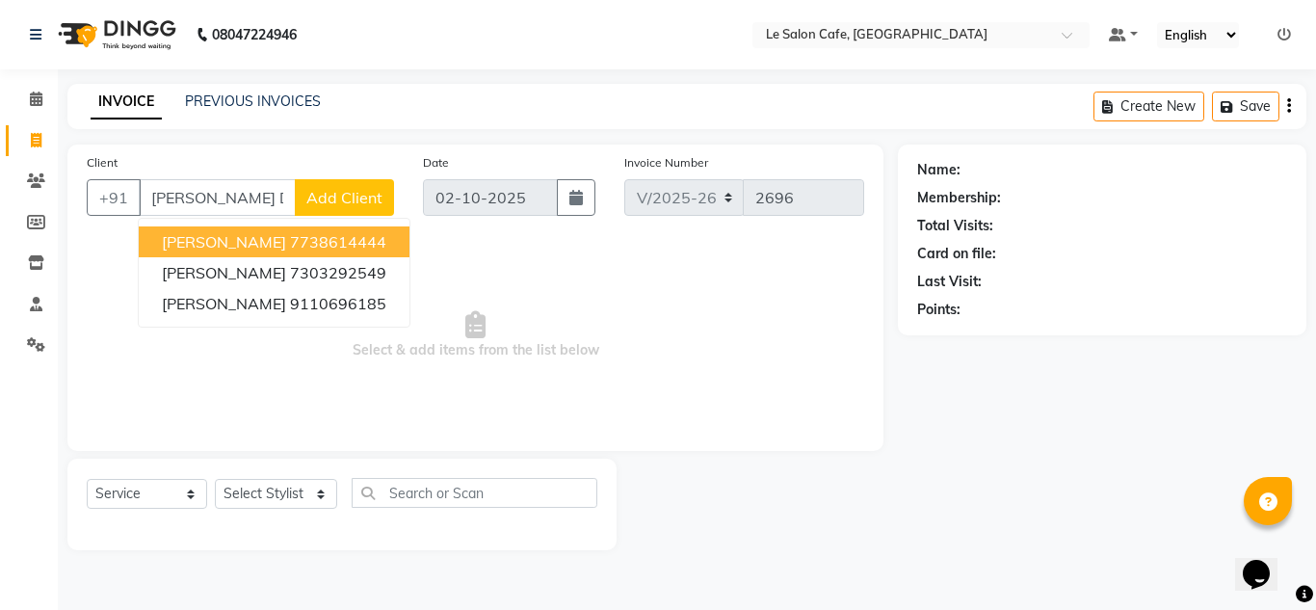
click at [244, 243] on span "[PERSON_NAME]" at bounding box center [224, 241] width 124 height 19
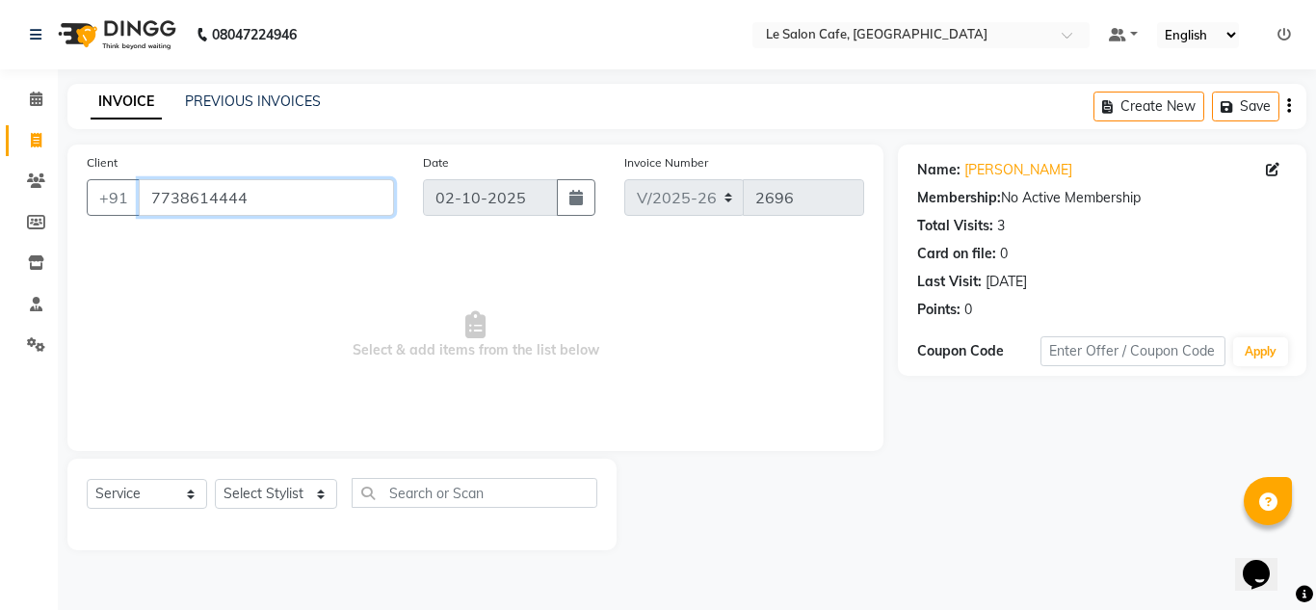
click at [267, 197] on input "7738614444" at bounding box center [266, 197] width 255 height 37
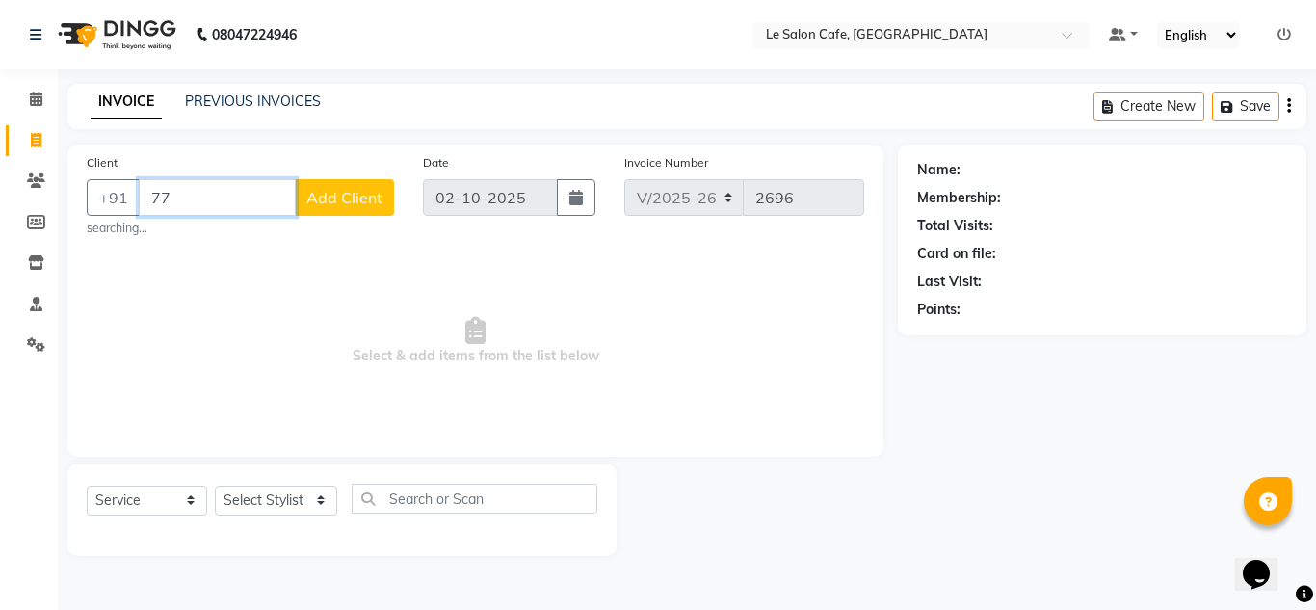
type input "7"
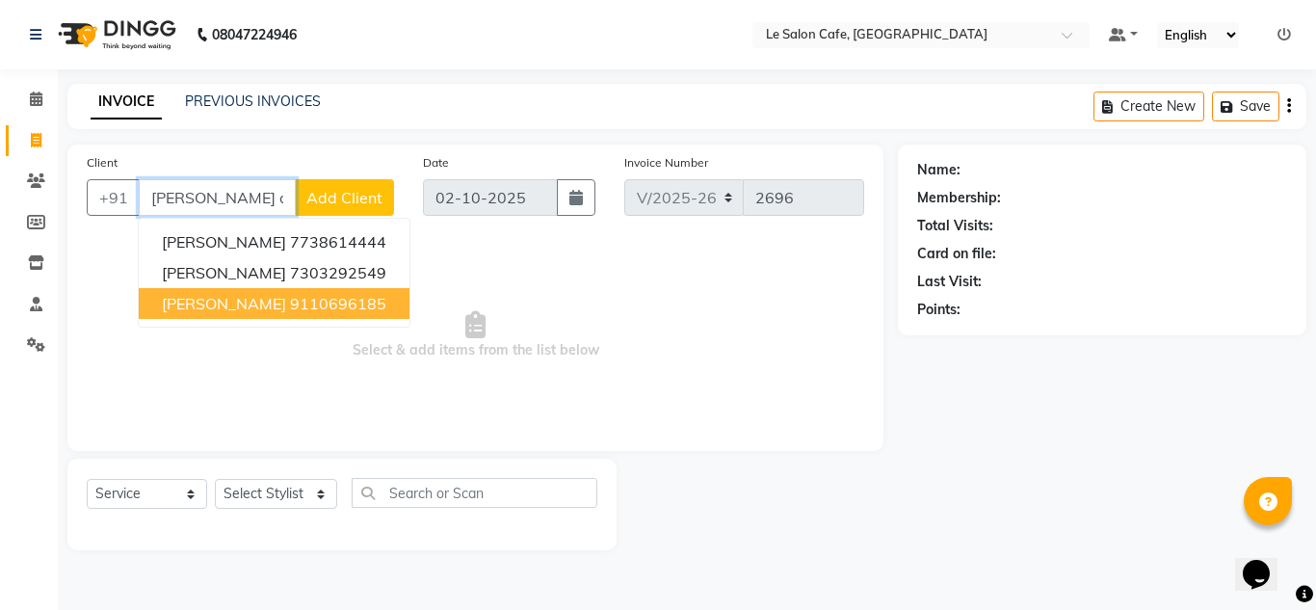
click at [244, 308] on span "[PERSON_NAME]" at bounding box center [224, 303] width 124 height 19
type input "9110696185"
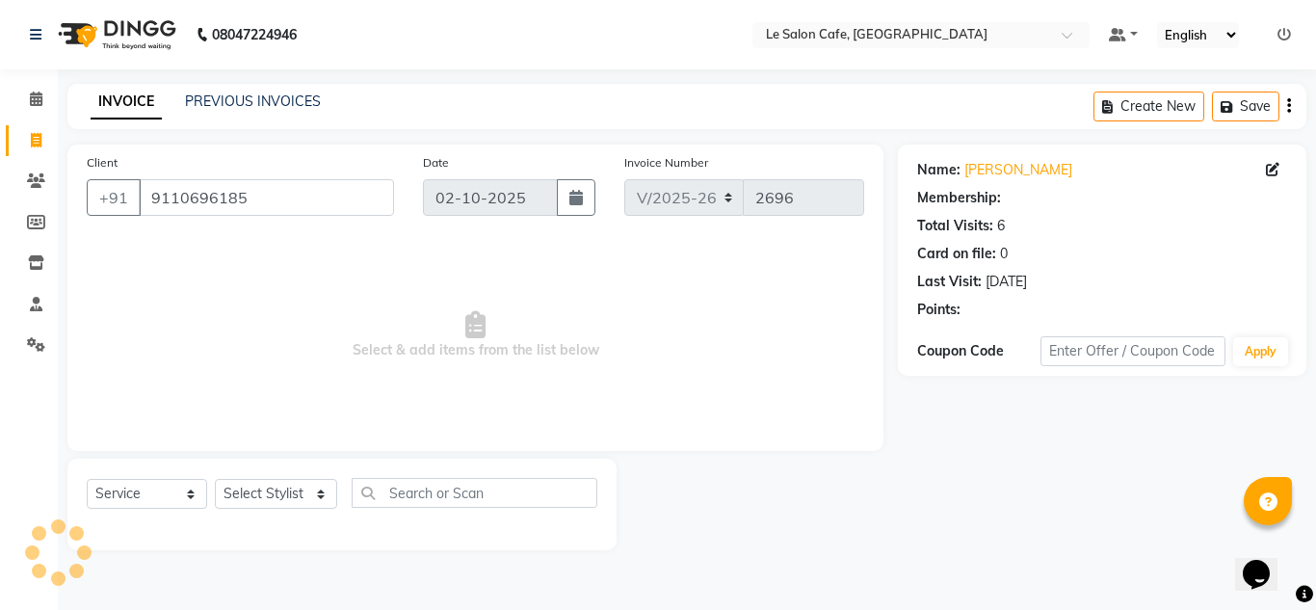
select select "1: Object"
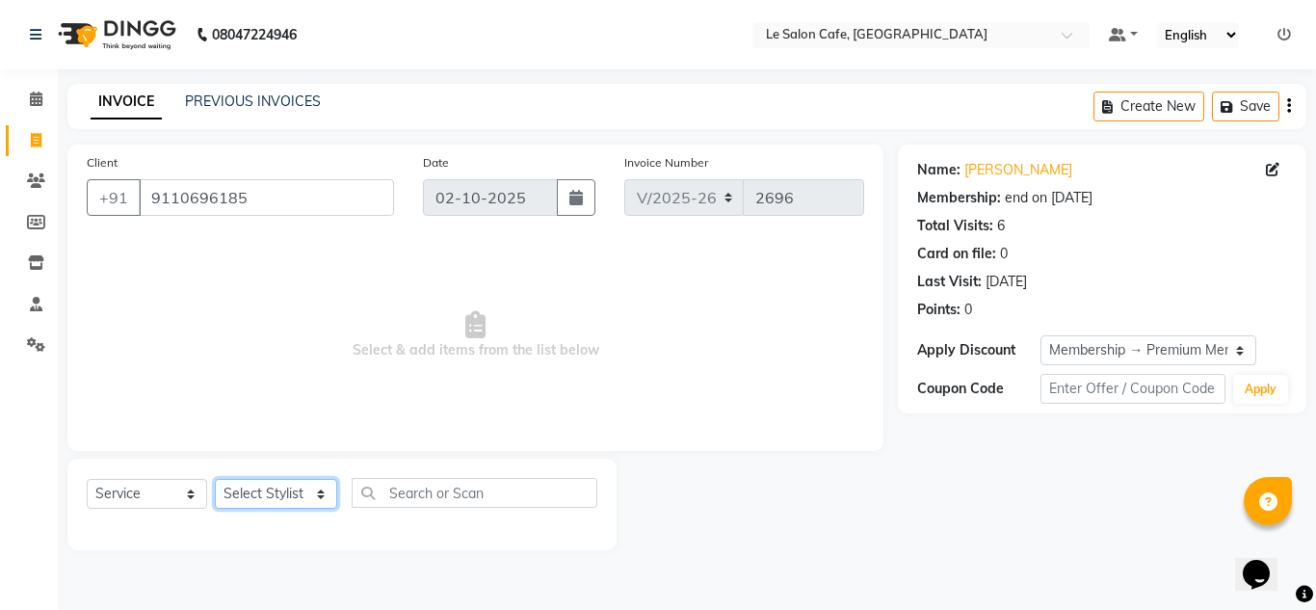
click at [263, 497] on select "Select Stylist [PERSON_NAME] [PERSON_NAME] Kadam [PERSON_NAME] [PERSON_NAME] Fr…" at bounding box center [276, 494] width 122 height 30
select select "67615"
click at [215, 479] on select "Select Stylist [PERSON_NAME] [PERSON_NAME] Kadam [PERSON_NAME] [PERSON_NAME] Fr…" at bounding box center [276, 494] width 122 height 30
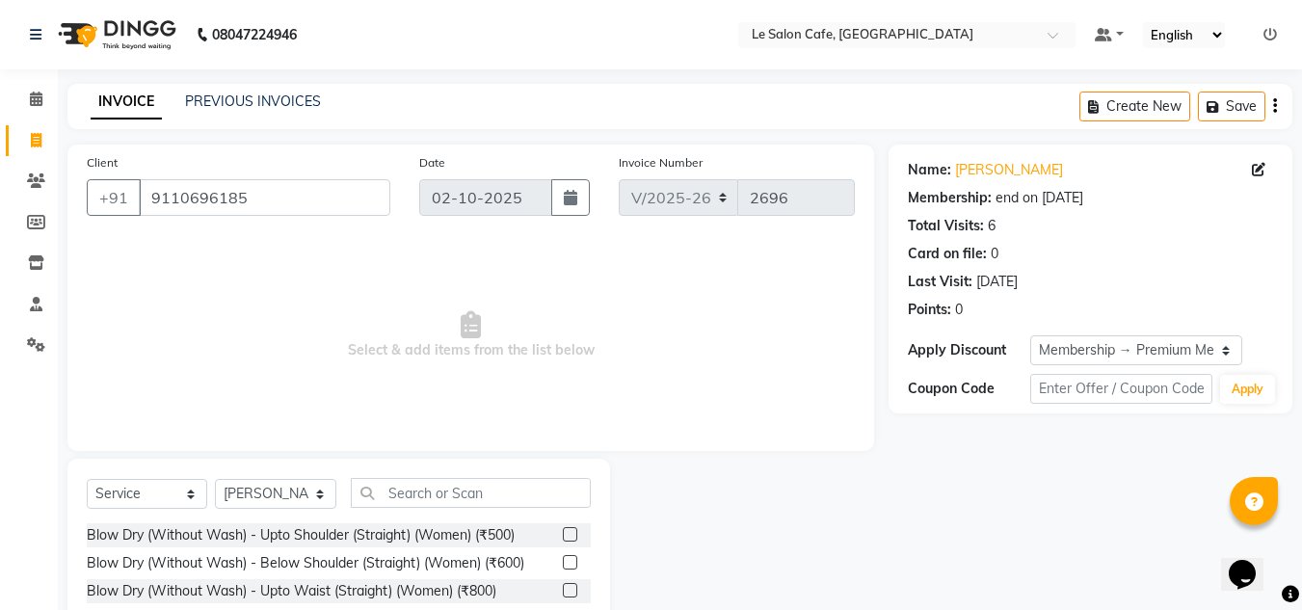
click at [365, 417] on span "Select & add items from the list below" at bounding box center [471, 335] width 768 height 193
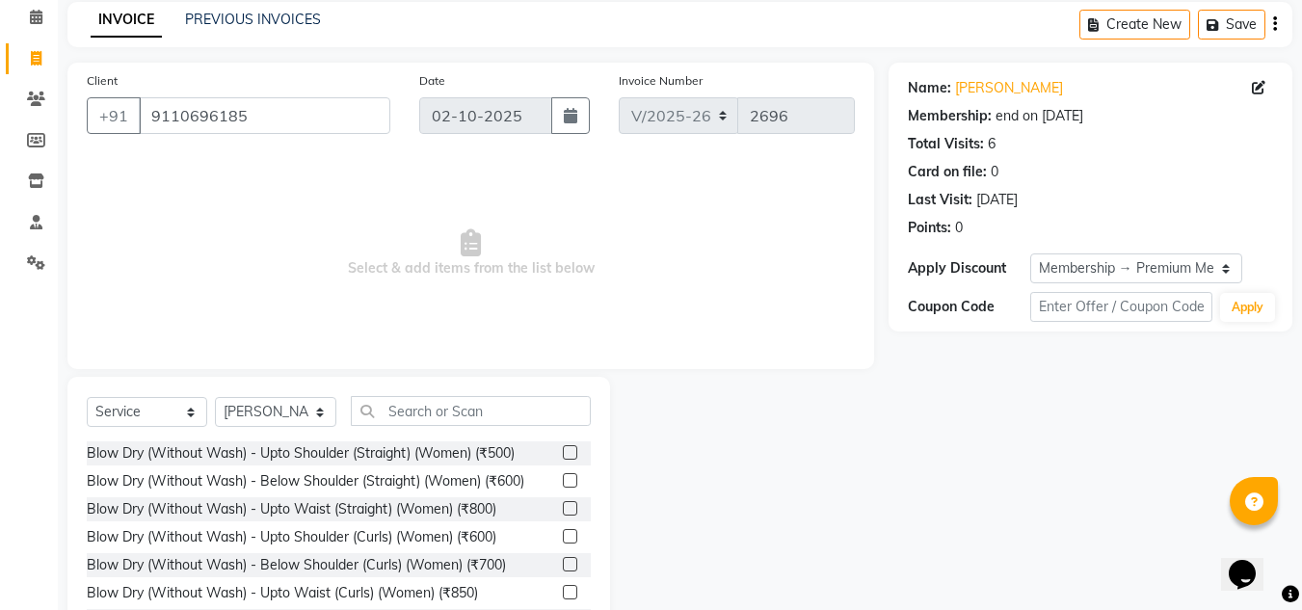
scroll to position [162, 0]
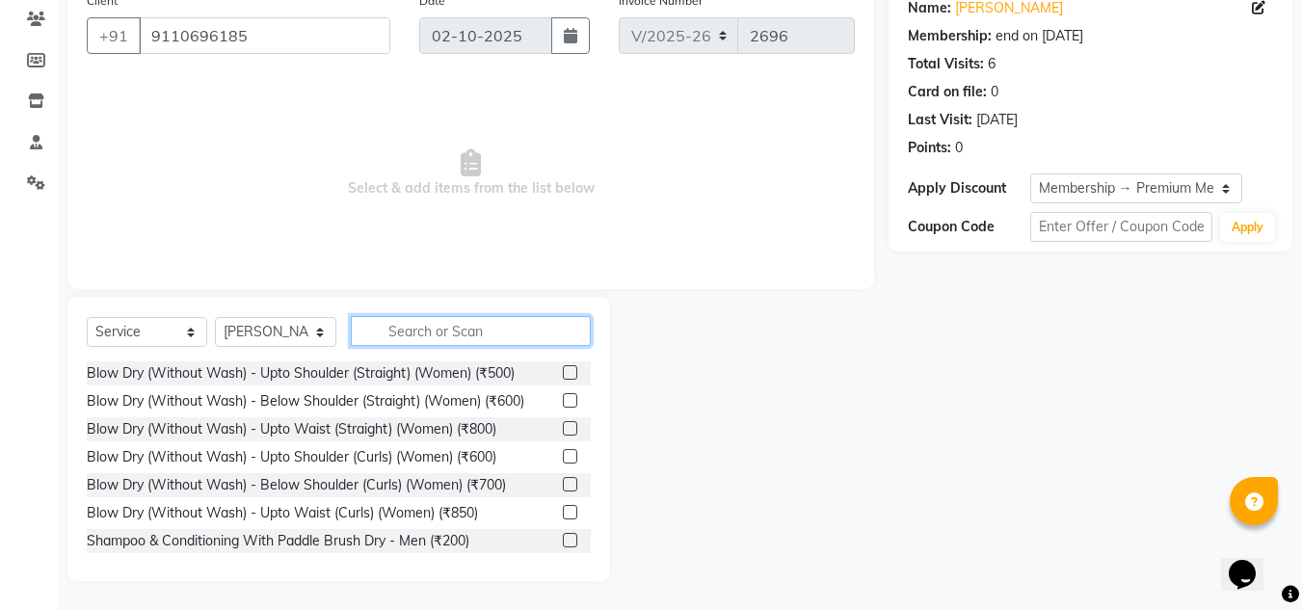
click at [389, 329] on input "text" at bounding box center [471, 331] width 240 height 30
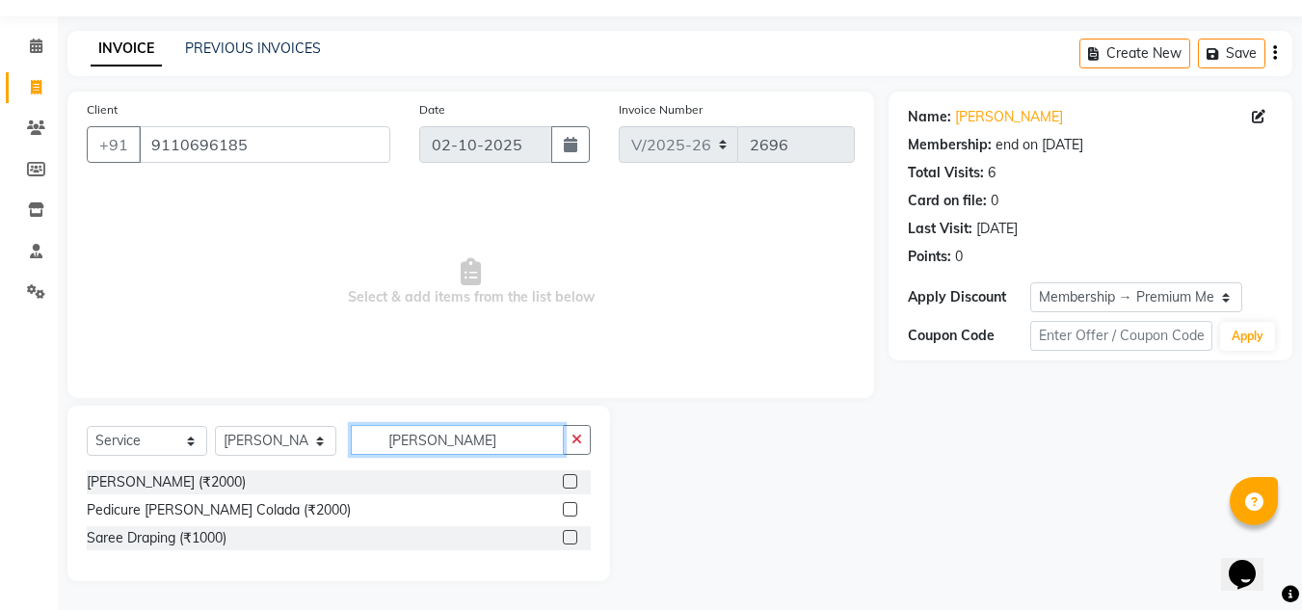
scroll to position [25, 0]
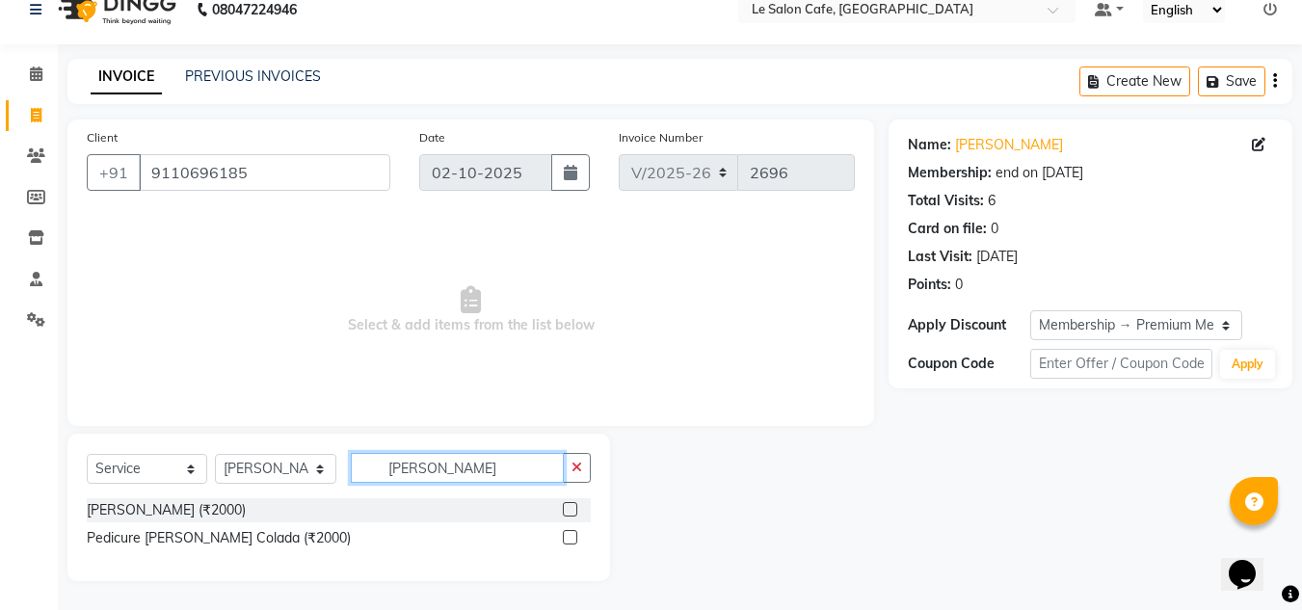
type input "[PERSON_NAME]"
click at [569, 532] on label at bounding box center [570, 537] width 14 height 14
click at [569, 532] on input "checkbox" at bounding box center [569, 538] width 13 height 13
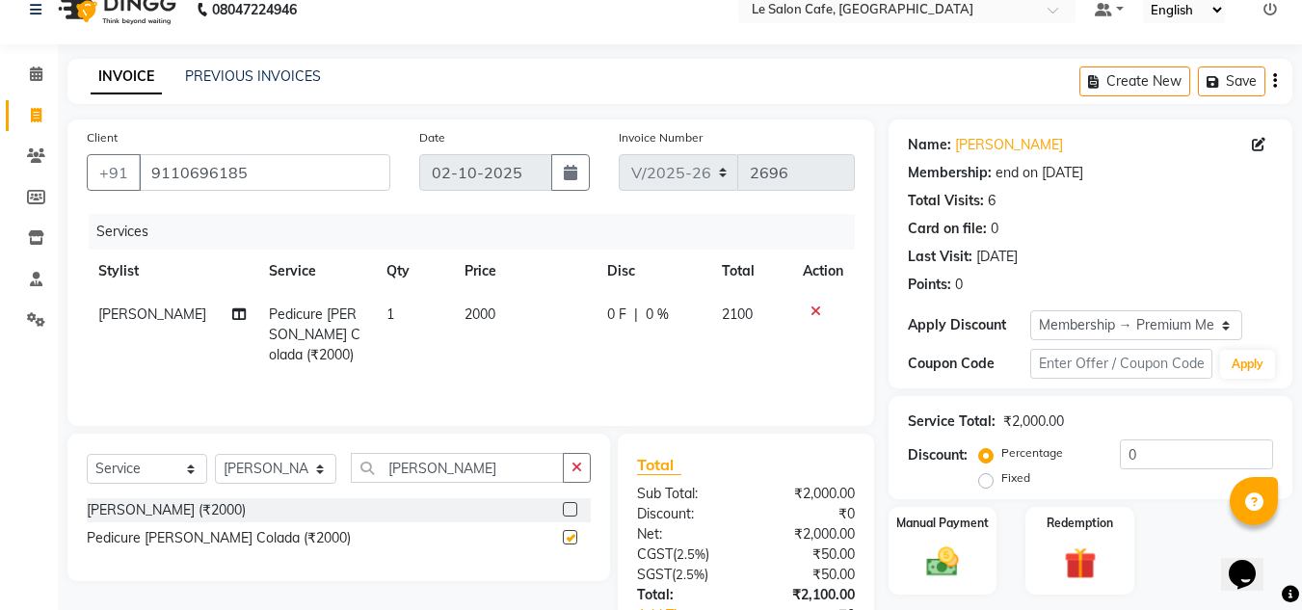
checkbox input "false"
click at [428, 558] on div "[PERSON_NAME] (₹2000) Pedicure [PERSON_NAME] Colada (₹2000)" at bounding box center [339, 530] width 504 height 64
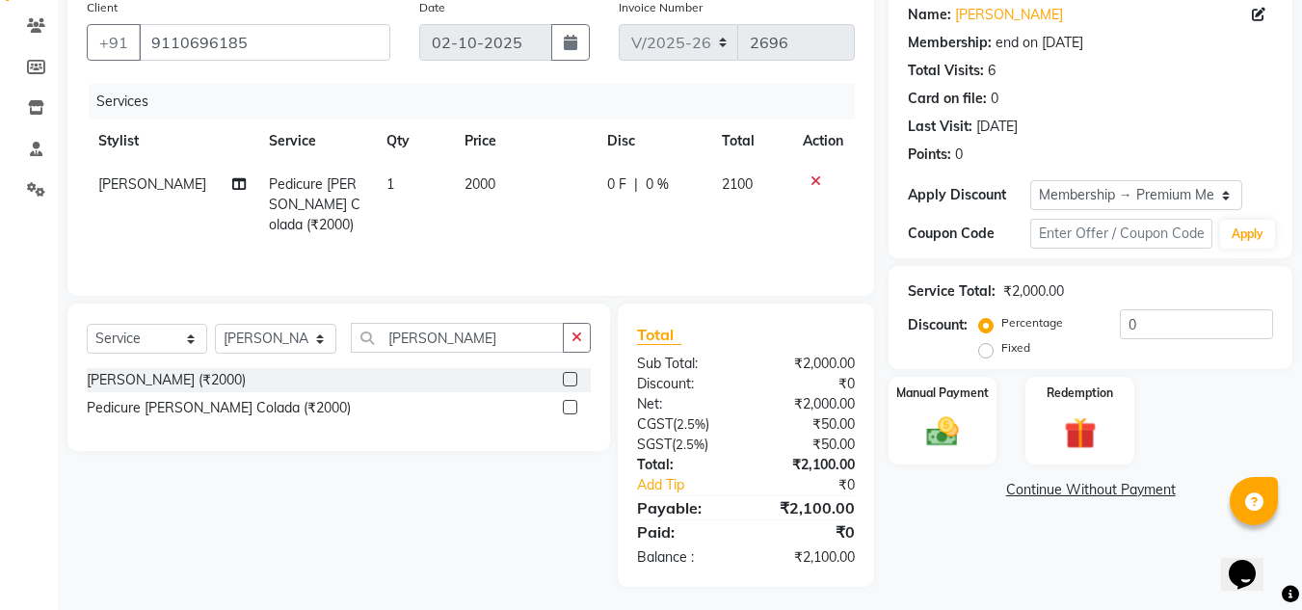
scroll to position [161, 0]
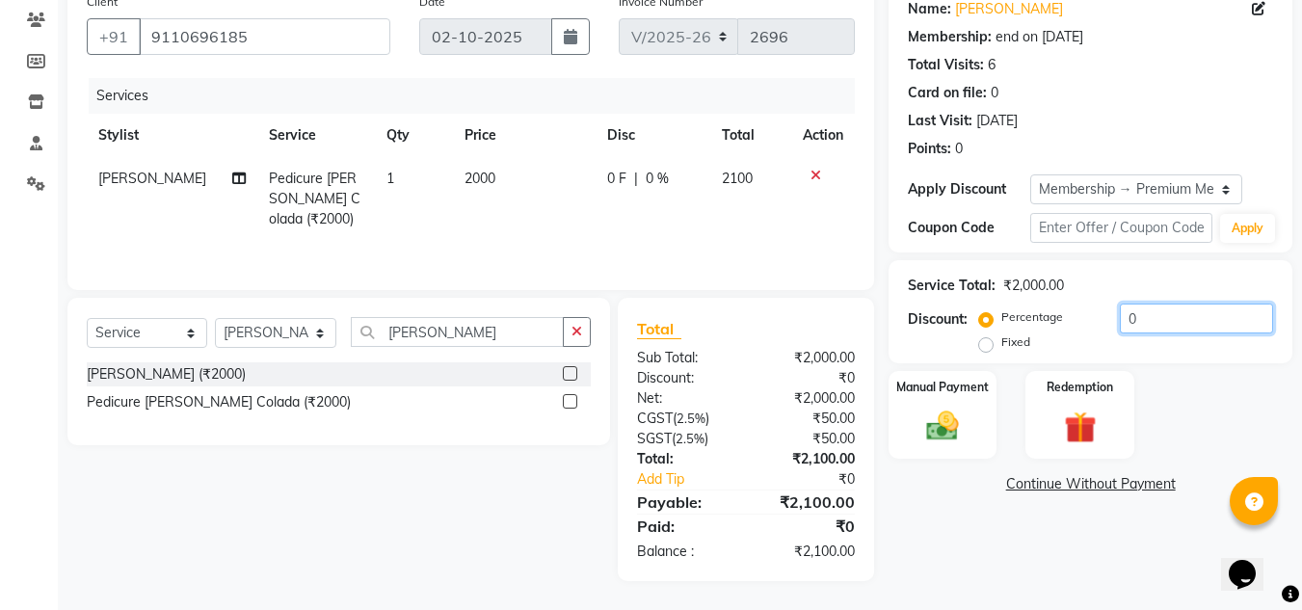
click at [1137, 320] on input "0" at bounding box center [1196, 319] width 153 height 30
click at [427, 560] on div "Select Service Product Membership Package Voucher Prepaid Gift Card Select Styl…" at bounding box center [331, 439] width 557 height 283
click at [925, 567] on div "Name: [PERSON_NAME] Membership: end on [DATE] Total Visits: 6 Card on file: 0 L…" at bounding box center [1098, 282] width 418 height 597
click at [402, 561] on div "Select Service Product Membership Package Voucher Prepaid Gift Card Select Styl…" at bounding box center [331, 439] width 557 height 283
click at [1156, 323] on input "20" at bounding box center [1196, 319] width 153 height 30
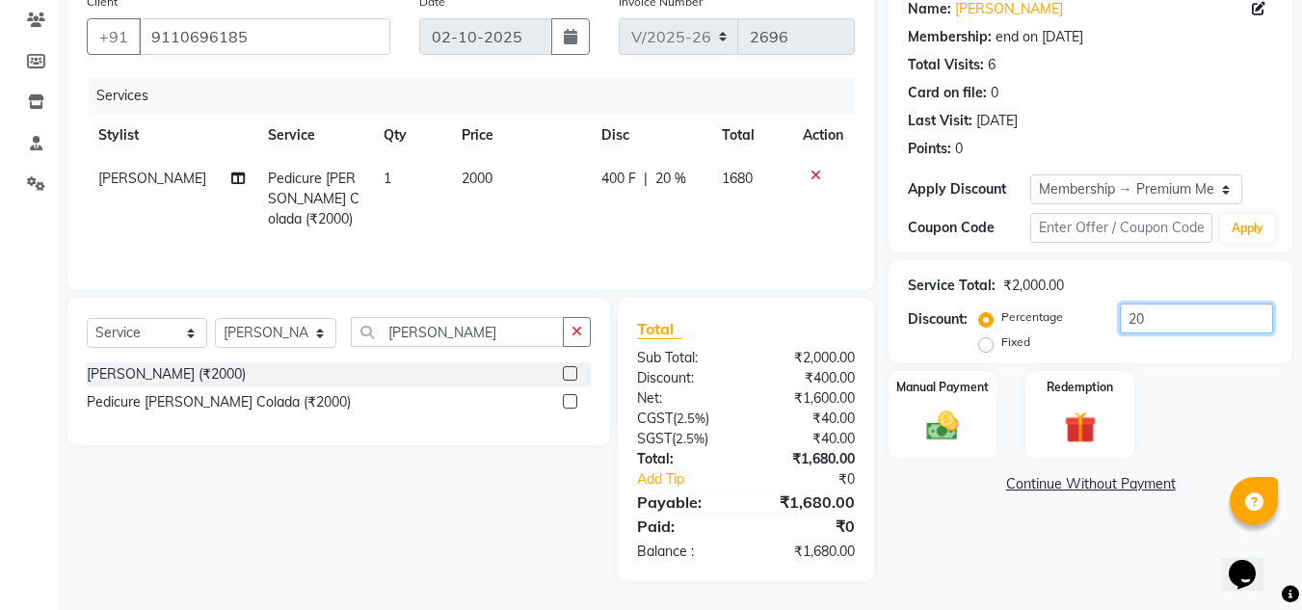
type input "2"
click at [530, 174] on td "2000" at bounding box center [524, 199] width 143 height 84
select select "67615"
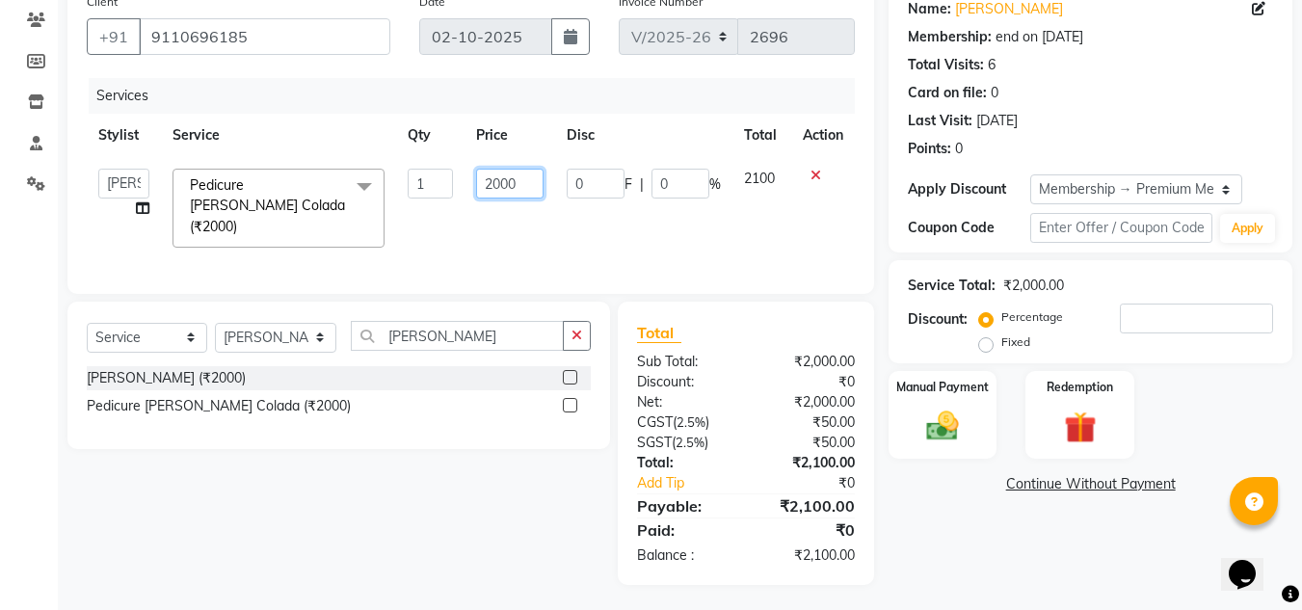
click at [526, 183] on input "2000" at bounding box center [509, 184] width 66 height 30
type input "2200"
click at [416, 494] on div "Select Service Product Membership Package Voucher Prepaid Gift Card Select Styl…" at bounding box center [331, 443] width 557 height 283
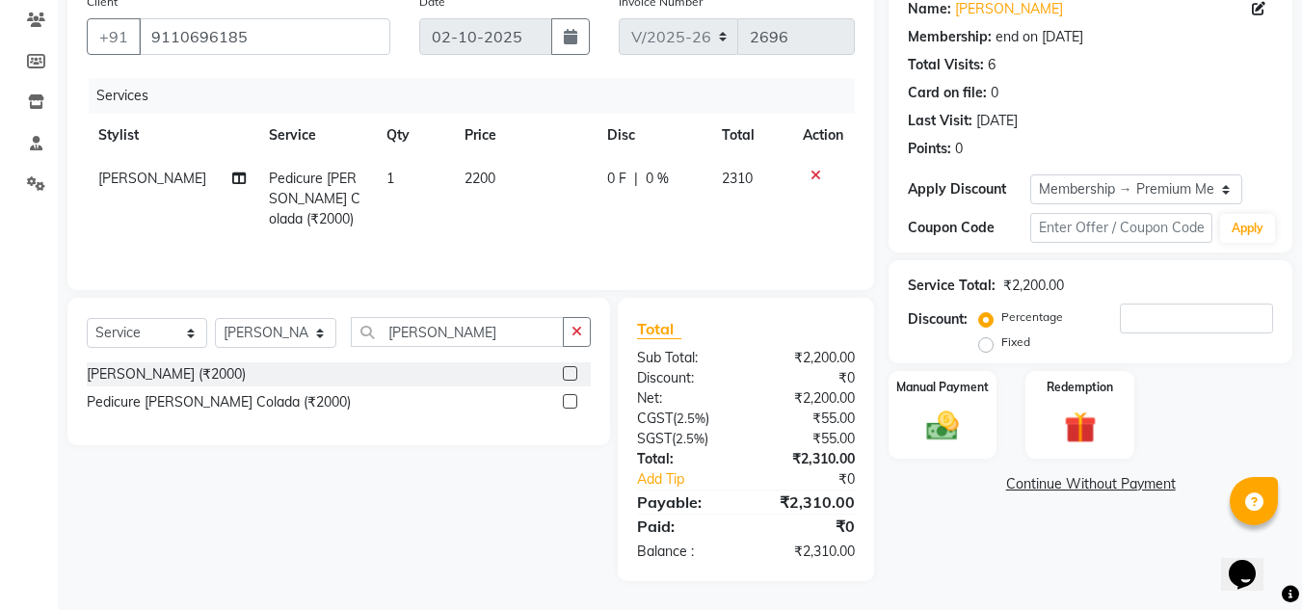
click at [418, 505] on div "Select Service Product Membership Package Voucher Prepaid Gift Card Select Styl…" at bounding box center [331, 439] width 557 height 283
click at [635, 175] on div "0 F | 0 %" at bounding box center [653, 179] width 92 height 20
select select "67615"
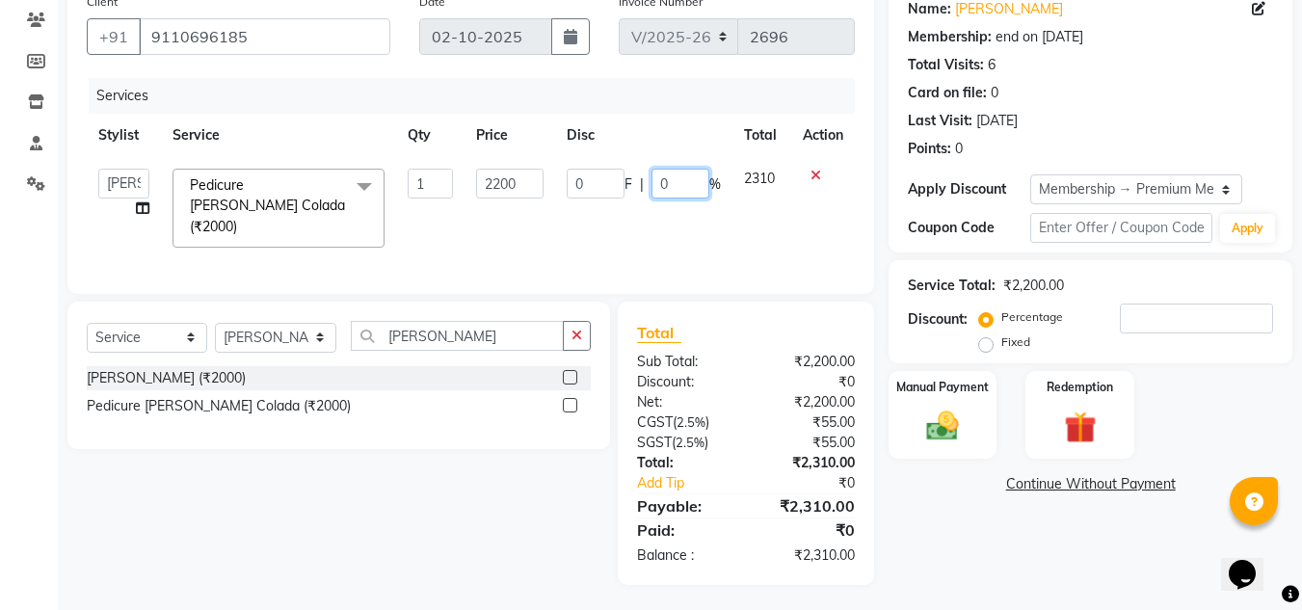
click at [660, 192] on input "0" at bounding box center [680, 184] width 58 height 30
type input "20"
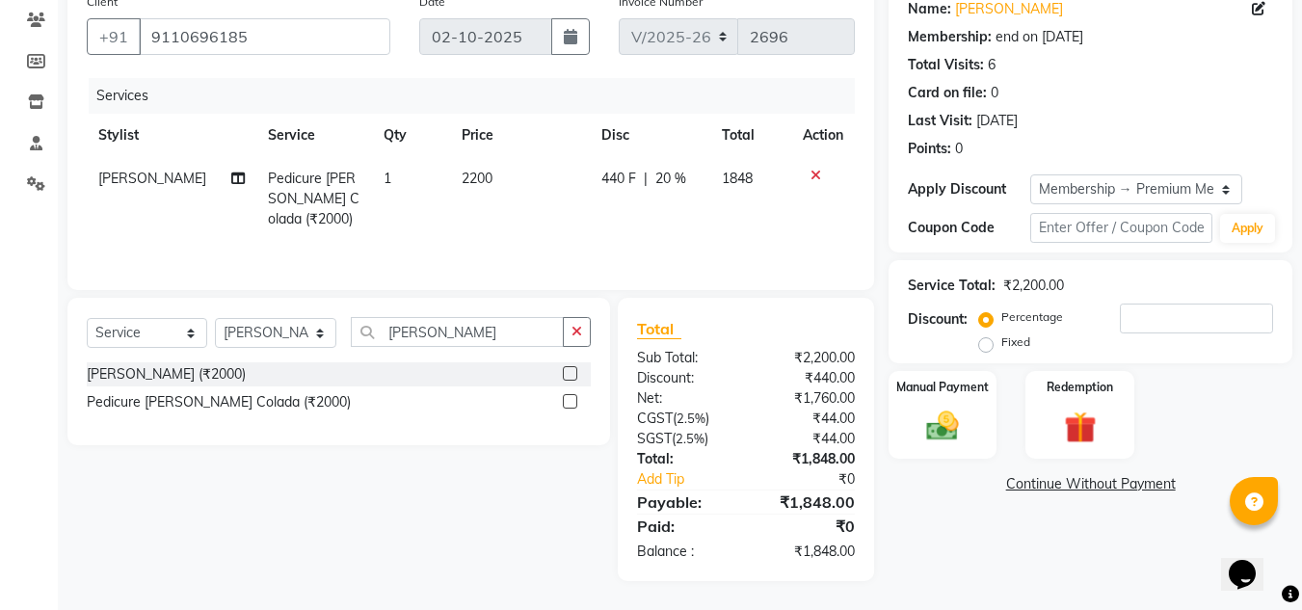
click at [912, 539] on div "Name: [PERSON_NAME] Membership: end on [DATE] Total Visits: 6 Card on file: 0 L…" at bounding box center [1098, 282] width 418 height 597
click at [969, 450] on div "Manual Payment" at bounding box center [943, 415] width 113 height 92
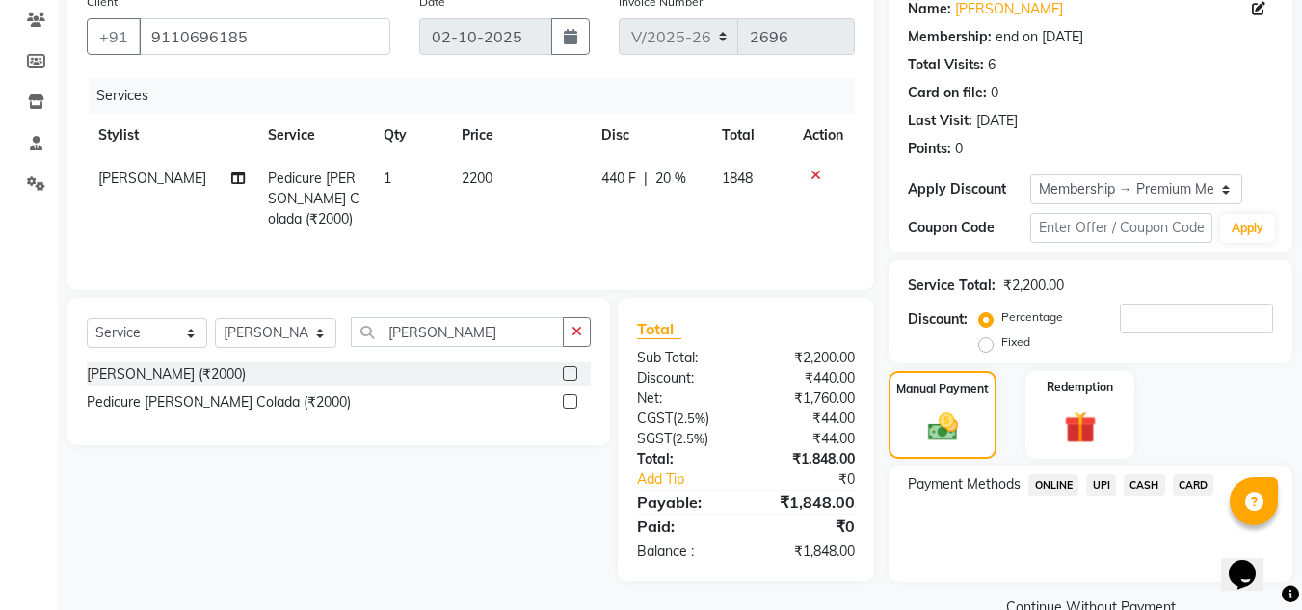
click at [1104, 486] on span "UPI" at bounding box center [1101, 485] width 30 height 22
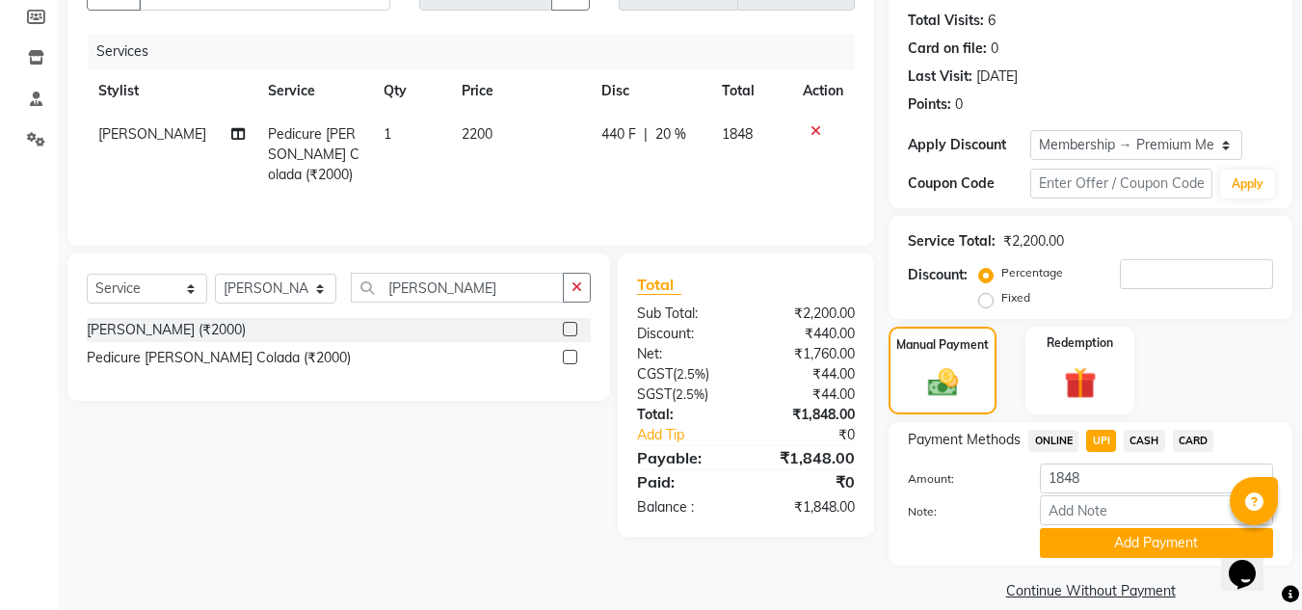
scroll to position [229, 0]
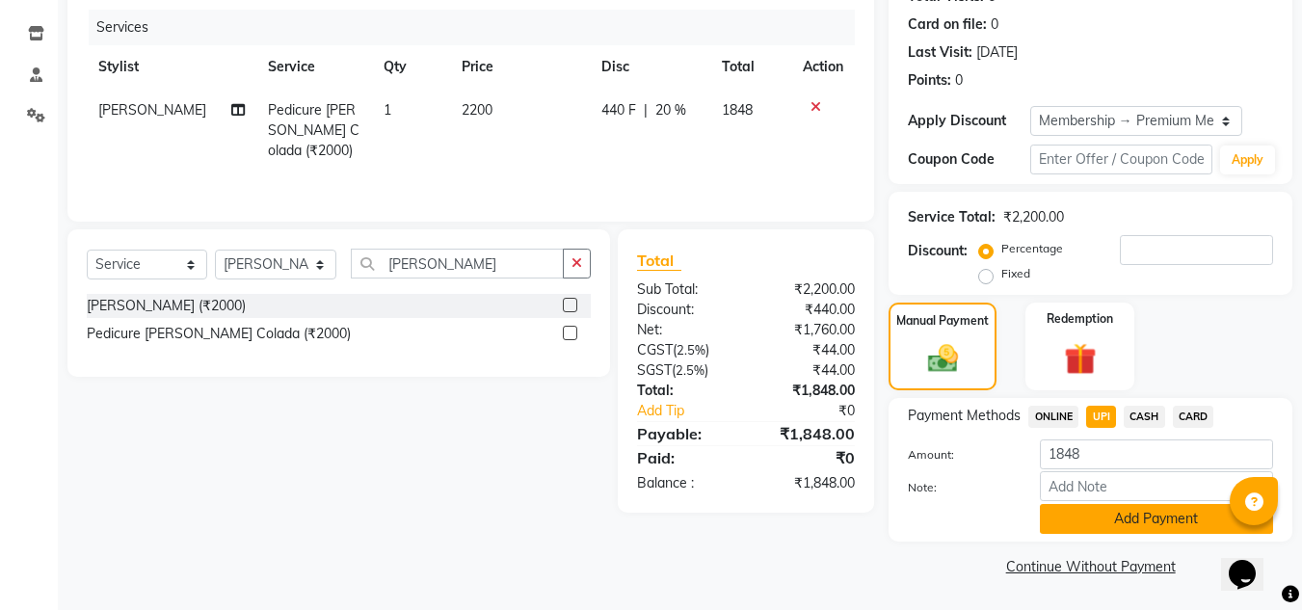
click at [1135, 522] on button "Add Payment" at bounding box center [1156, 519] width 233 height 30
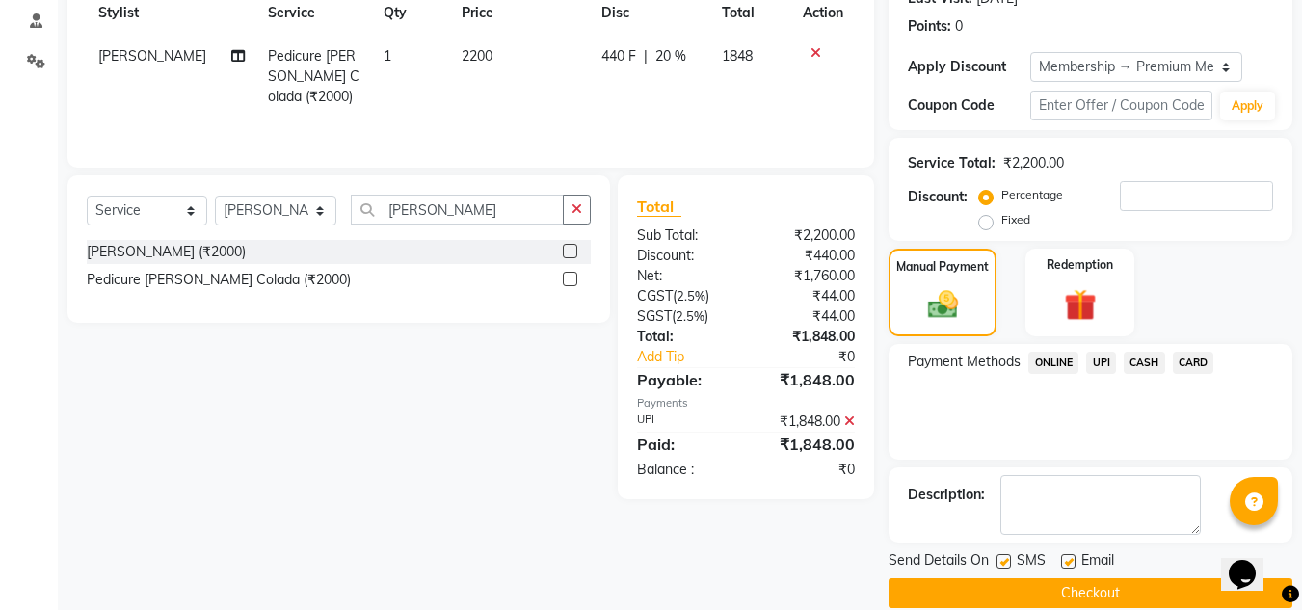
scroll to position [310, 0]
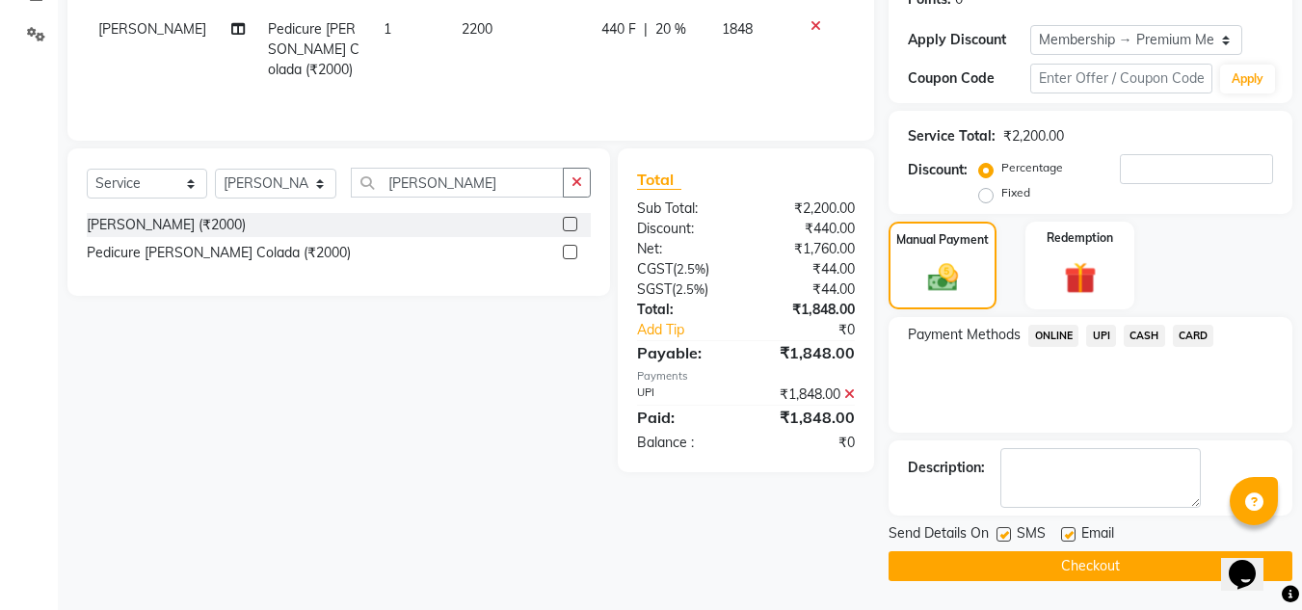
click at [1067, 536] on label at bounding box center [1068, 534] width 14 height 14
click at [1067, 536] on input "checkbox" at bounding box center [1067, 535] width 13 height 13
checkbox input "false"
click at [1005, 534] on label at bounding box center [1003, 534] width 14 height 14
click at [1005, 534] on input "checkbox" at bounding box center [1002, 535] width 13 height 13
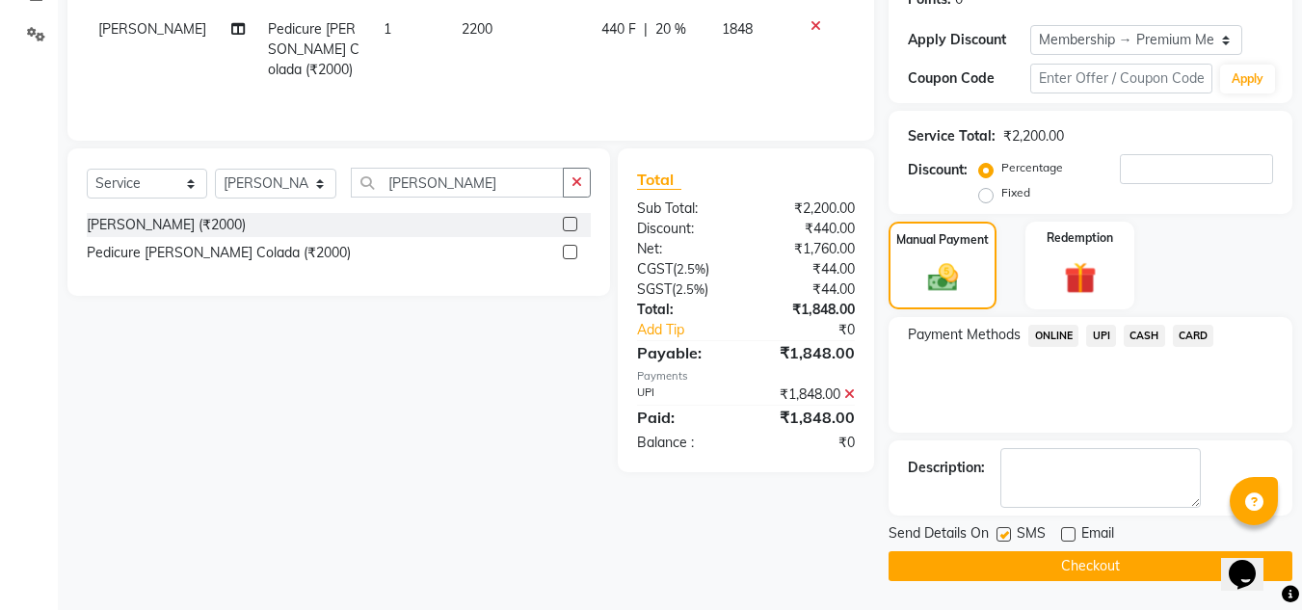
checkbox input "false"
click at [1107, 563] on button "Checkout" at bounding box center [1091, 566] width 404 height 30
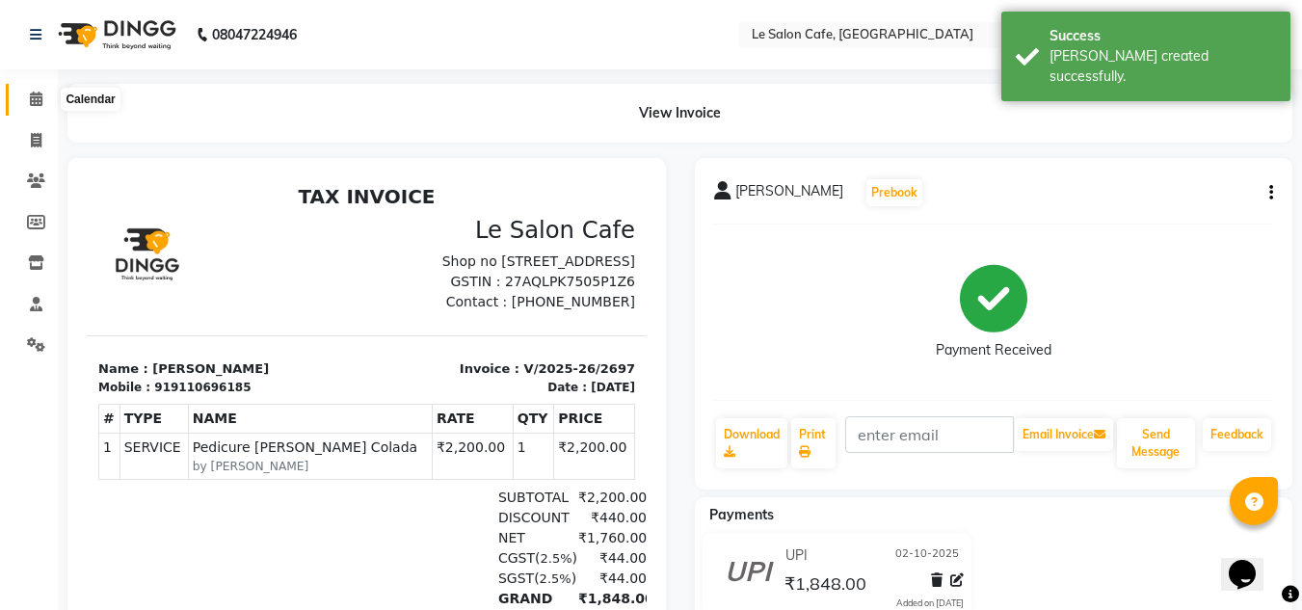
click at [35, 93] on icon at bounding box center [36, 99] width 13 height 14
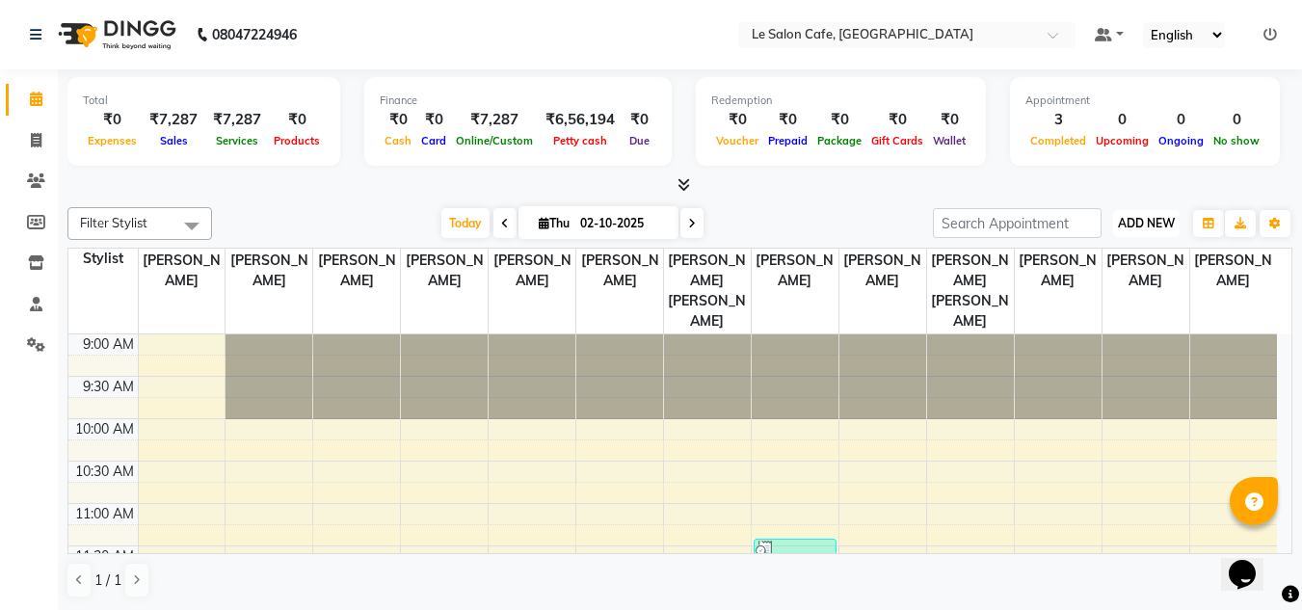
click at [1154, 226] on span "ADD NEW" at bounding box center [1146, 223] width 57 height 14
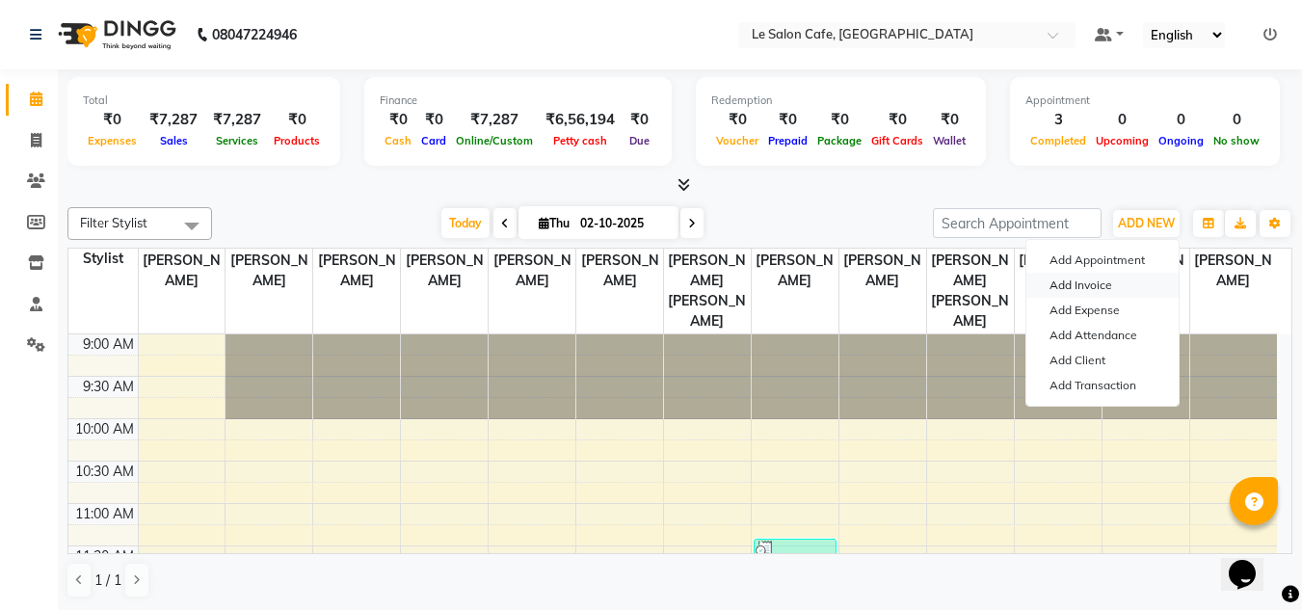
click at [1075, 281] on link "Add Invoice" at bounding box center [1102, 285] width 152 height 25
select select "service"
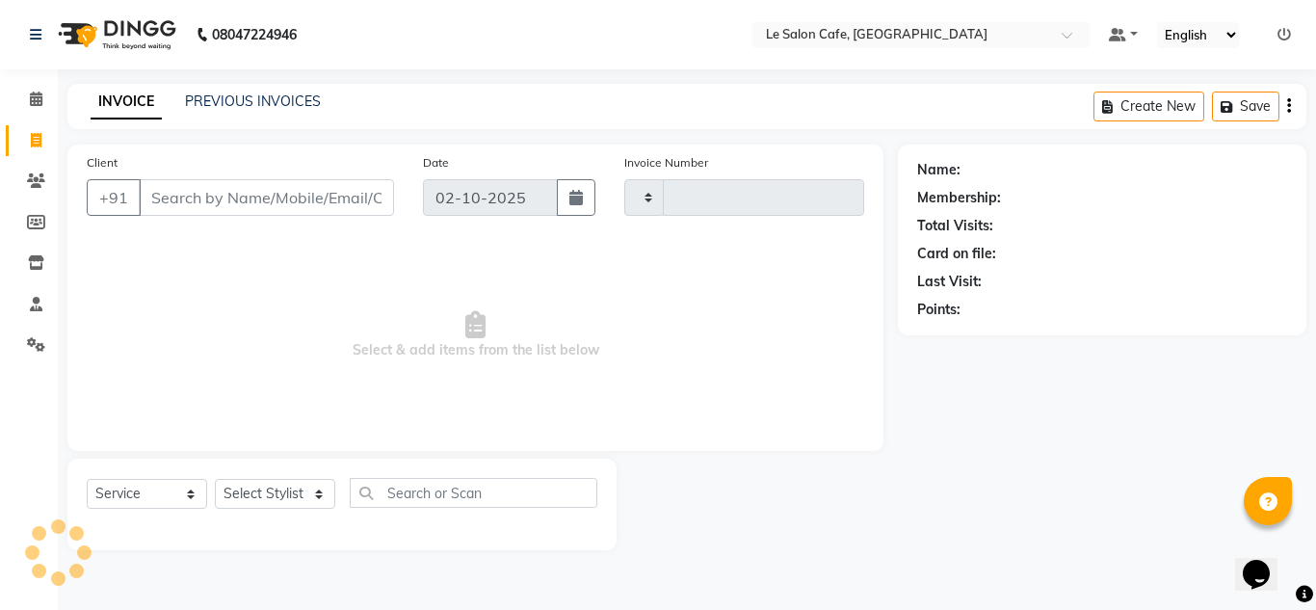
type input "2698"
select select "594"
click at [276, 500] on select "Select Stylist [PERSON_NAME] [PERSON_NAME] Kadam [PERSON_NAME] [PERSON_NAME] Fr…" at bounding box center [276, 494] width 122 height 30
click at [172, 218] on div "Client +91" at bounding box center [240, 191] width 336 height 79
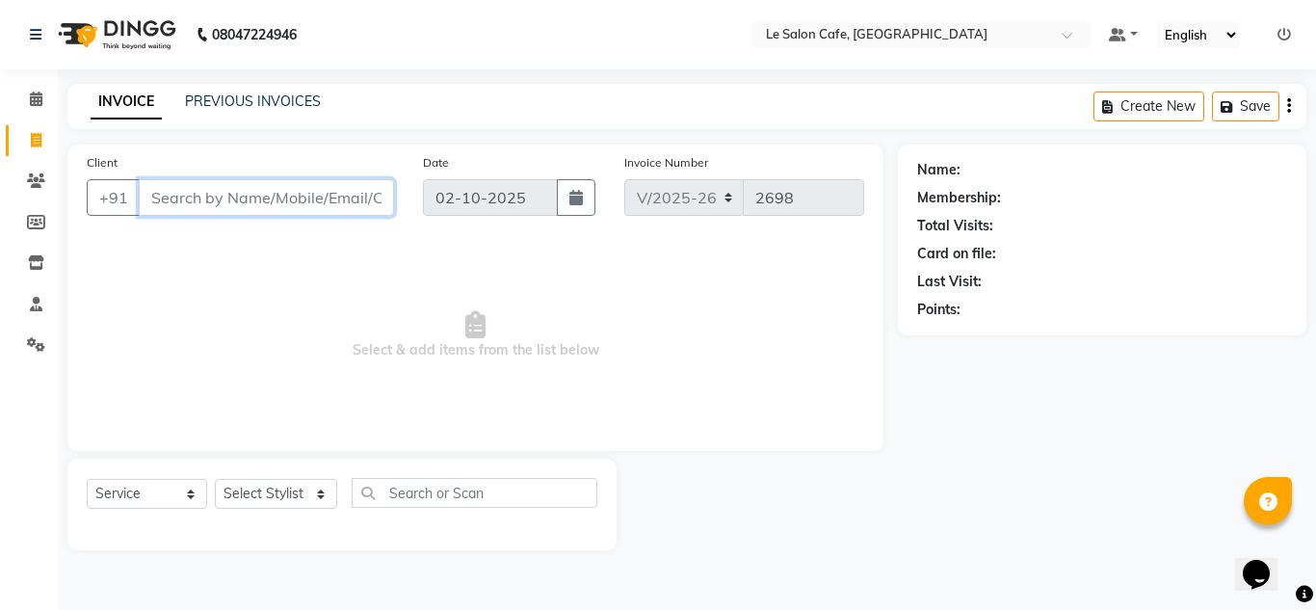
click at [181, 199] on input "Client" at bounding box center [266, 197] width 255 height 37
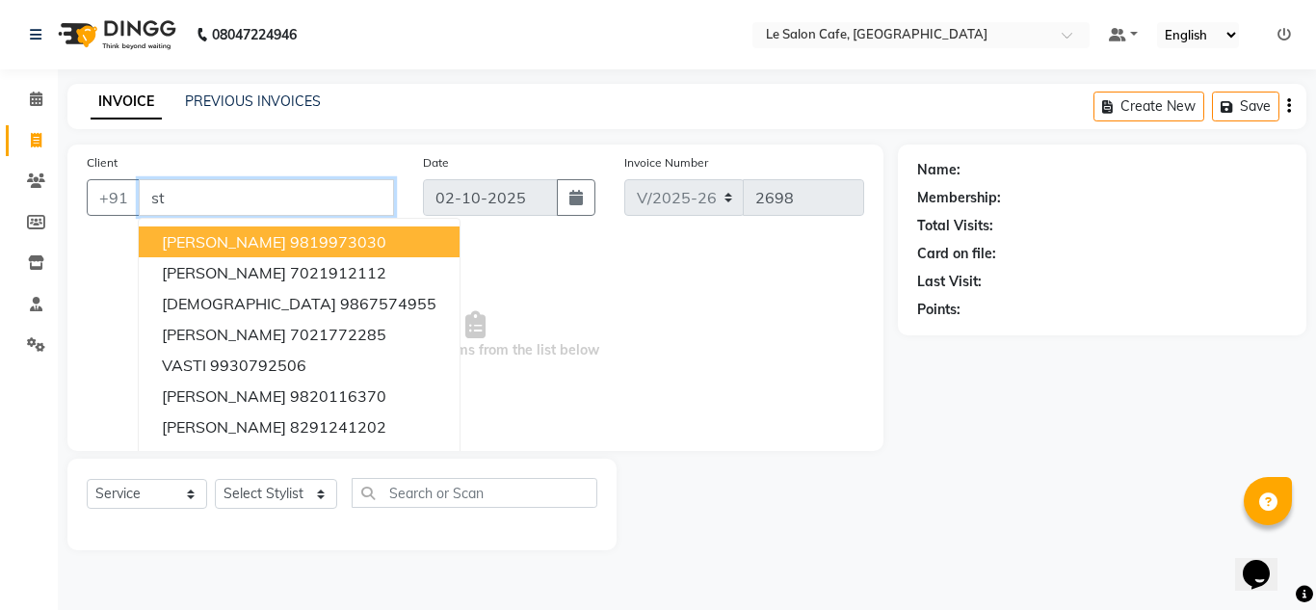
type input "s"
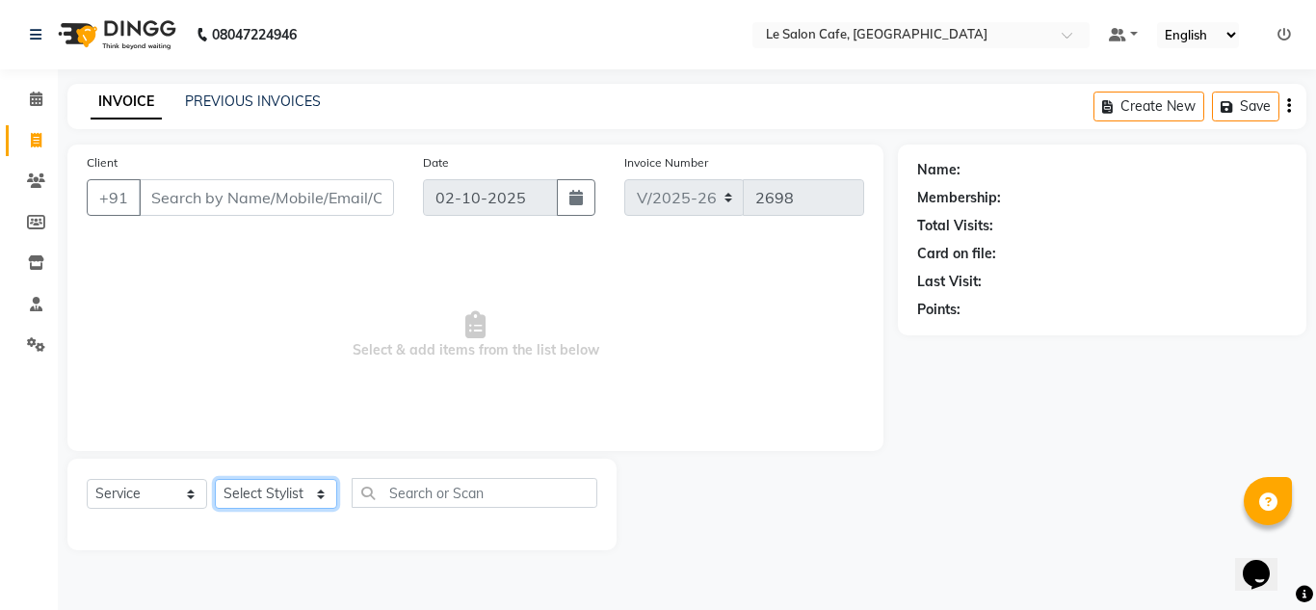
click at [247, 490] on select "Select Stylist [PERSON_NAME] [PERSON_NAME] Kadam [PERSON_NAME] [PERSON_NAME] Fr…" at bounding box center [276, 494] width 122 height 30
select select "92711"
click at [215, 479] on select "Select Stylist [PERSON_NAME] [PERSON_NAME] Kadam [PERSON_NAME] [PERSON_NAME] Fr…" at bounding box center [276, 494] width 122 height 30
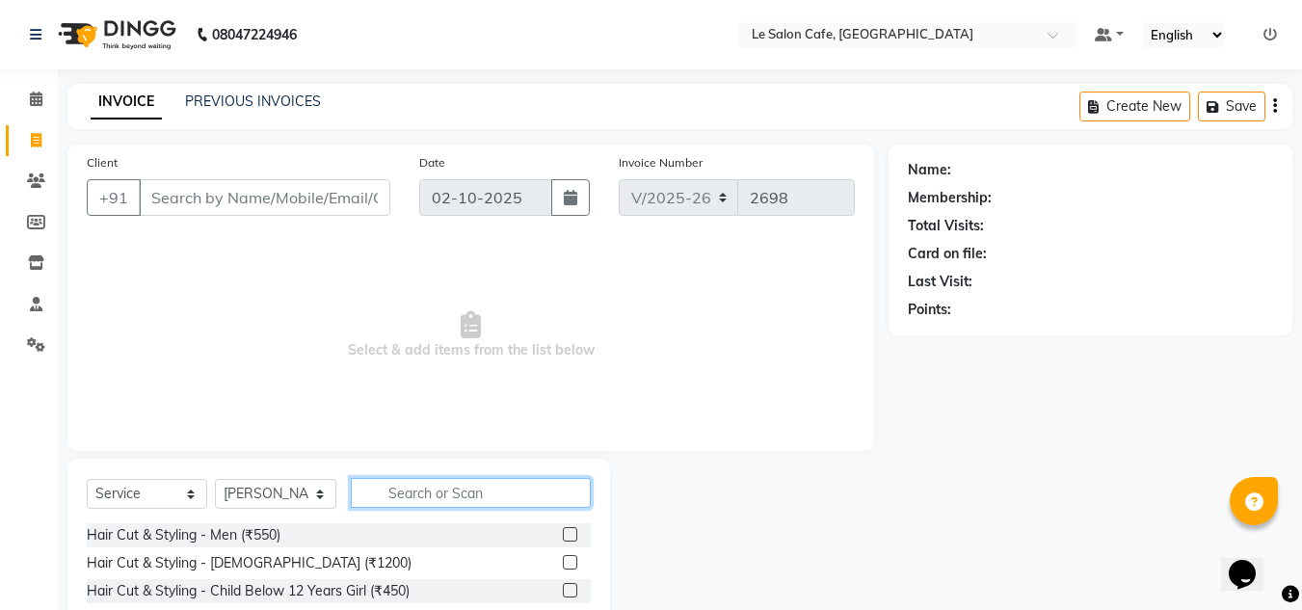
click at [426, 491] on input "text" at bounding box center [471, 493] width 240 height 30
click at [405, 470] on div "Select Service Product Membership Package Voucher Prepaid Gift Card Select Styl…" at bounding box center [338, 601] width 543 height 284
click at [410, 488] on input "text" at bounding box center [471, 493] width 240 height 30
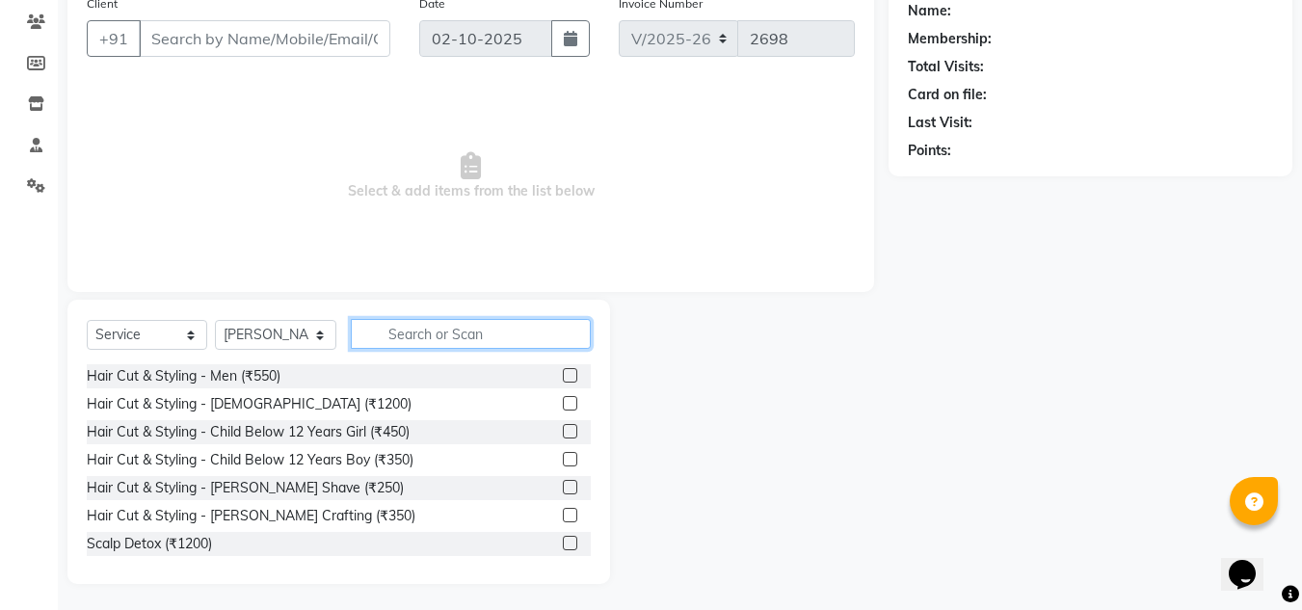
scroll to position [162, 0]
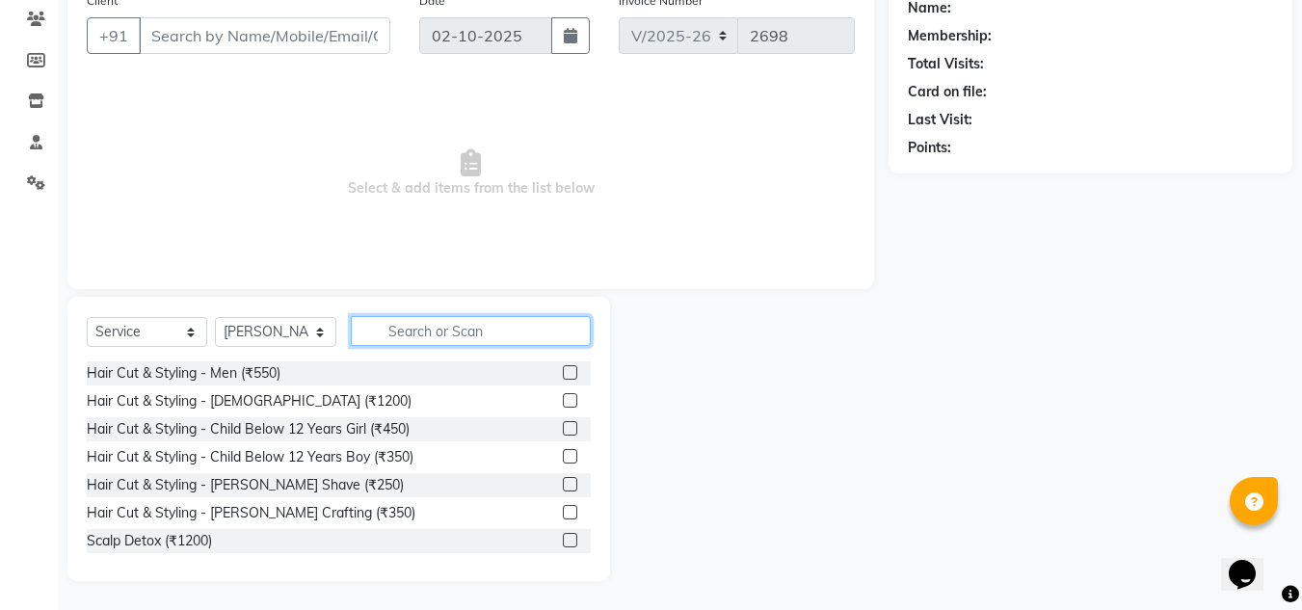
click at [428, 331] on input "text" at bounding box center [471, 331] width 240 height 30
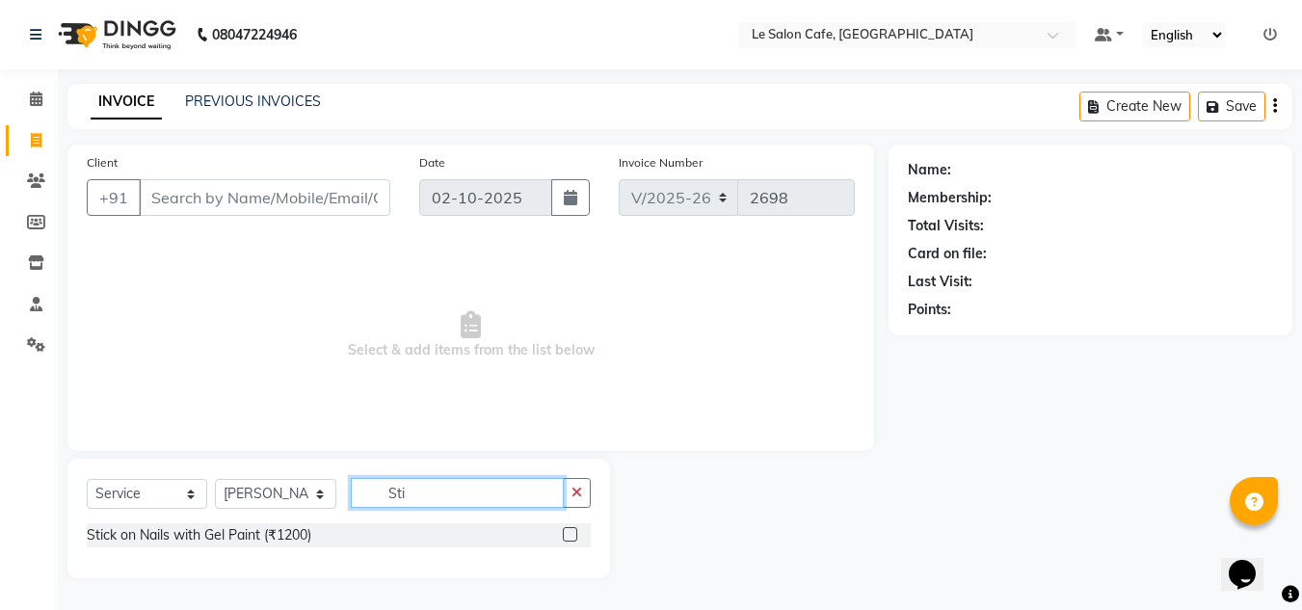
scroll to position [0, 0]
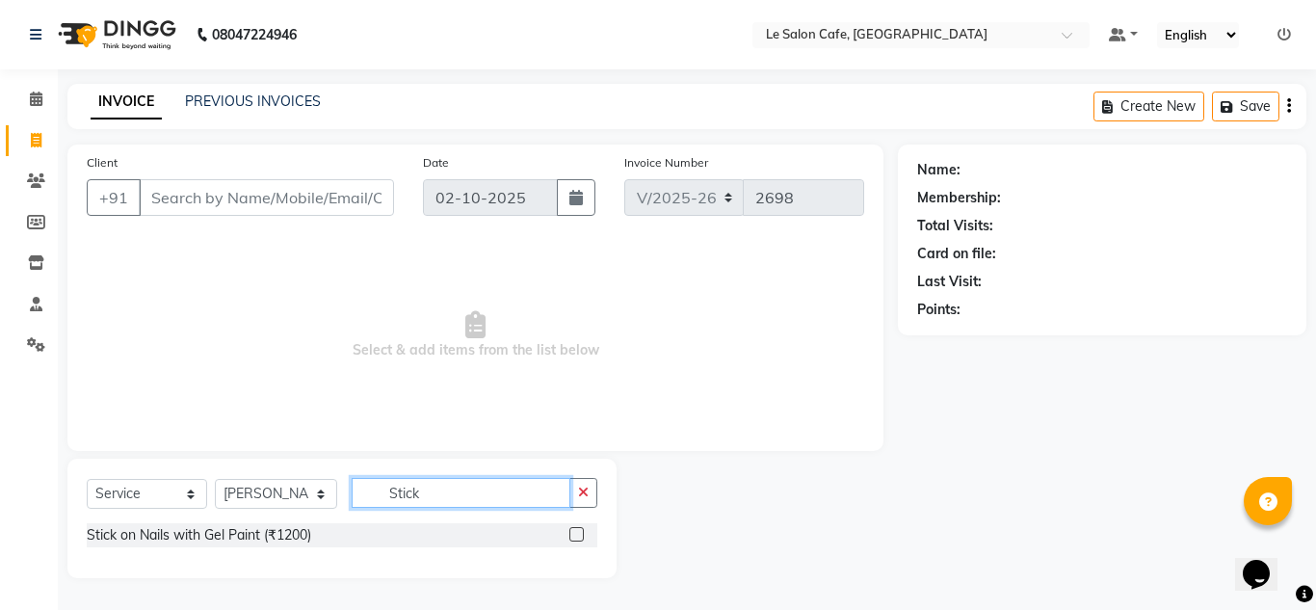
type input "Stick"
click at [572, 532] on label at bounding box center [577, 534] width 14 height 14
click at [572, 532] on input "checkbox" at bounding box center [576, 535] width 13 height 13
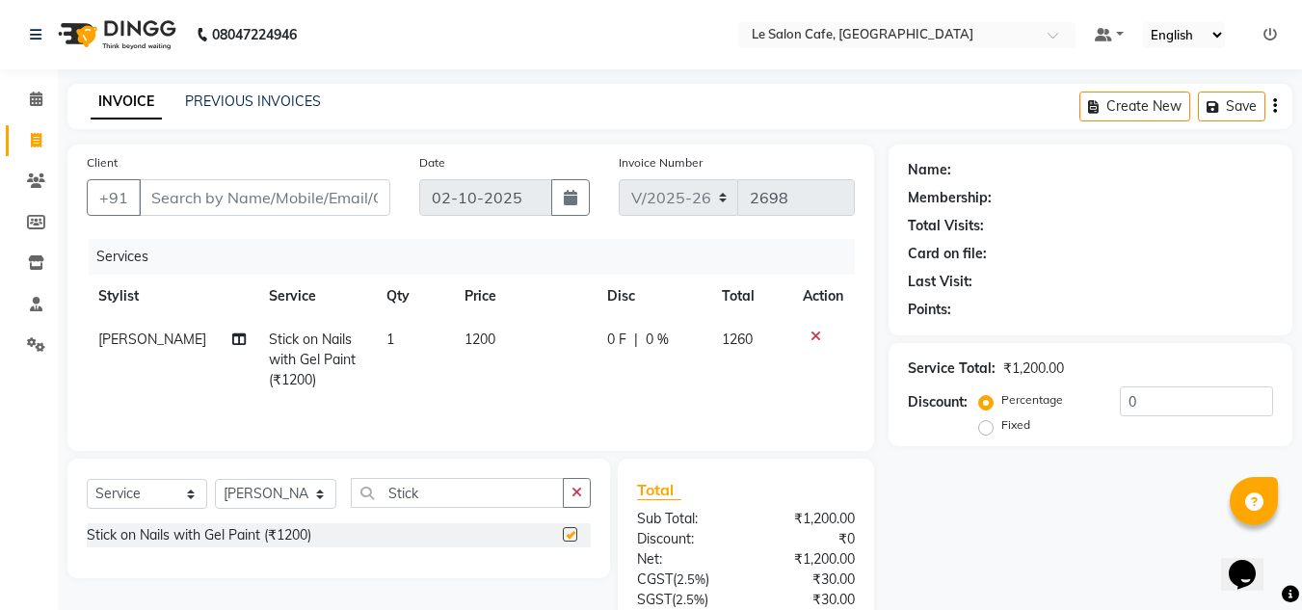
checkbox input "false"
click at [447, 487] on input "Stick" at bounding box center [457, 493] width 213 height 30
type input "S"
type input "crom"
click at [571, 566] on label at bounding box center [570, 562] width 14 height 14
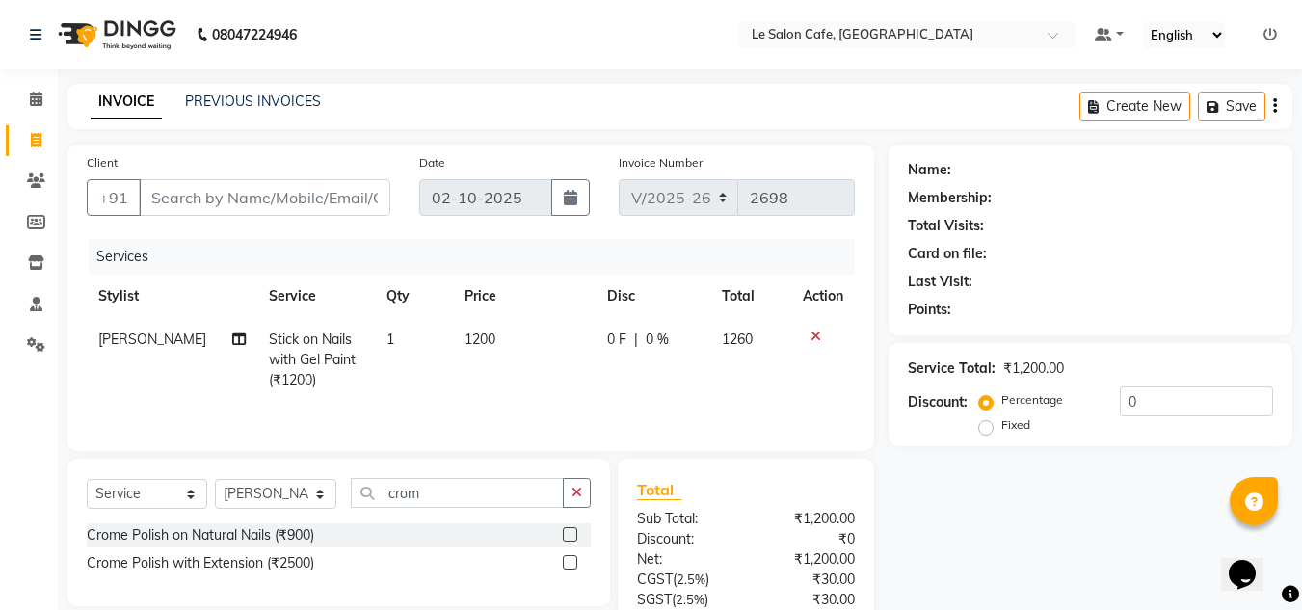
click at [571, 566] on input "checkbox" at bounding box center [569, 563] width 13 height 13
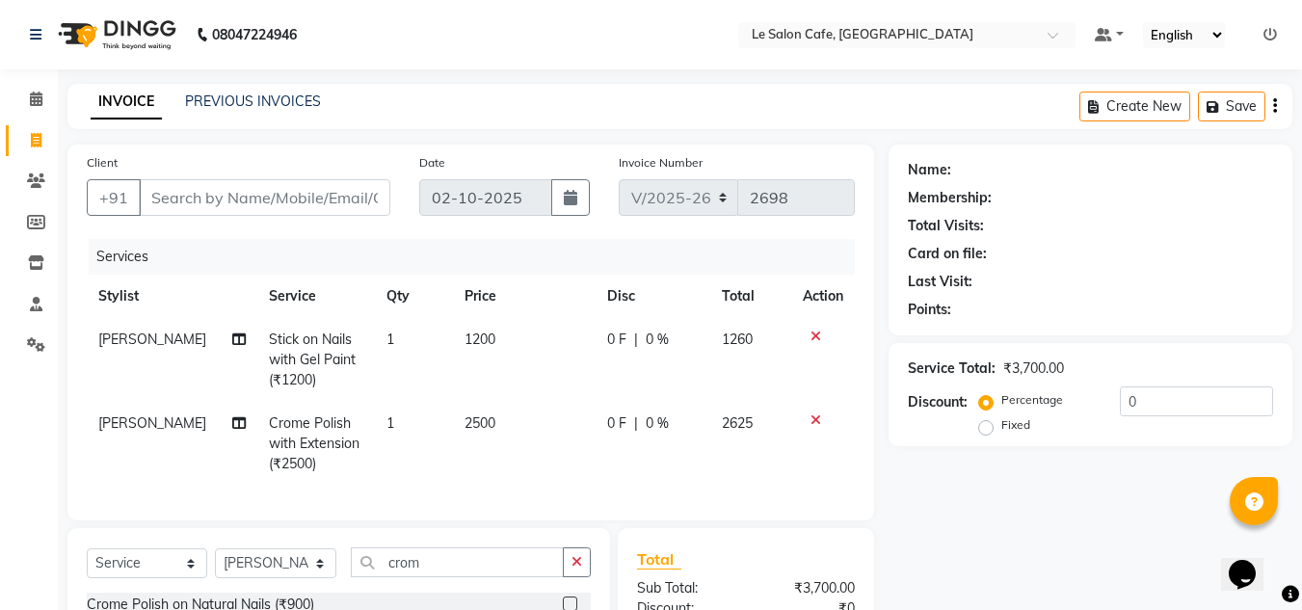
checkbox input "false"
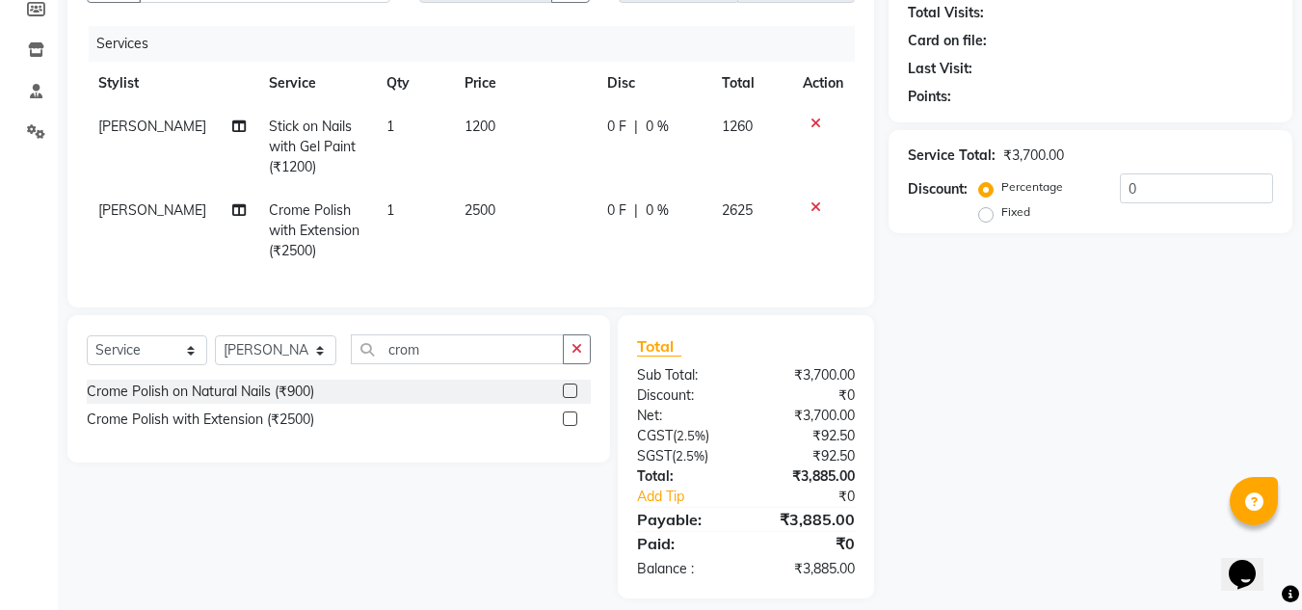
scroll to position [245, 0]
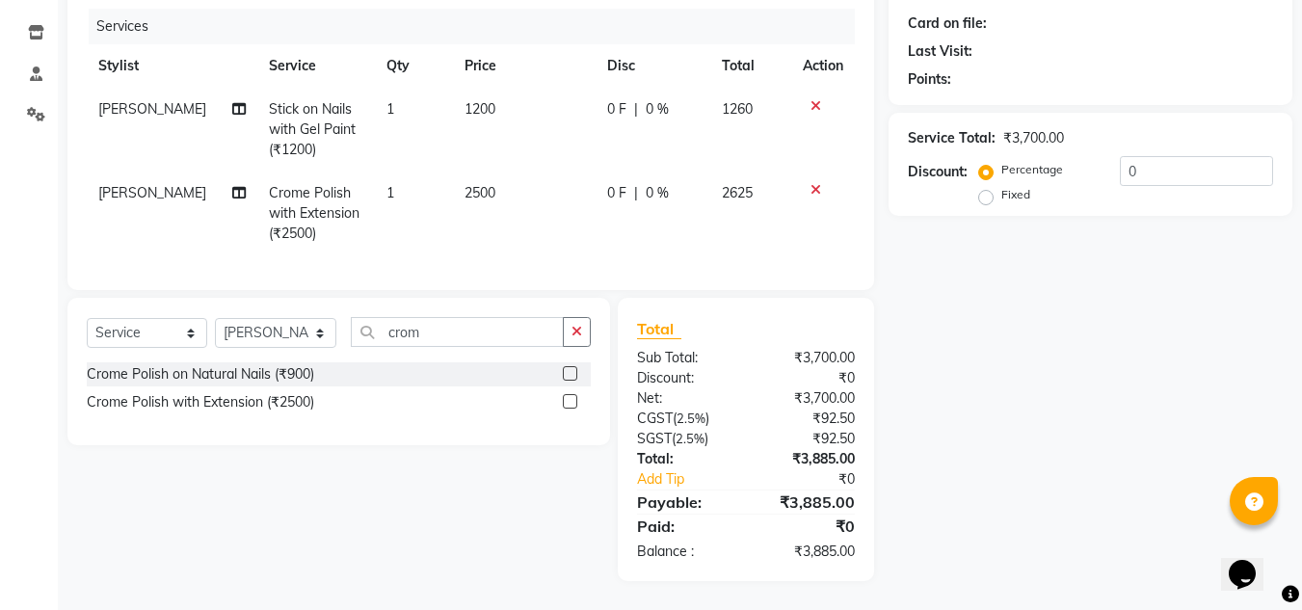
click at [566, 373] on label at bounding box center [570, 373] width 14 height 14
click at [566, 373] on input "checkbox" at bounding box center [569, 374] width 13 height 13
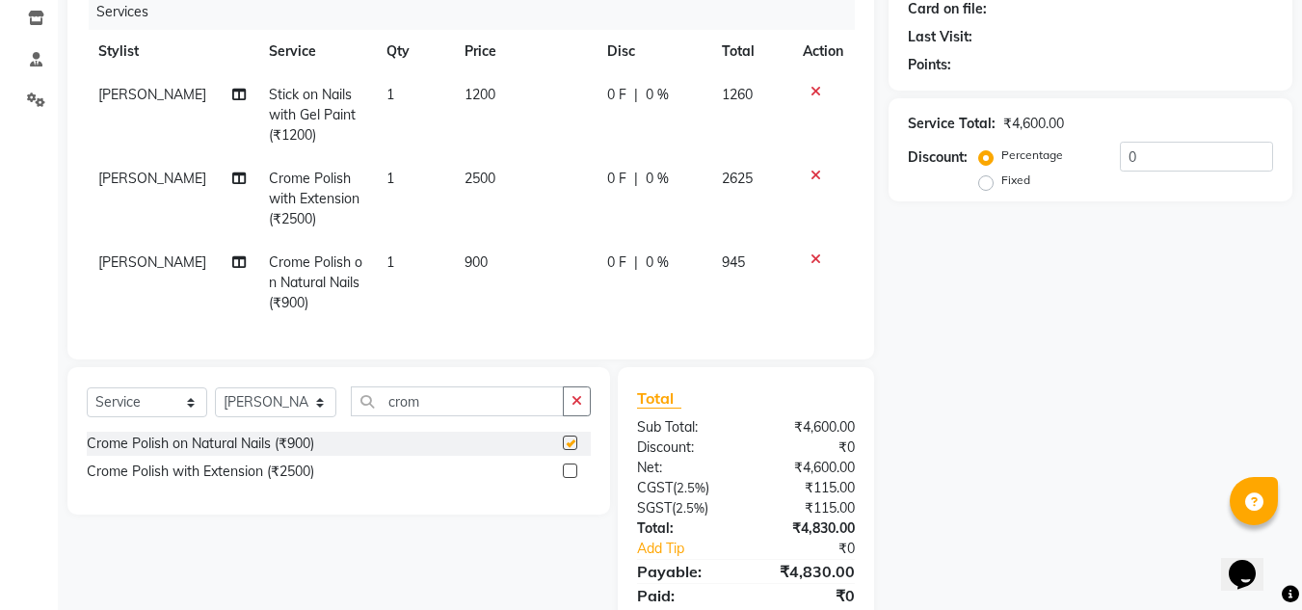
checkbox input "false"
click at [815, 175] on icon at bounding box center [815, 175] width 11 height 13
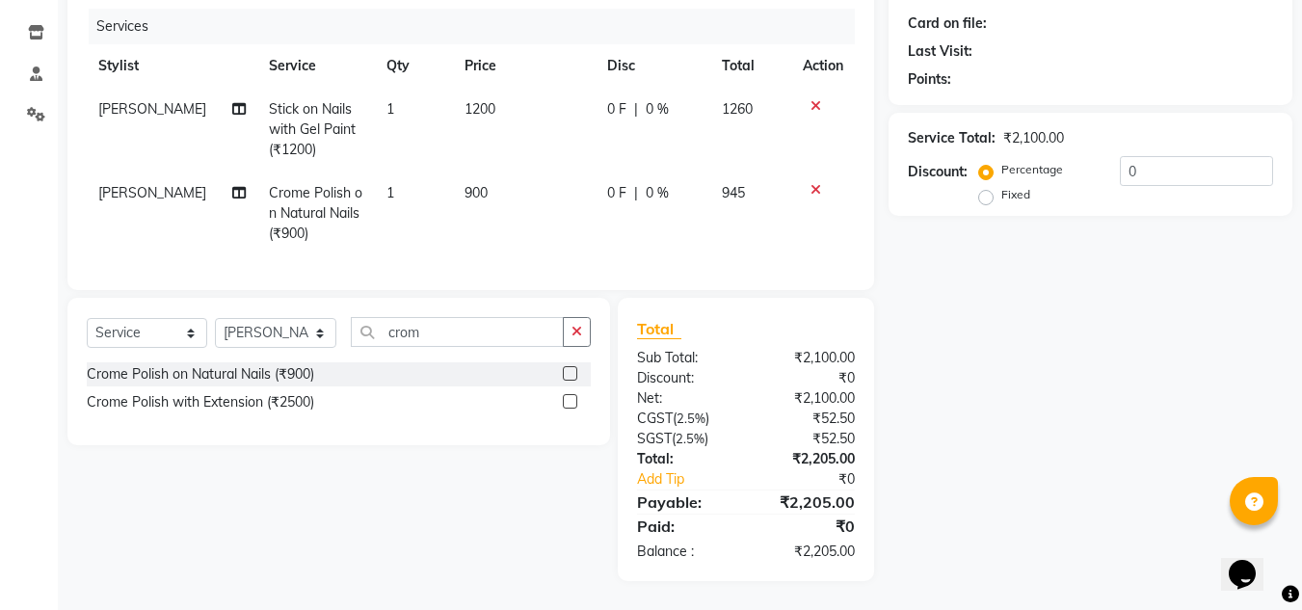
click at [495, 200] on td "900" at bounding box center [524, 214] width 143 height 84
select select "92711"
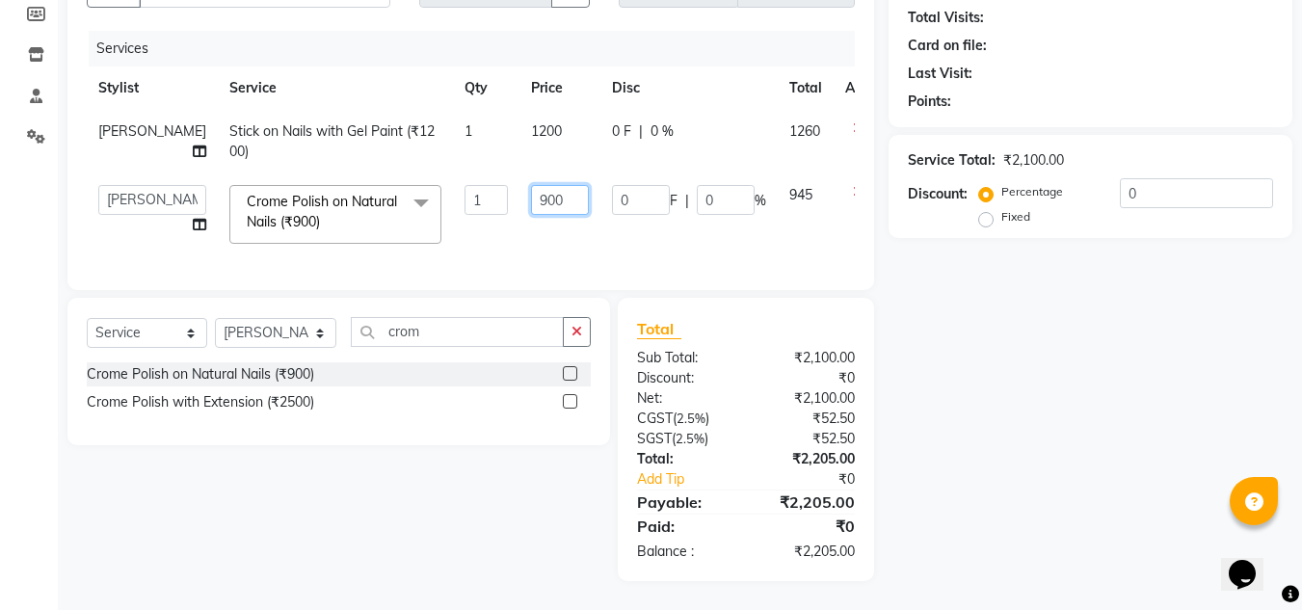
click at [531, 191] on input "900" at bounding box center [560, 200] width 58 height 30
type input "1000"
click at [1031, 403] on div "Name: Membership: Total Visits: Card on file: Last Visit: Points: Service Total…" at bounding box center [1098, 258] width 418 height 645
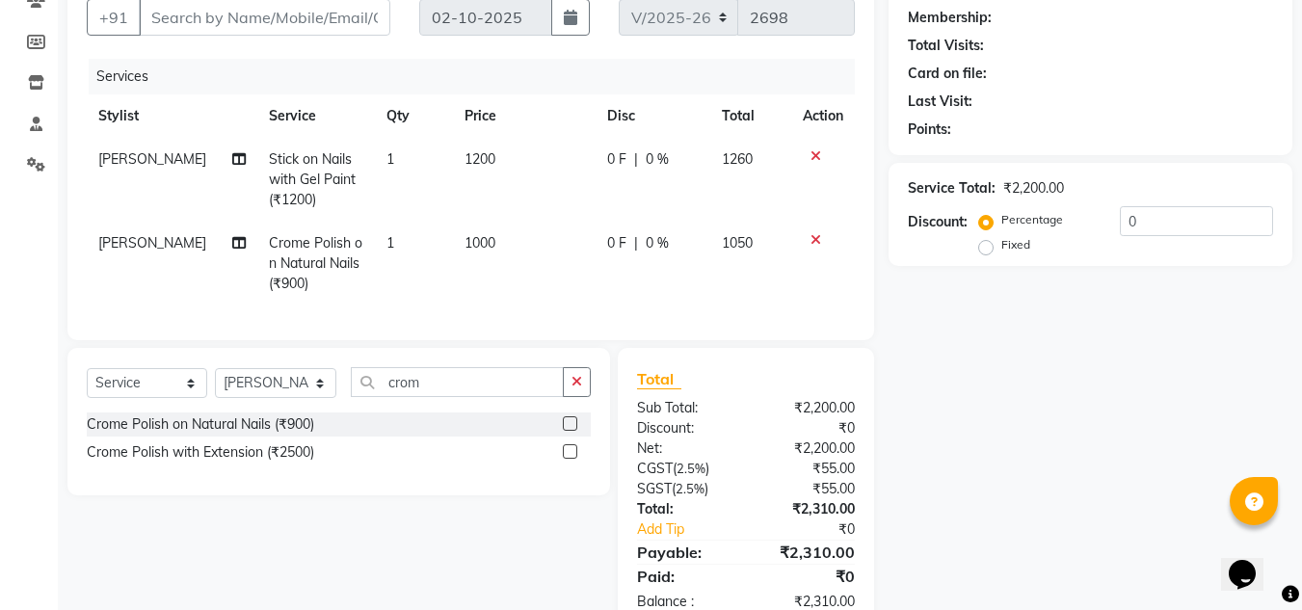
scroll to position [146, 0]
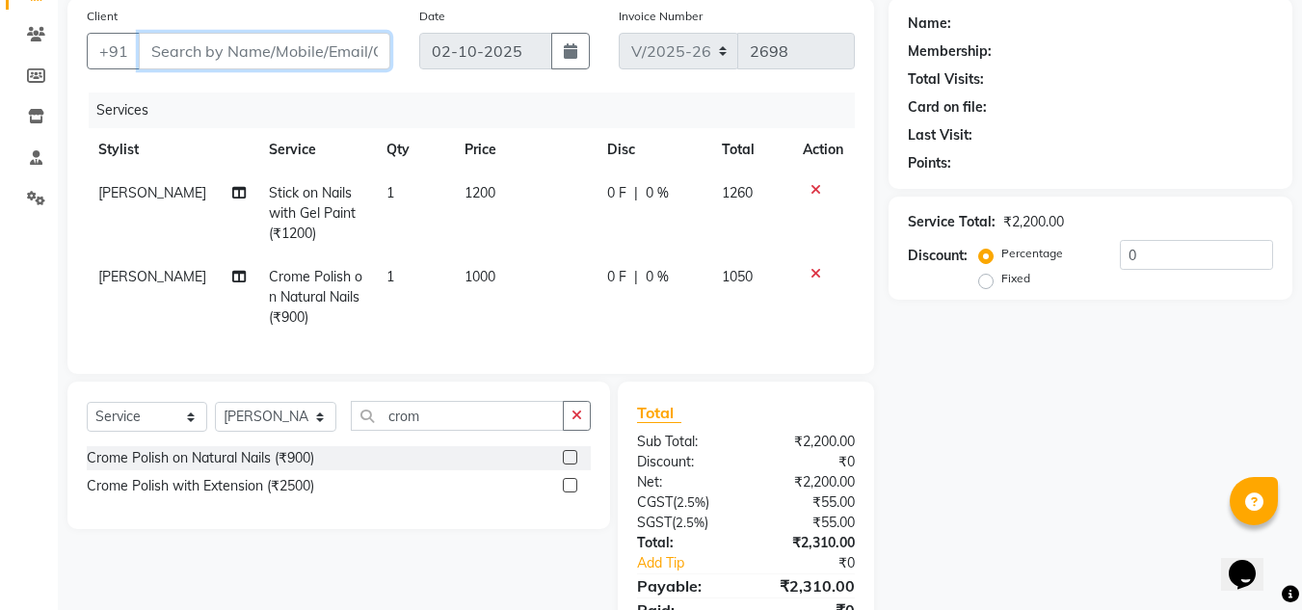
click at [169, 61] on input "Client" at bounding box center [265, 51] width 252 height 37
click at [187, 45] on input "Client" at bounding box center [265, 51] width 252 height 37
click at [195, 50] on input "Client" at bounding box center [265, 51] width 252 height 37
click at [179, 52] on input "Client" at bounding box center [265, 51] width 252 height 37
click at [146, 51] on input "Client" at bounding box center [265, 51] width 252 height 37
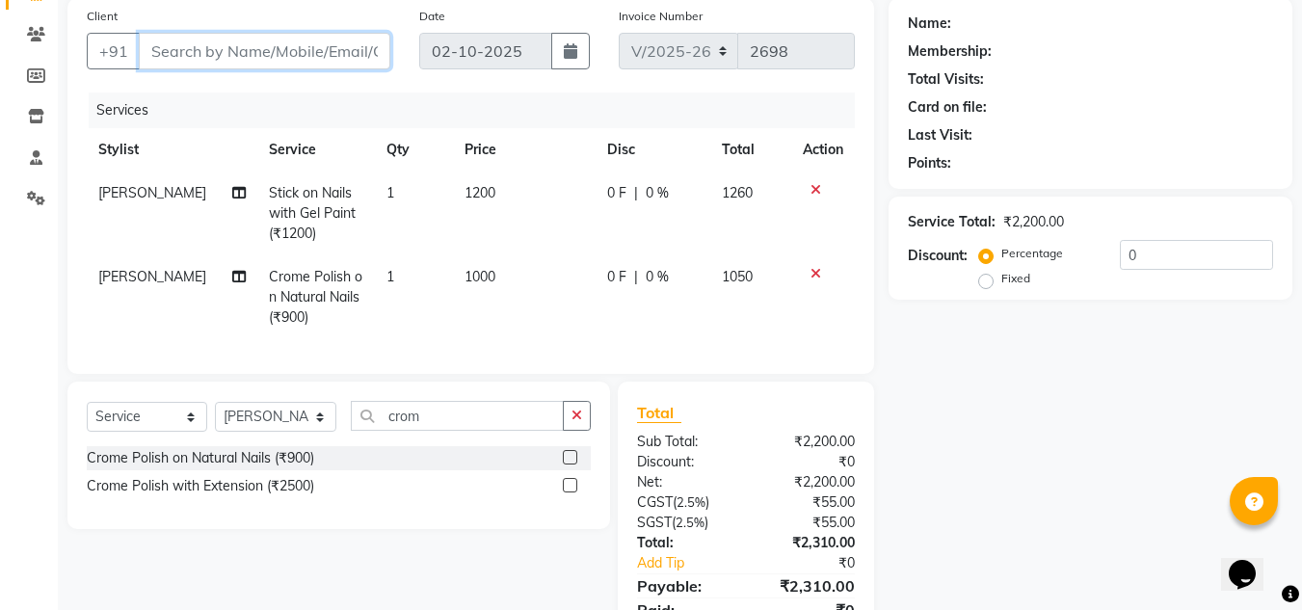
paste input "[PERSON_NAME]"
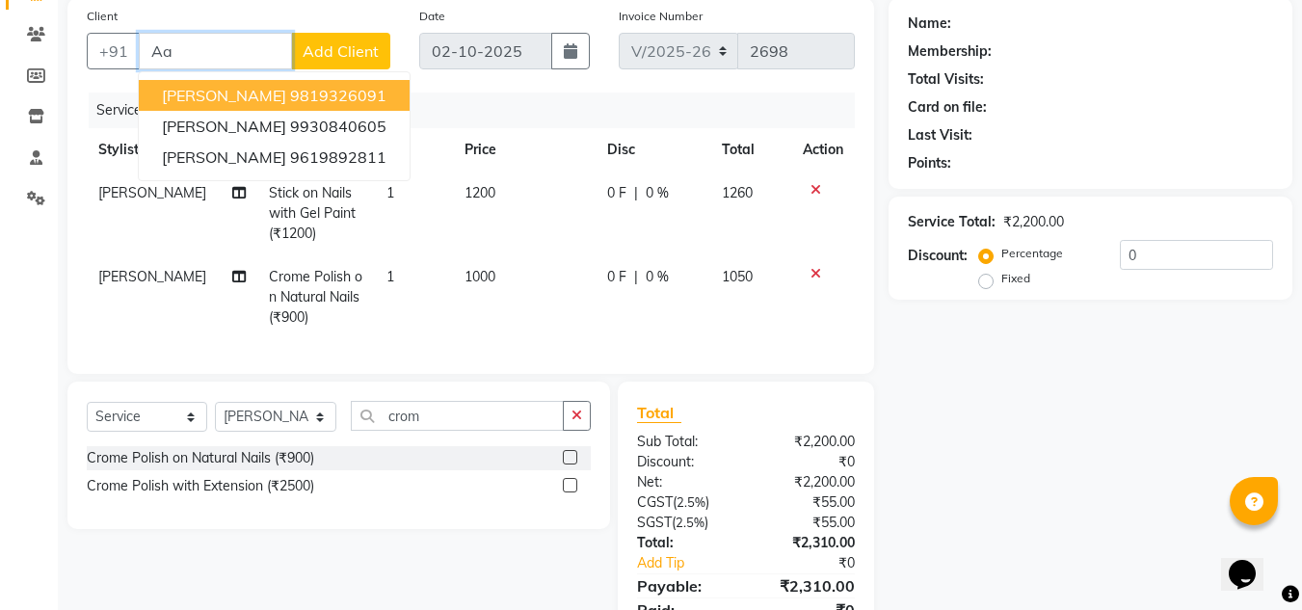
type input "A"
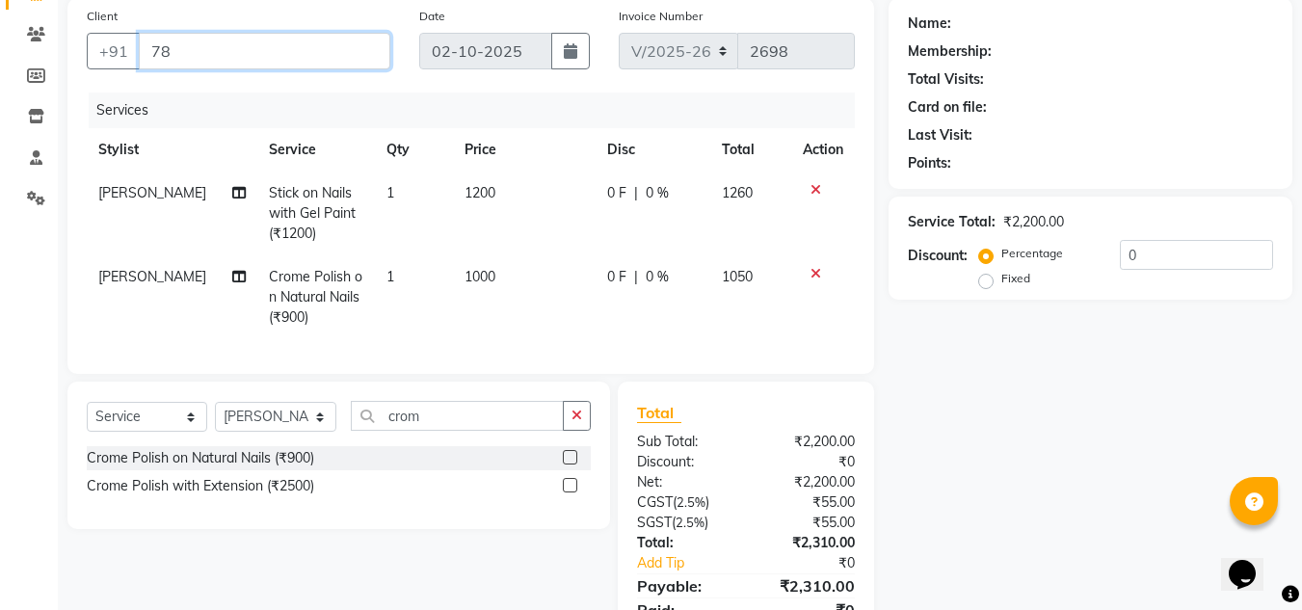
type input "7"
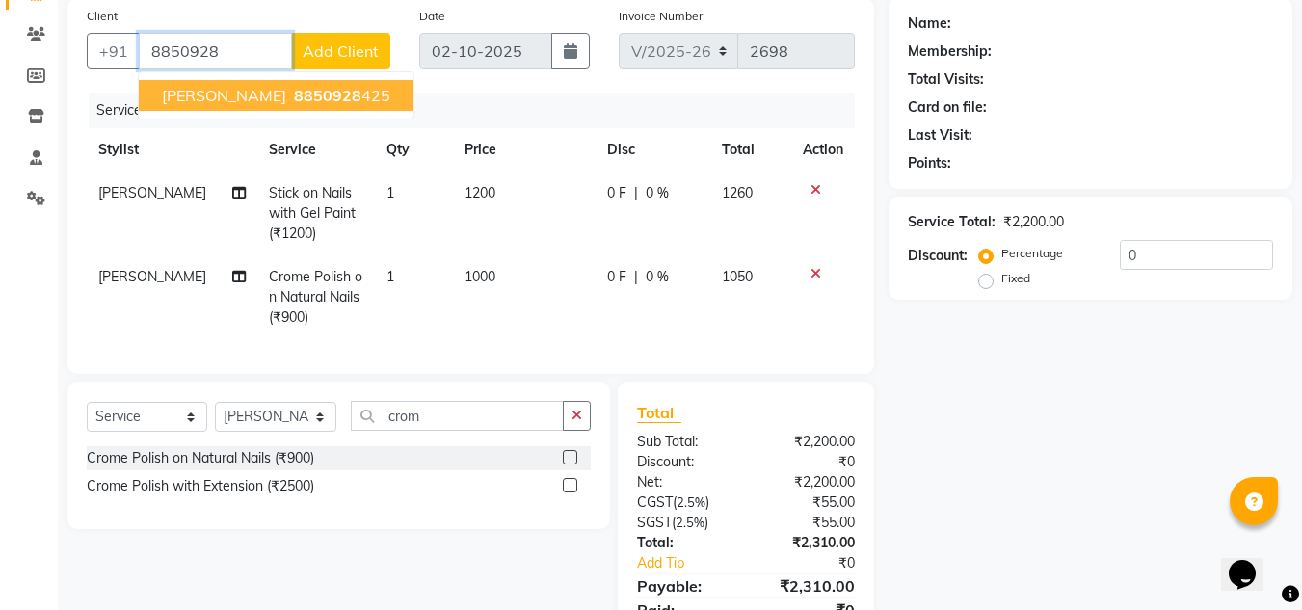
click at [294, 95] on span "8850928" at bounding box center [327, 95] width 67 height 19
type input "8850928425"
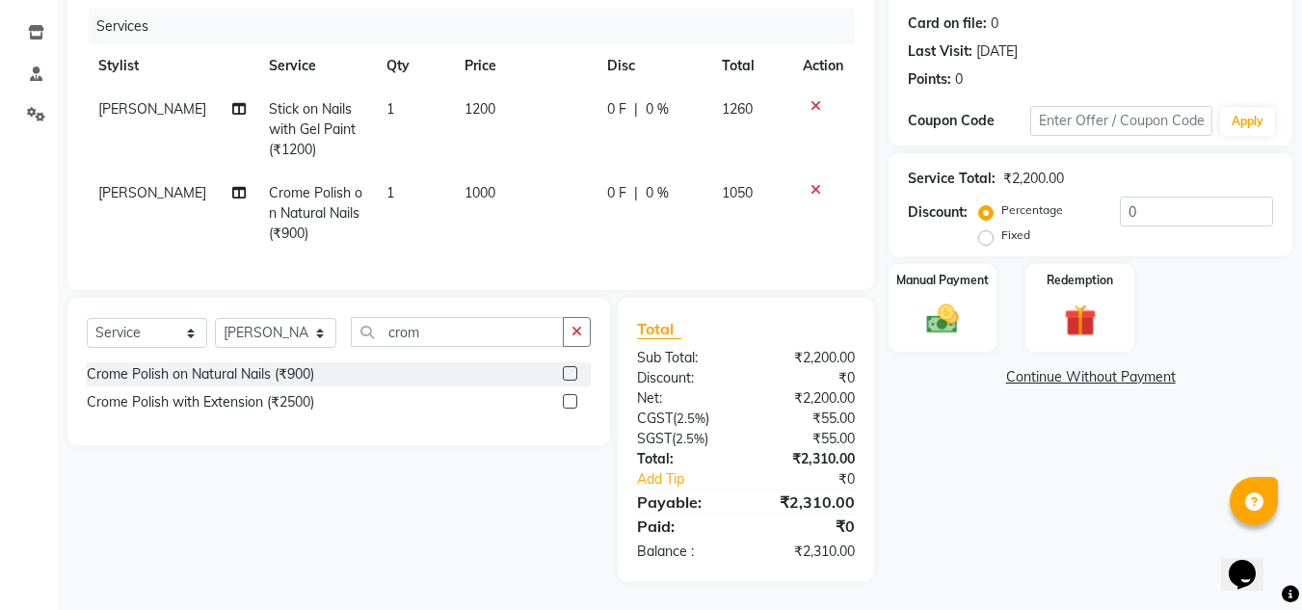
scroll to position [0, 0]
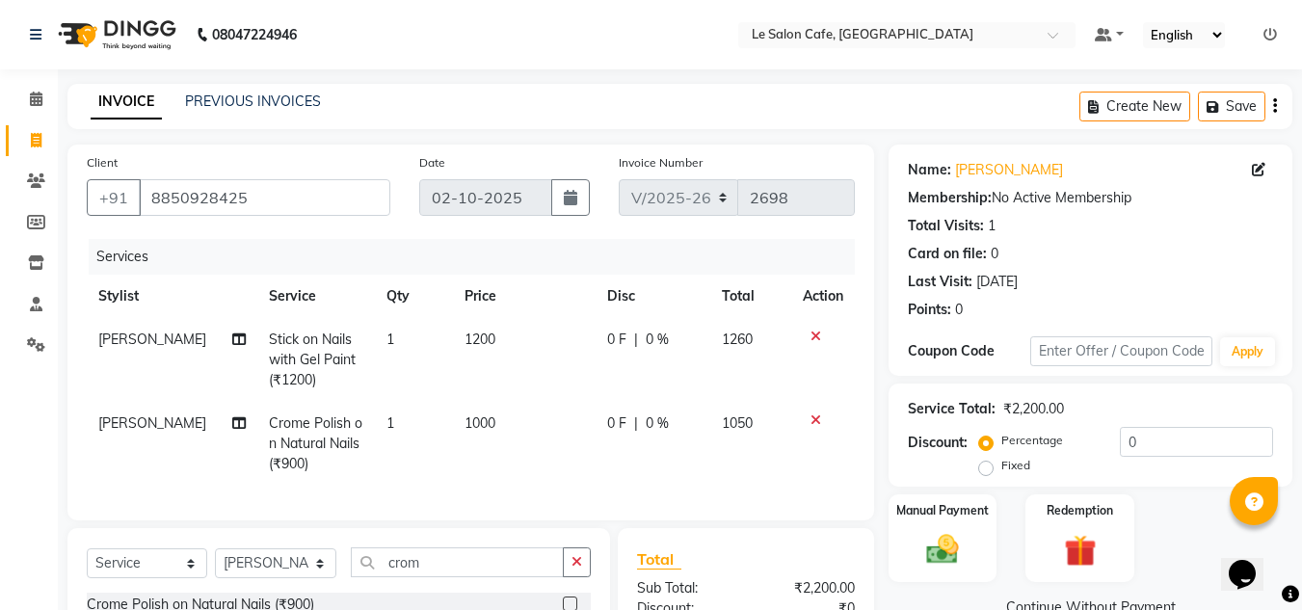
click at [599, 36] on nav "08047224946 Select Location × Le Salon Cafe, Chembur Default Panel My Panel Eng…" at bounding box center [651, 34] width 1302 height 69
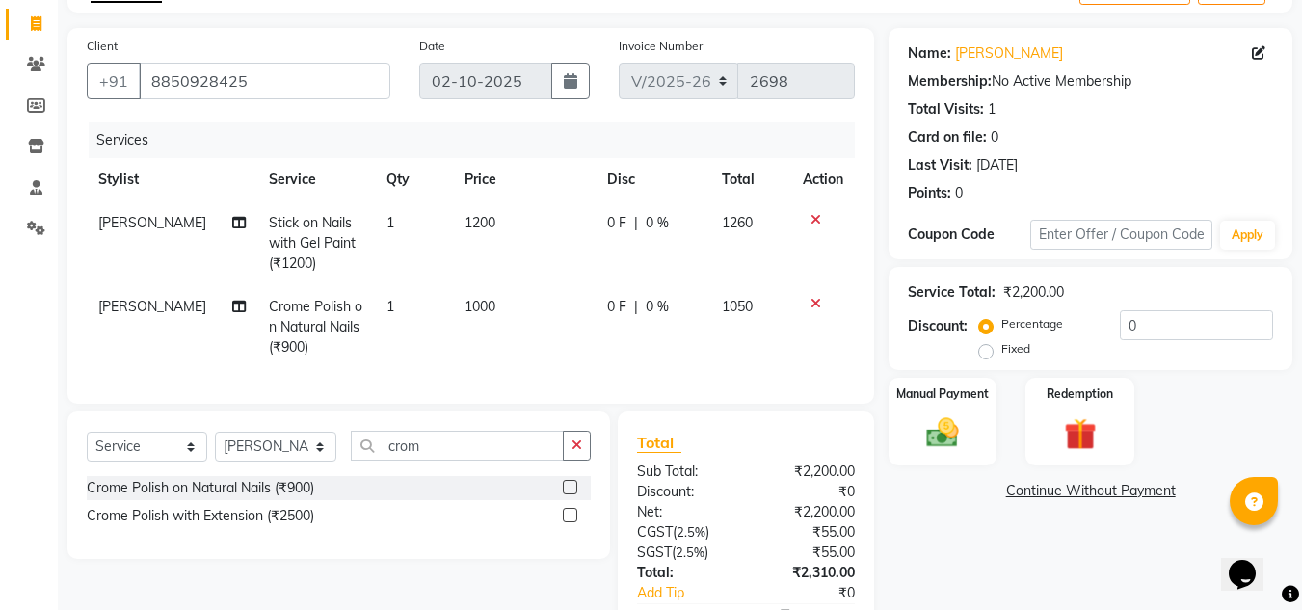
scroll to position [245, 0]
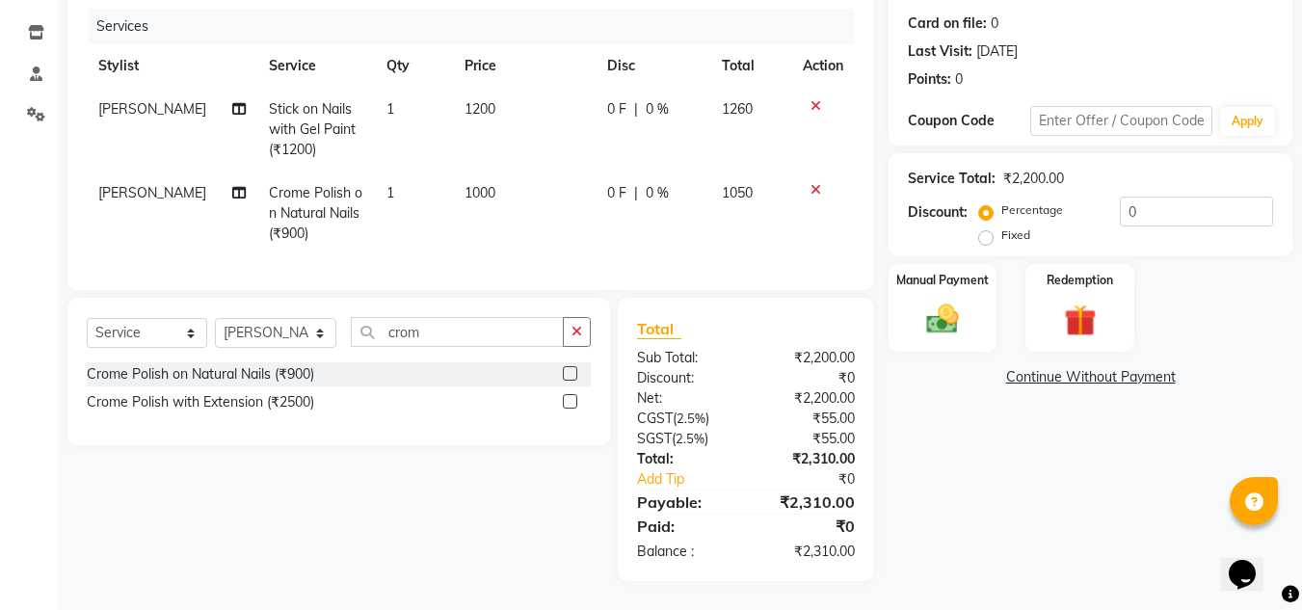
drag, startPoint x: 815, startPoint y: 93, endPoint x: 789, endPoint y: 108, distance: 29.8
click at [813, 99] on icon at bounding box center [815, 105] width 11 height 13
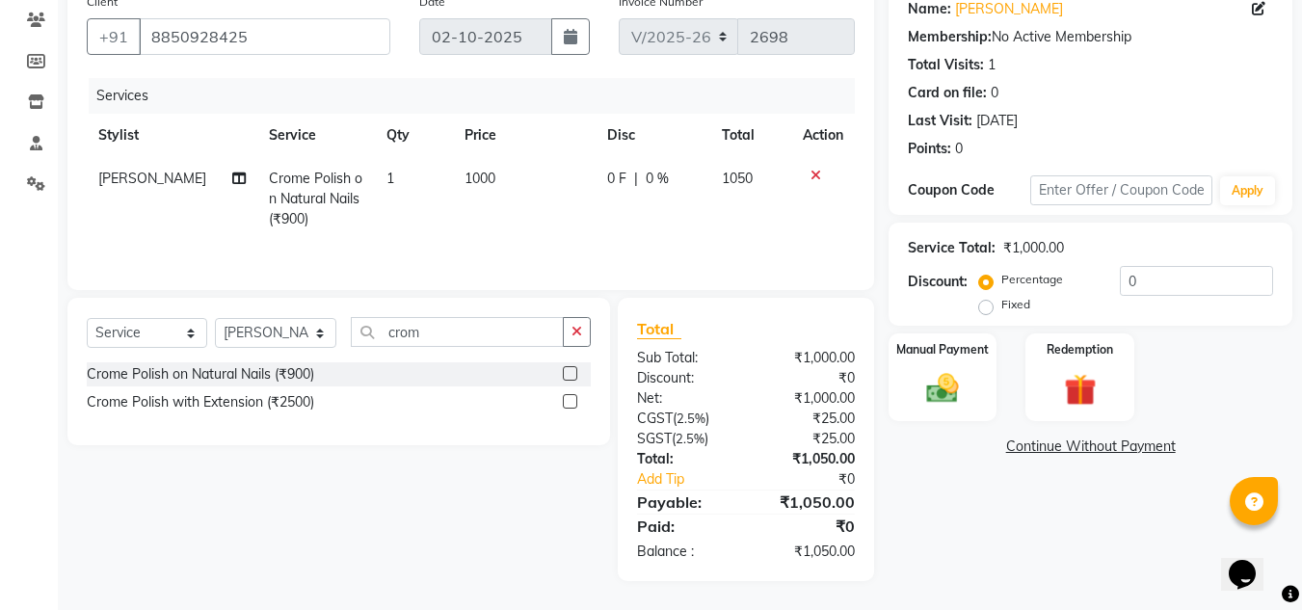
click at [818, 172] on icon at bounding box center [815, 175] width 11 height 13
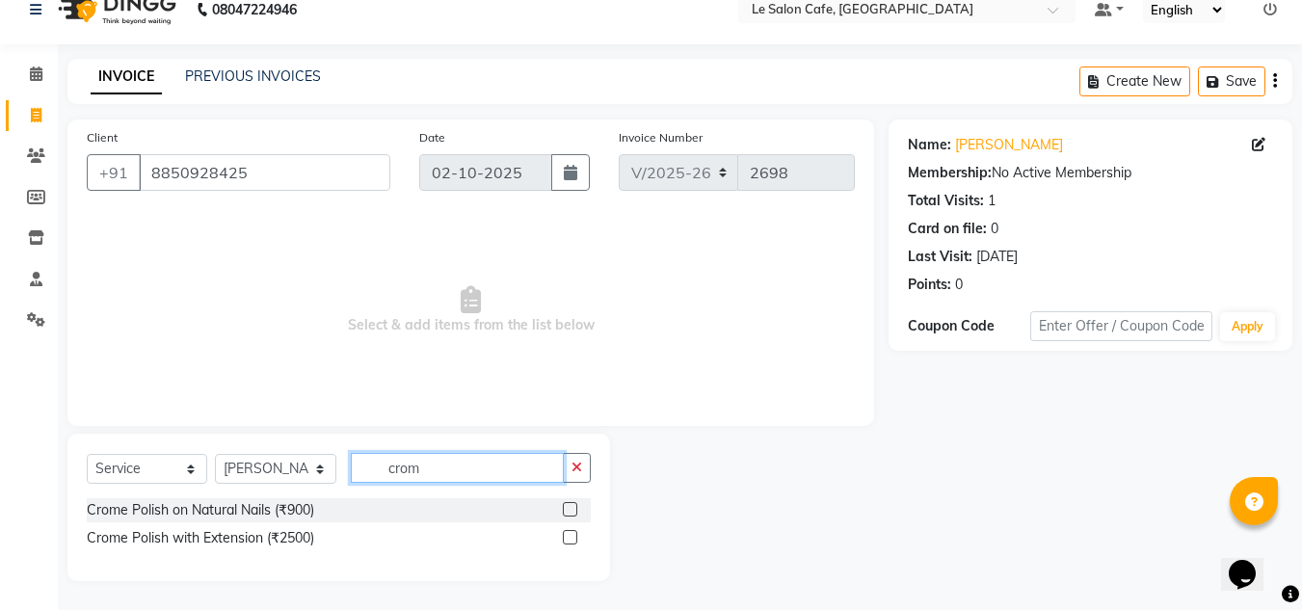
click at [431, 471] on input "crom" at bounding box center [457, 468] width 213 height 30
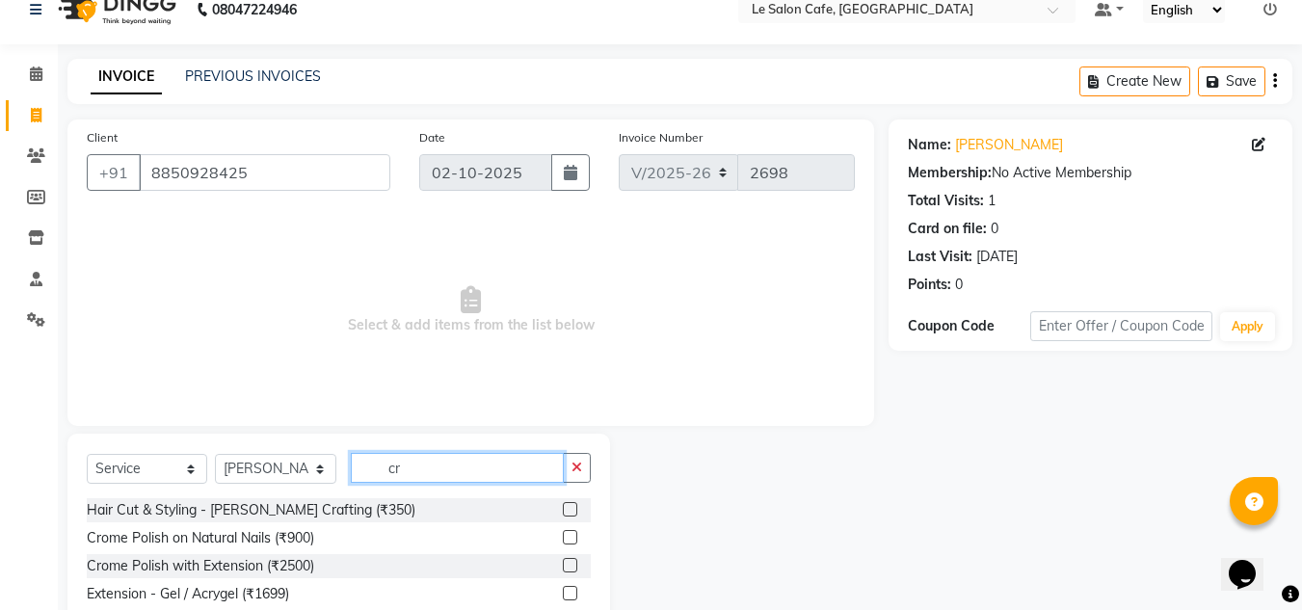
type input "c"
type input "gel"
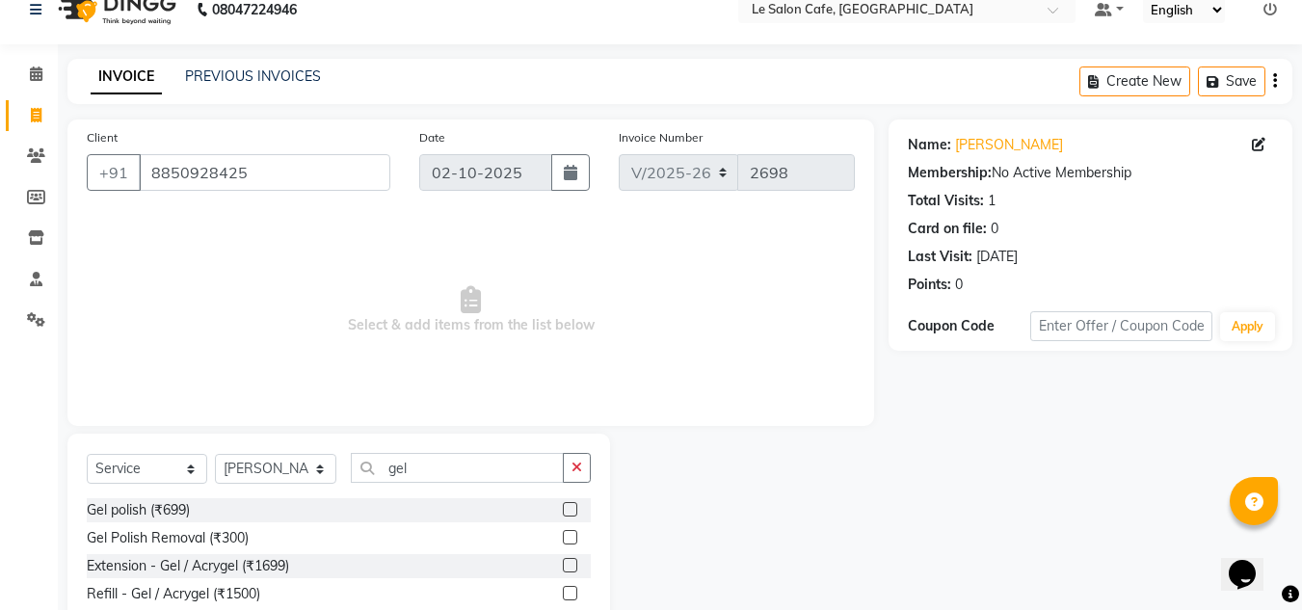
click at [563, 512] on label at bounding box center [570, 509] width 14 height 14
click at [563, 512] on input "checkbox" at bounding box center [569, 510] width 13 height 13
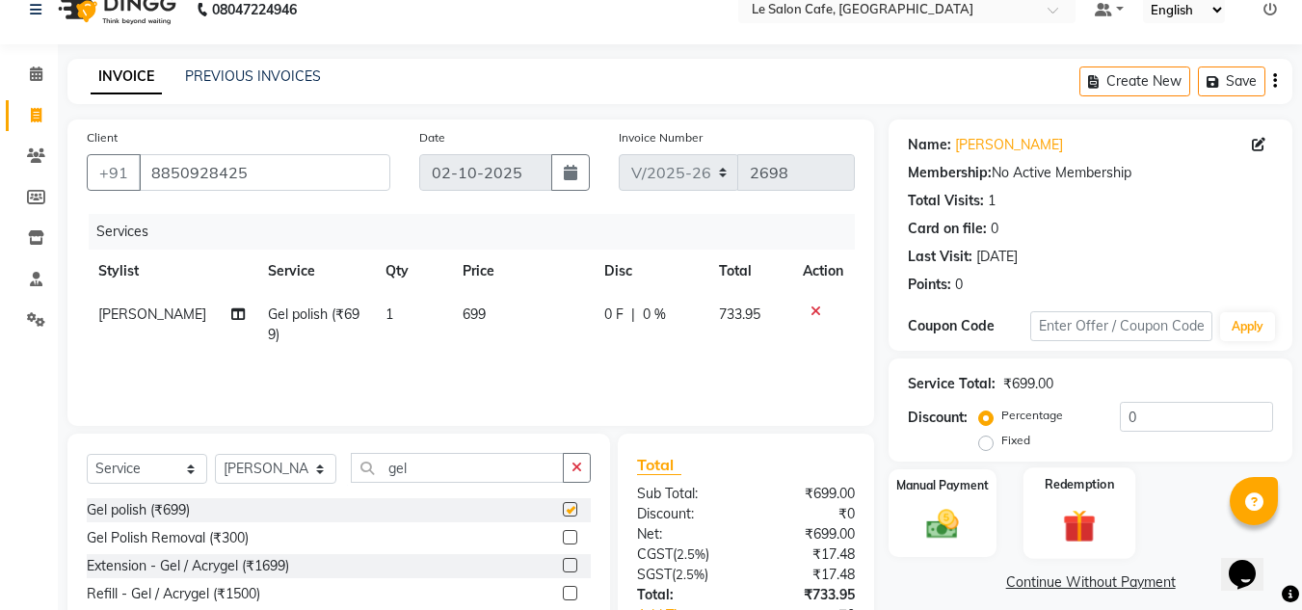
checkbox input "false"
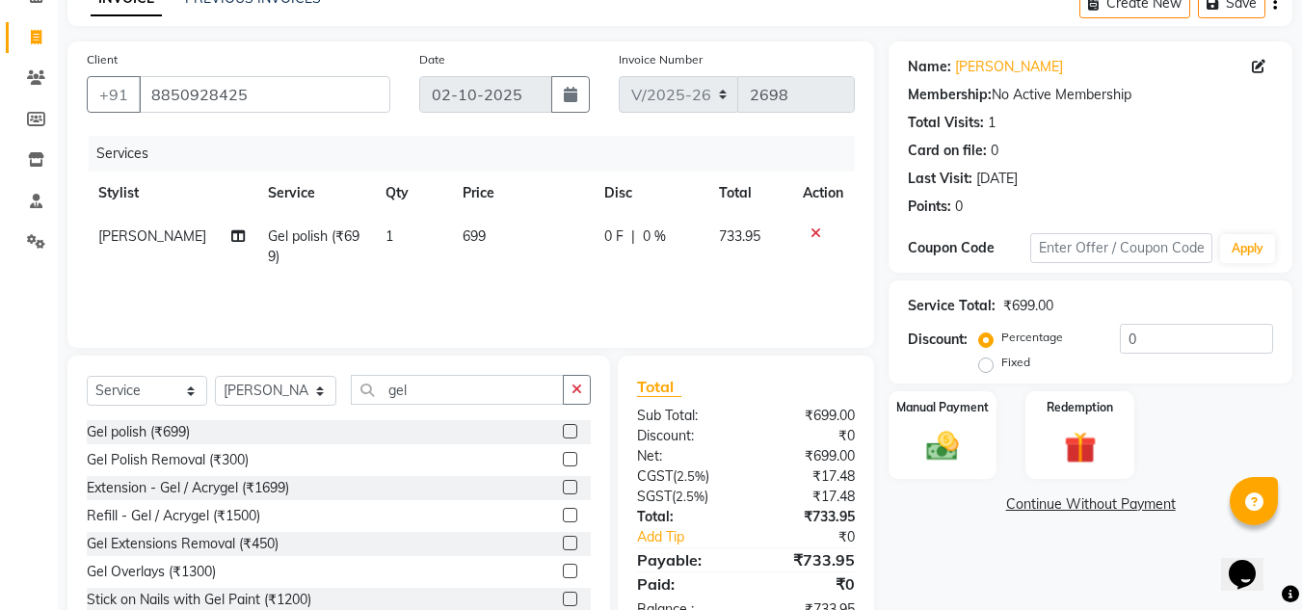
scroll to position [162, 0]
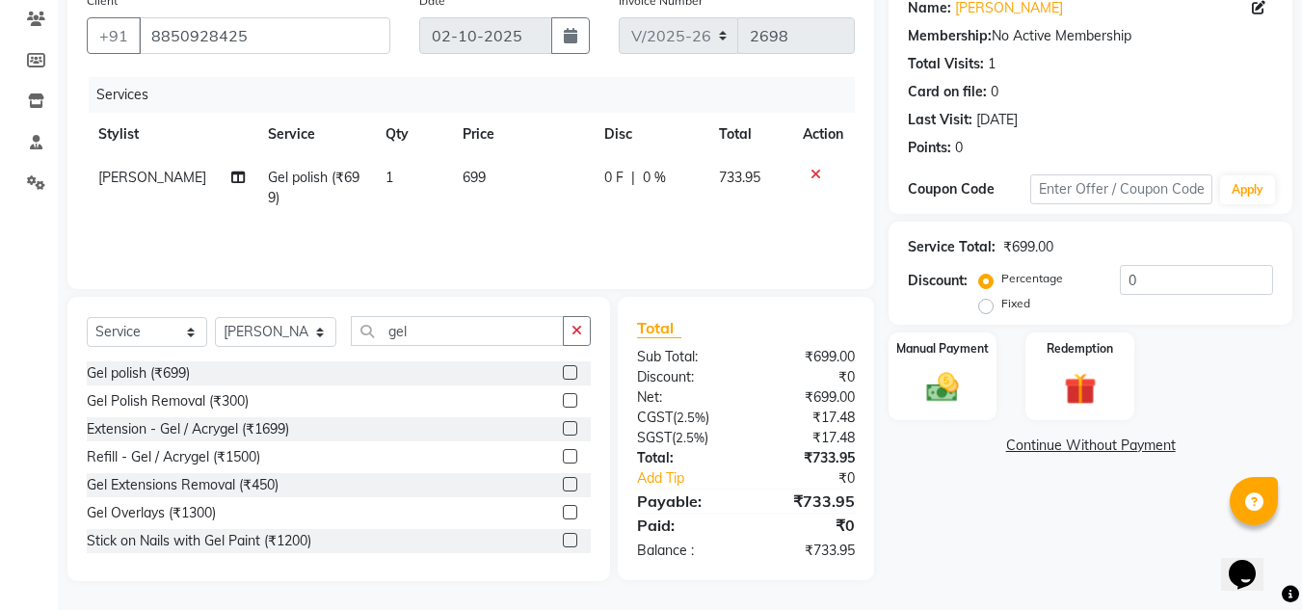
drag, startPoint x: 457, startPoint y: 181, endPoint x: 466, endPoint y: 190, distance: 13.0
click at [463, 182] on span "699" at bounding box center [474, 177] width 23 height 17
select select "92711"
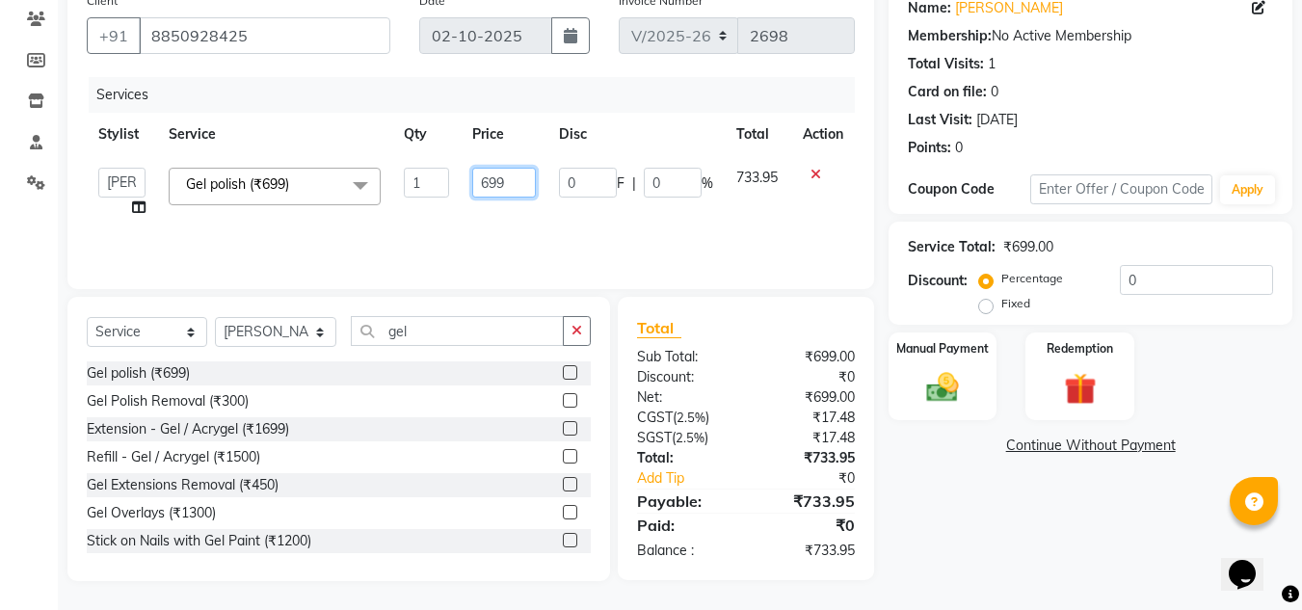
click at [517, 187] on input "699" at bounding box center [504, 183] width 64 height 30
type input "690"
click at [948, 555] on div "Name: [PERSON_NAME] Membership: No Active Membership Total Visits: 1 Card on fi…" at bounding box center [1098, 282] width 418 height 598
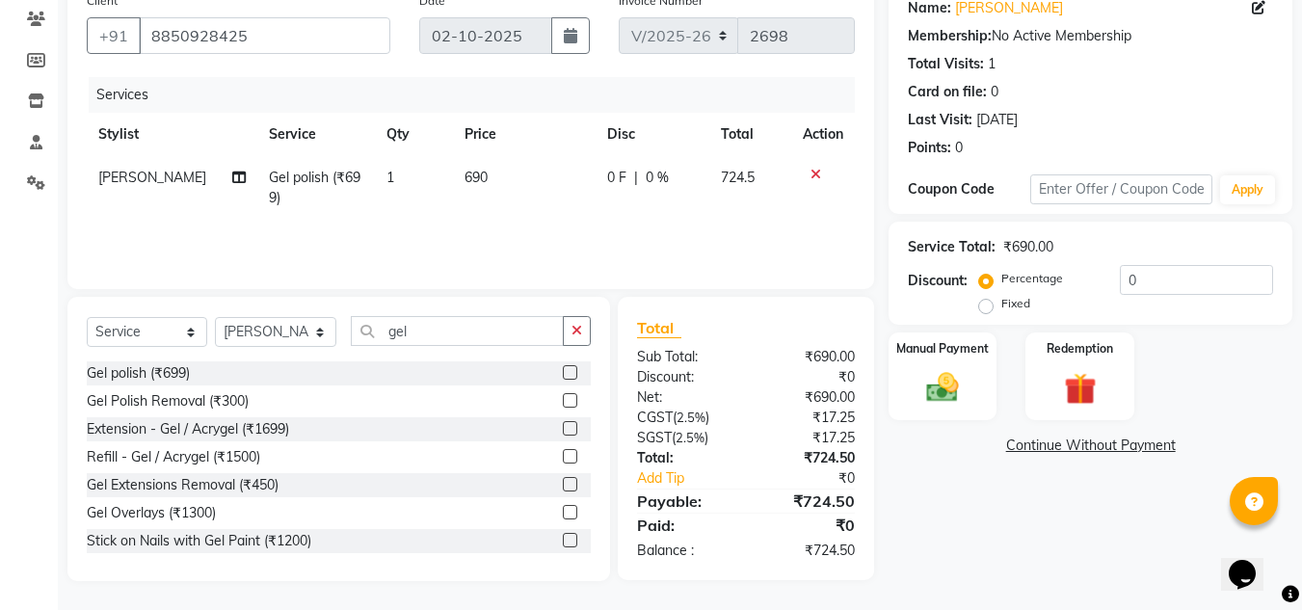
click at [504, 180] on td "690" at bounding box center [524, 188] width 143 height 64
select select "92711"
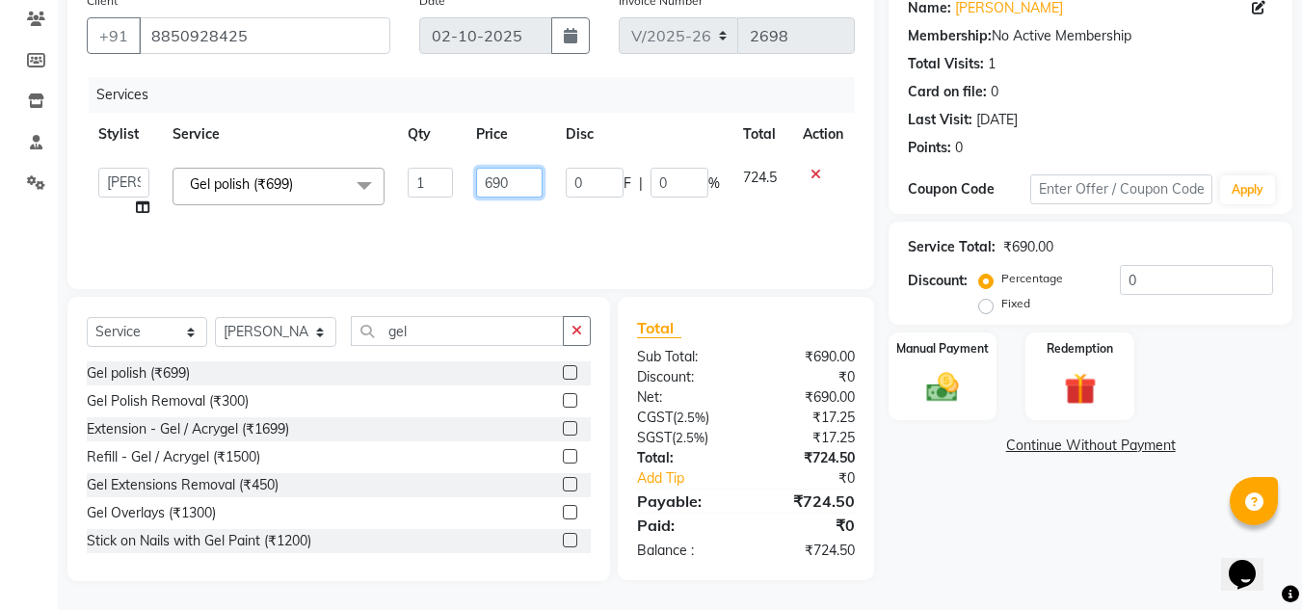
click at [509, 180] on input "690" at bounding box center [509, 183] width 66 height 30
type input "689"
click at [967, 527] on div "Name: [PERSON_NAME] Membership: No Active Membership Total Visits: 1 Card on fi…" at bounding box center [1098, 282] width 418 height 598
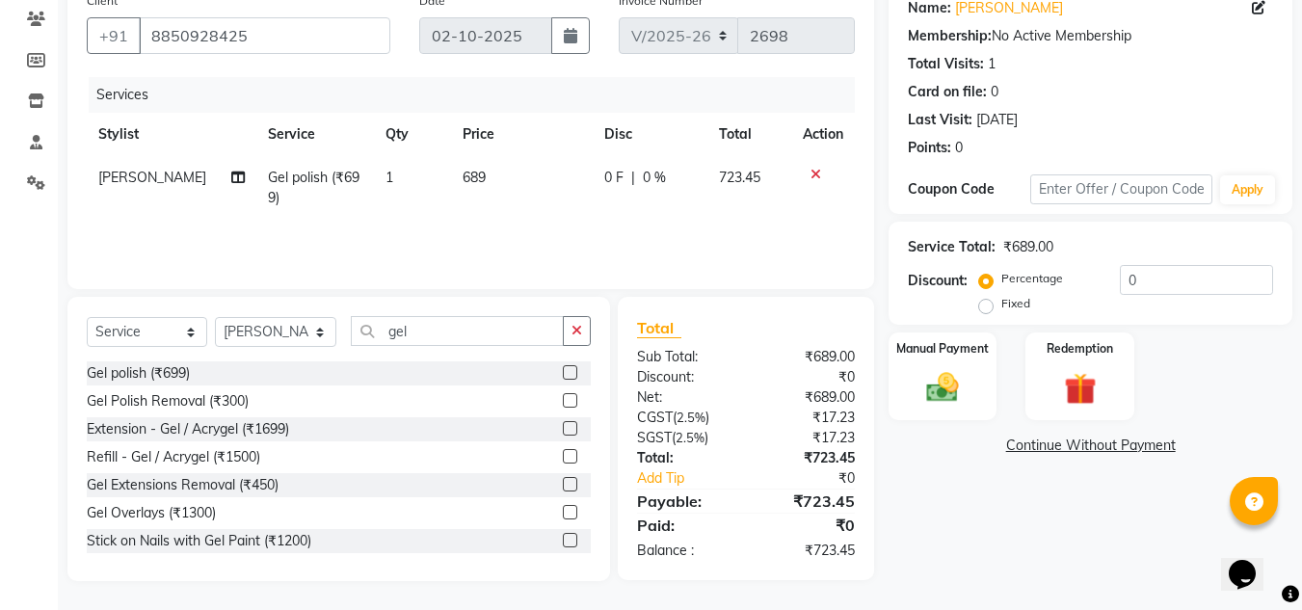
click at [489, 181] on td "689" at bounding box center [522, 188] width 142 height 64
select select "92711"
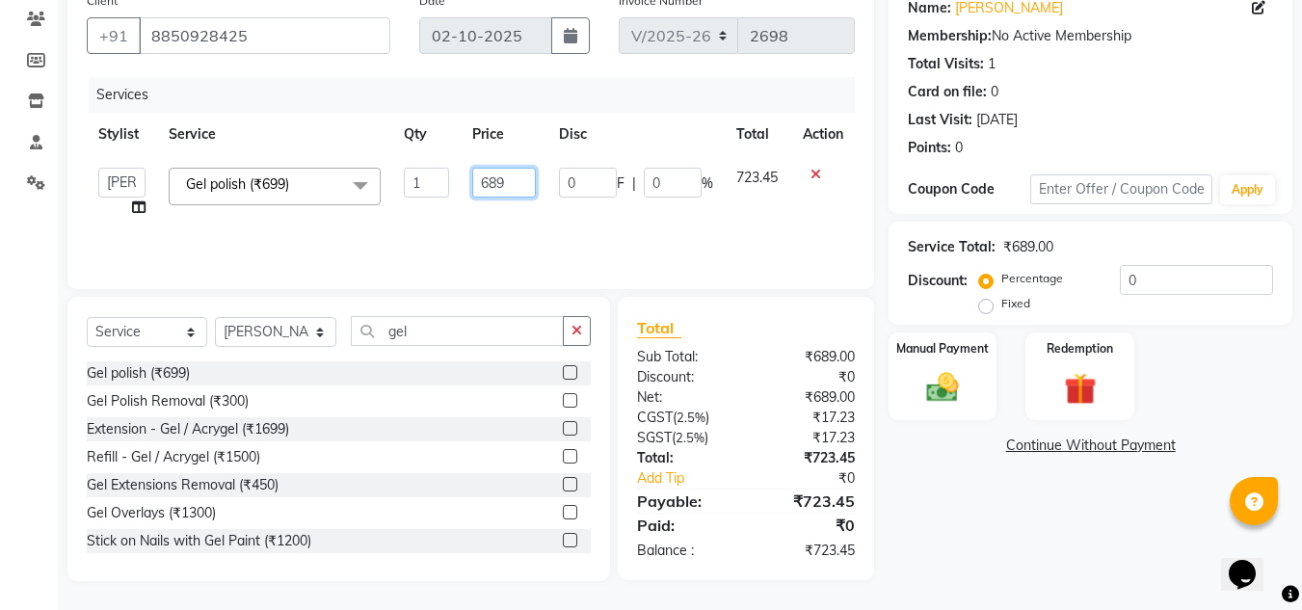
click at [510, 186] on input "689" at bounding box center [504, 183] width 64 height 30
type input "688"
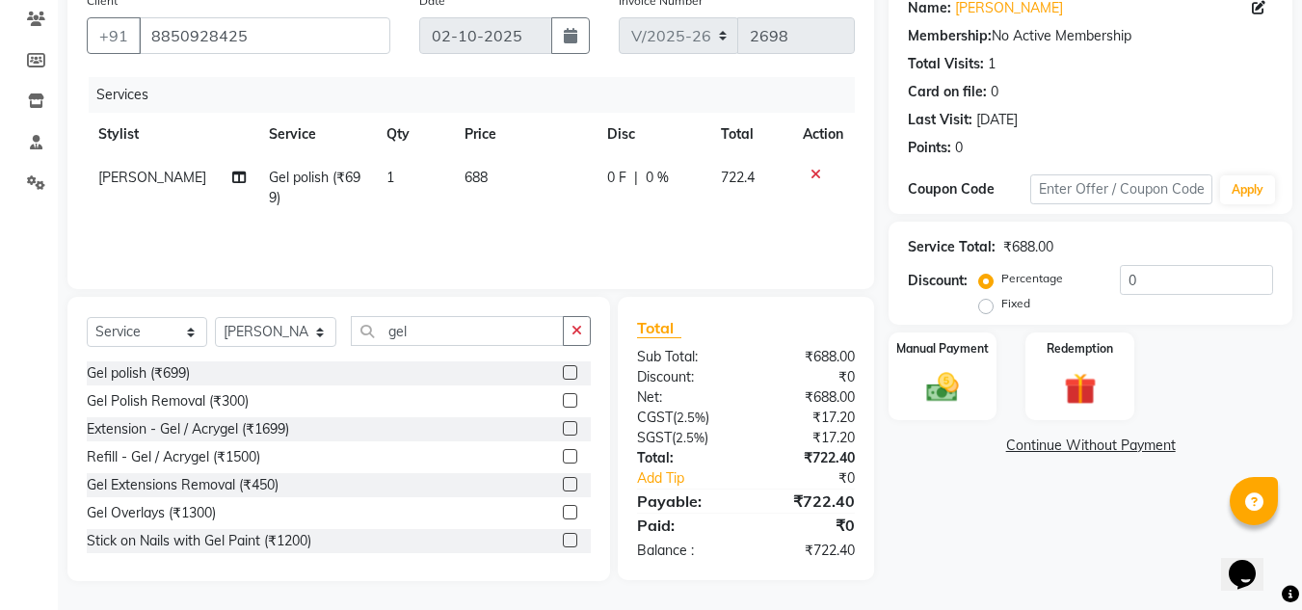
click at [997, 545] on div "Name: [PERSON_NAME] Membership: No Active Membership Total Visits: 1 Card on fi…" at bounding box center [1098, 282] width 418 height 598
click at [511, 176] on td "688" at bounding box center [524, 188] width 143 height 64
select select "92711"
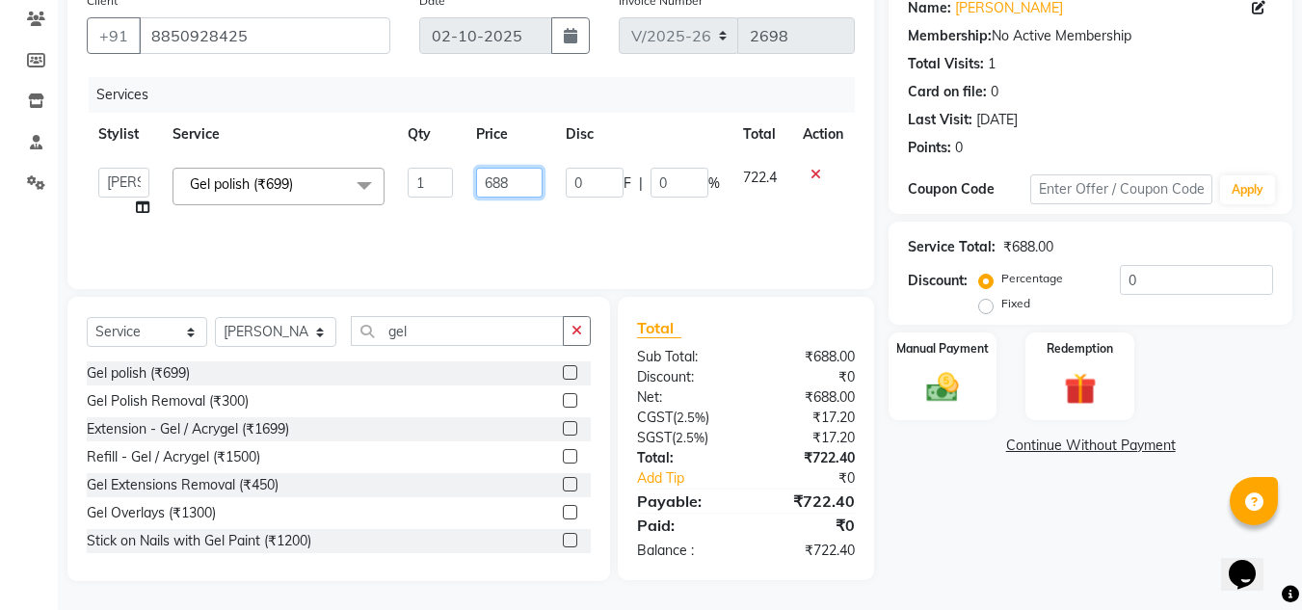
click at [522, 191] on input "688" at bounding box center [509, 183] width 66 height 30
type input "687"
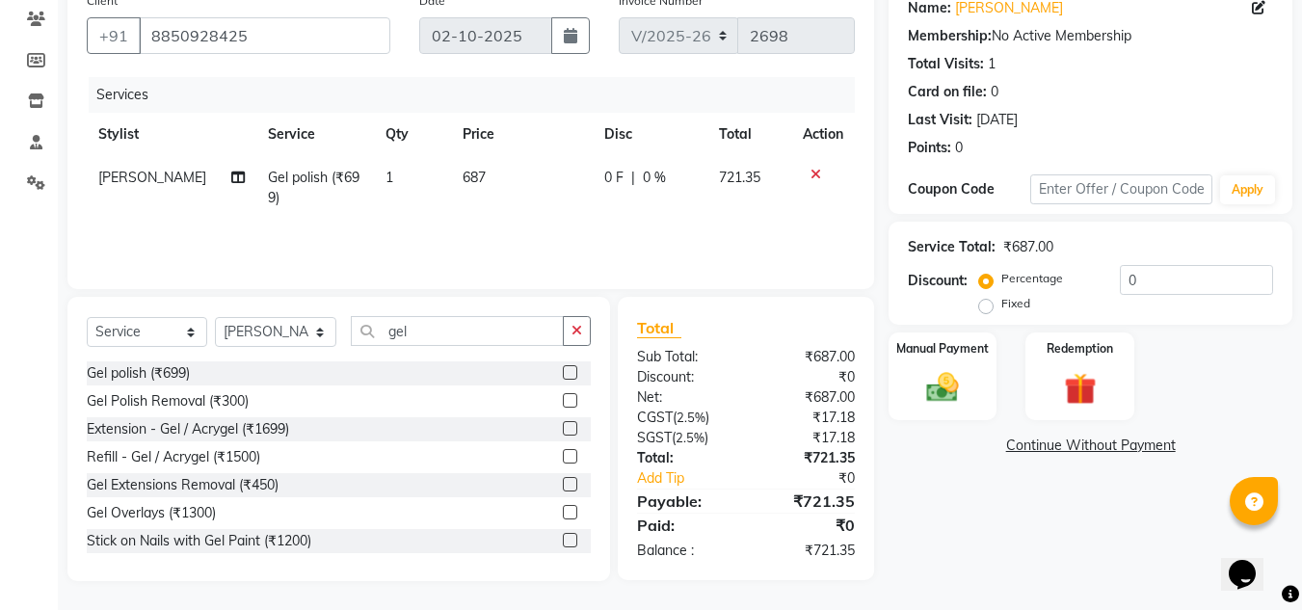
click at [931, 570] on div "Name: [PERSON_NAME] Membership: No Active Membership Total Visits: 1 Card on fi…" at bounding box center [1098, 282] width 418 height 598
click at [930, 379] on img at bounding box center [943, 387] width 54 height 39
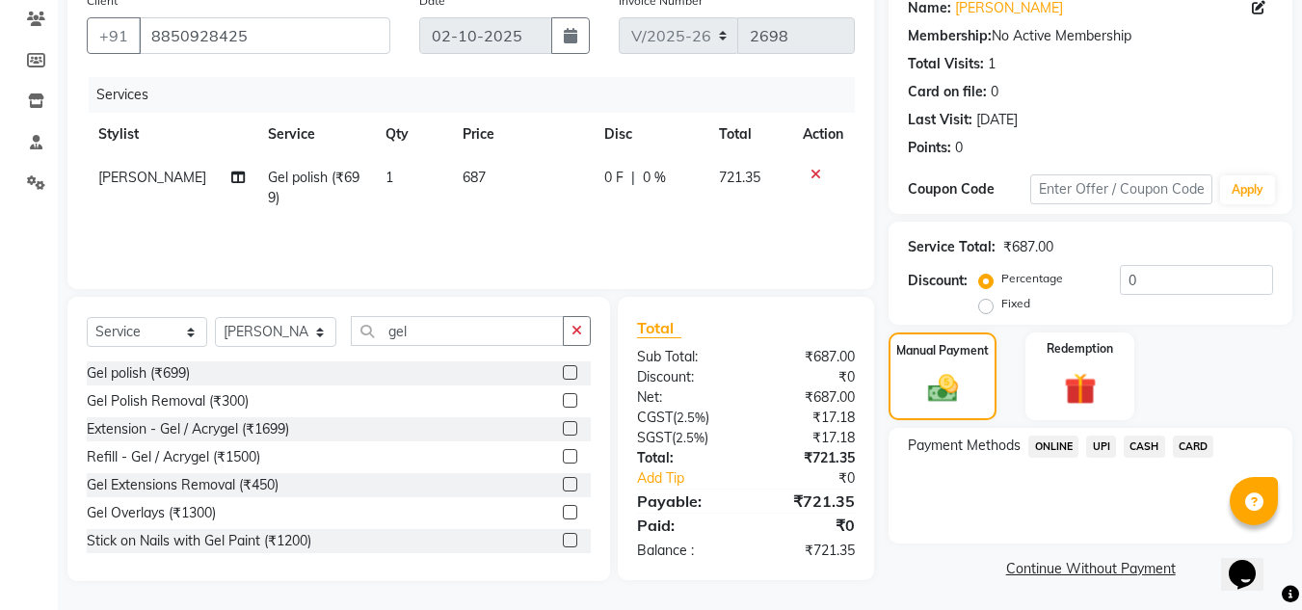
click at [1106, 446] on span "UPI" at bounding box center [1101, 447] width 30 height 22
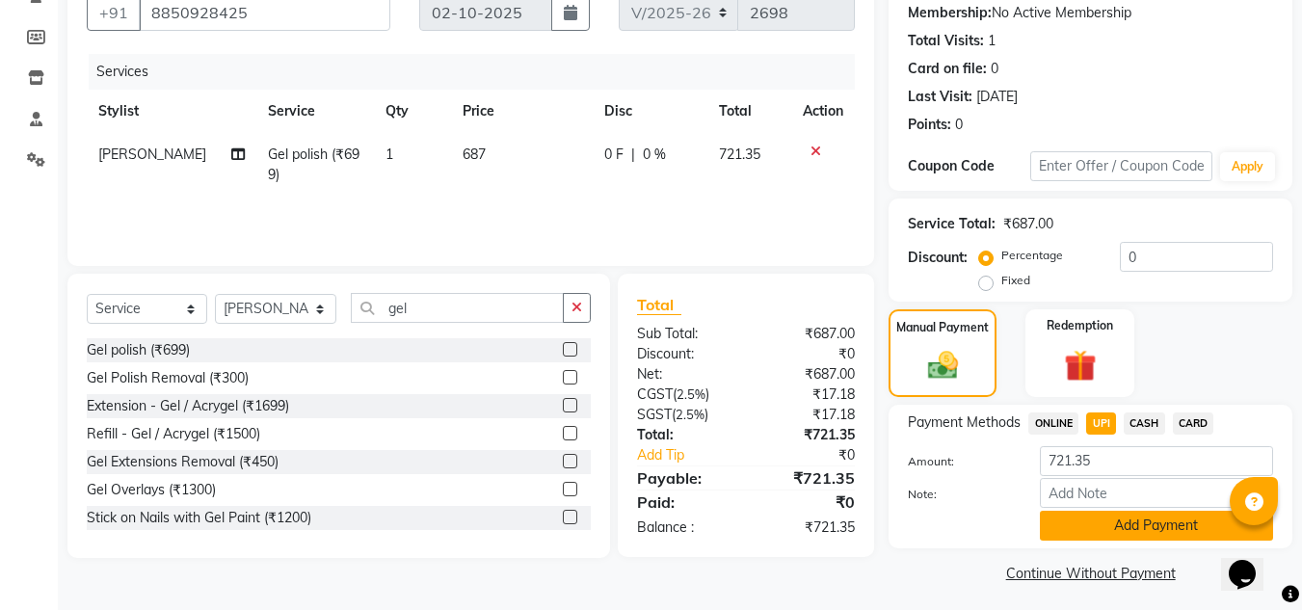
scroll to position [192, 0]
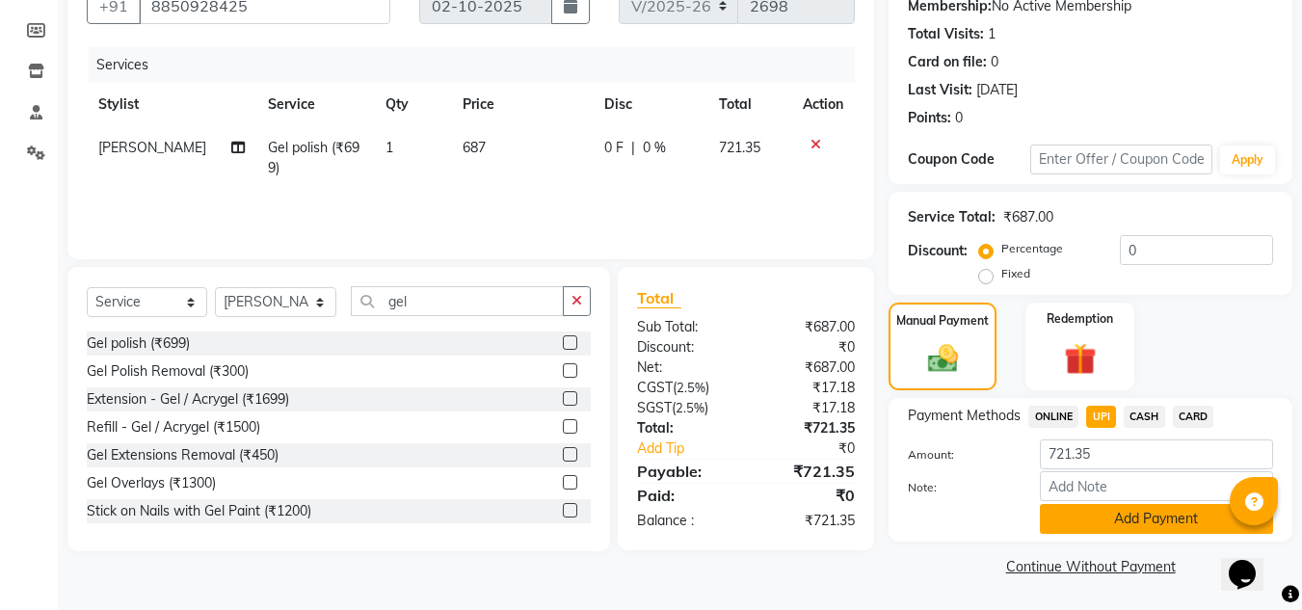
click at [1150, 522] on button "Add Payment" at bounding box center [1156, 519] width 233 height 30
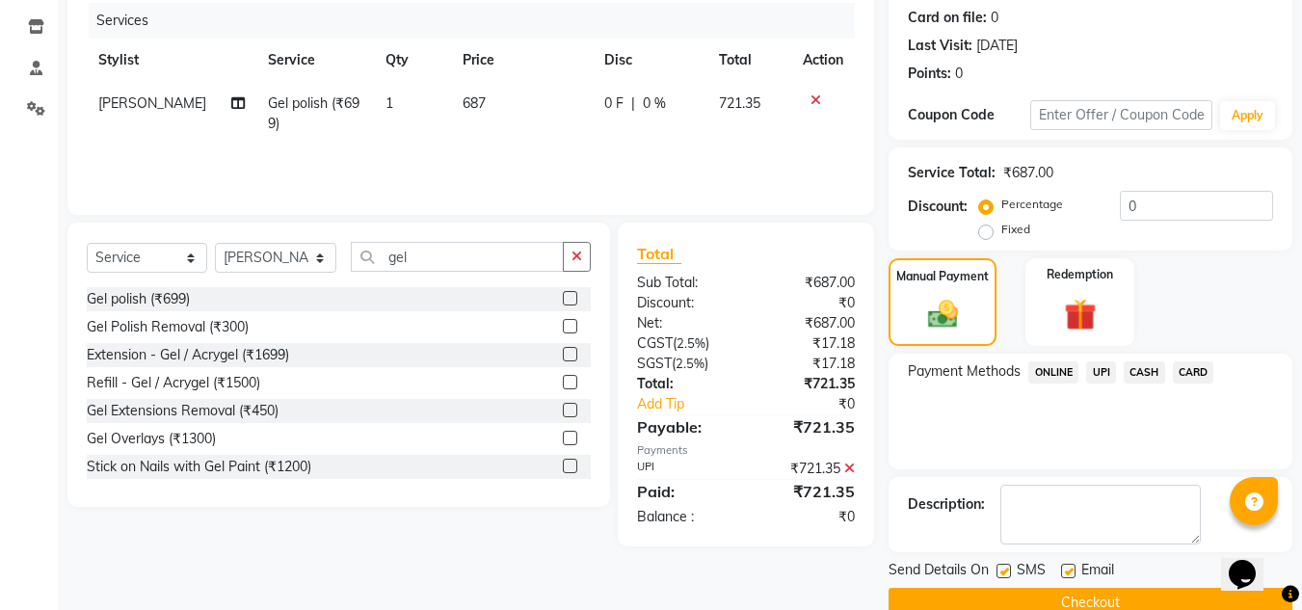
scroll to position [273, 0]
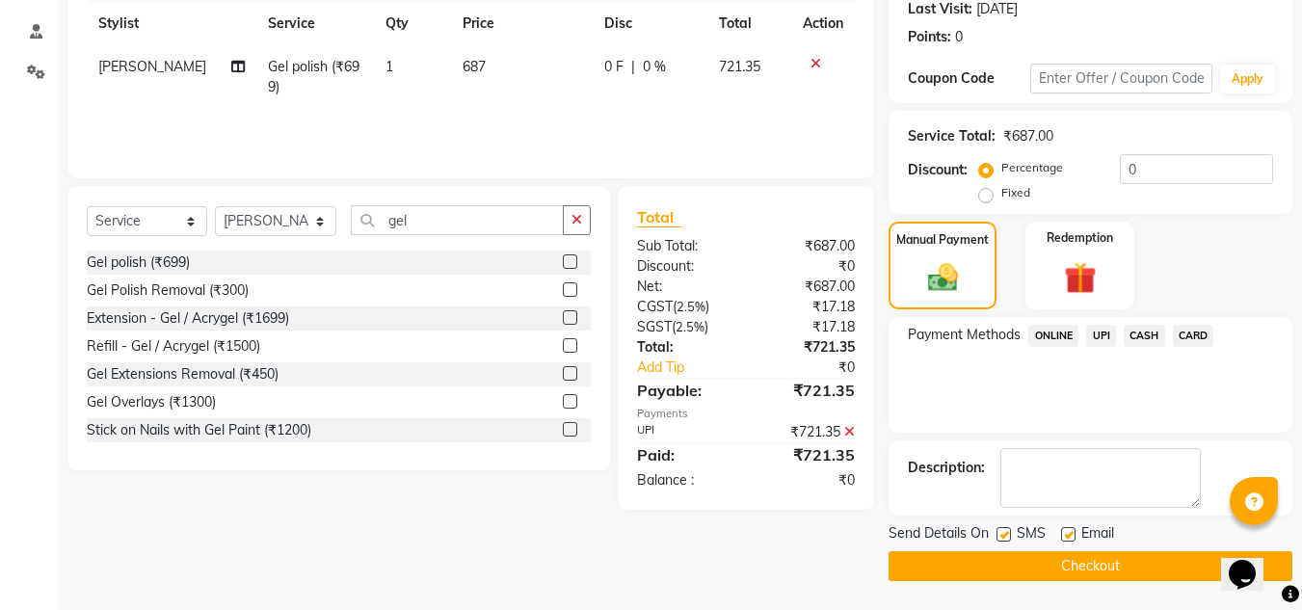
click at [1068, 533] on label at bounding box center [1068, 534] width 14 height 14
click at [1068, 533] on input "checkbox" at bounding box center [1067, 535] width 13 height 13
checkbox input "false"
click at [498, 88] on td "687" at bounding box center [522, 77] width 142 height 64
select select "92711"
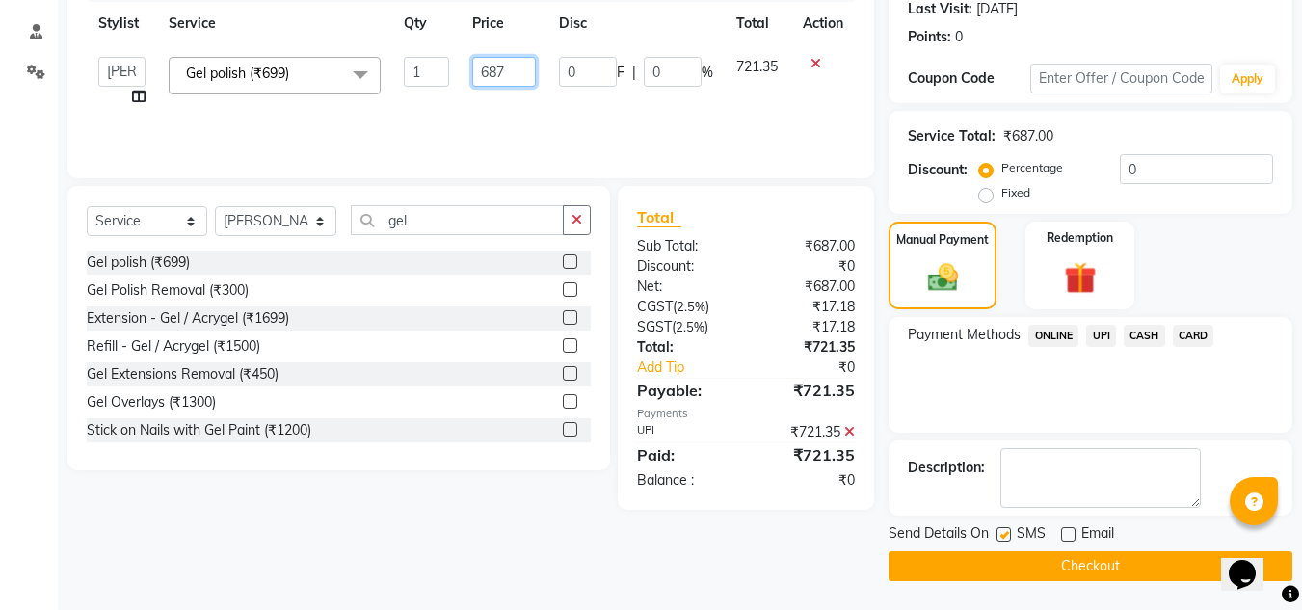
click at [512, 73] on input "687" at bounding box center [504, 72] width 64 height 30
type input "686"
click at [532, 543] on div "Client [PHONE_NUMBER] Date [DATE] Invoice Number V/2025 V/[PHONE_NUMBER] Servic…" at bounding box center [471, 226] width 836 height 709
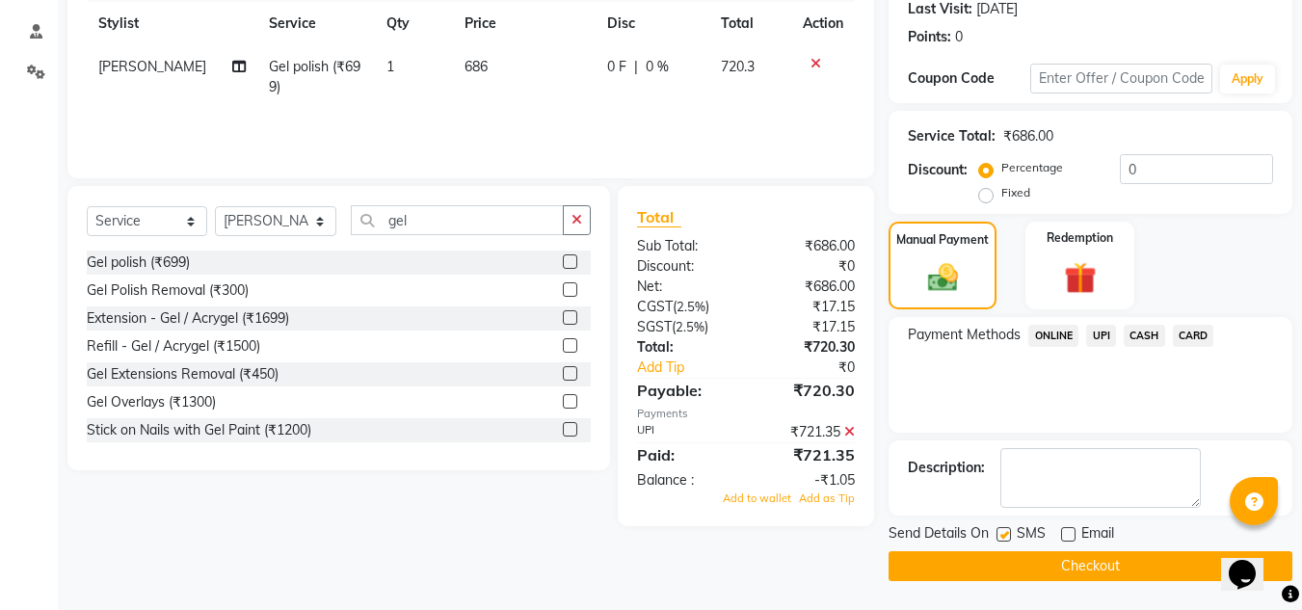
click at [850, 429] on icon at bounding box center [849, 431] width 11 height 13
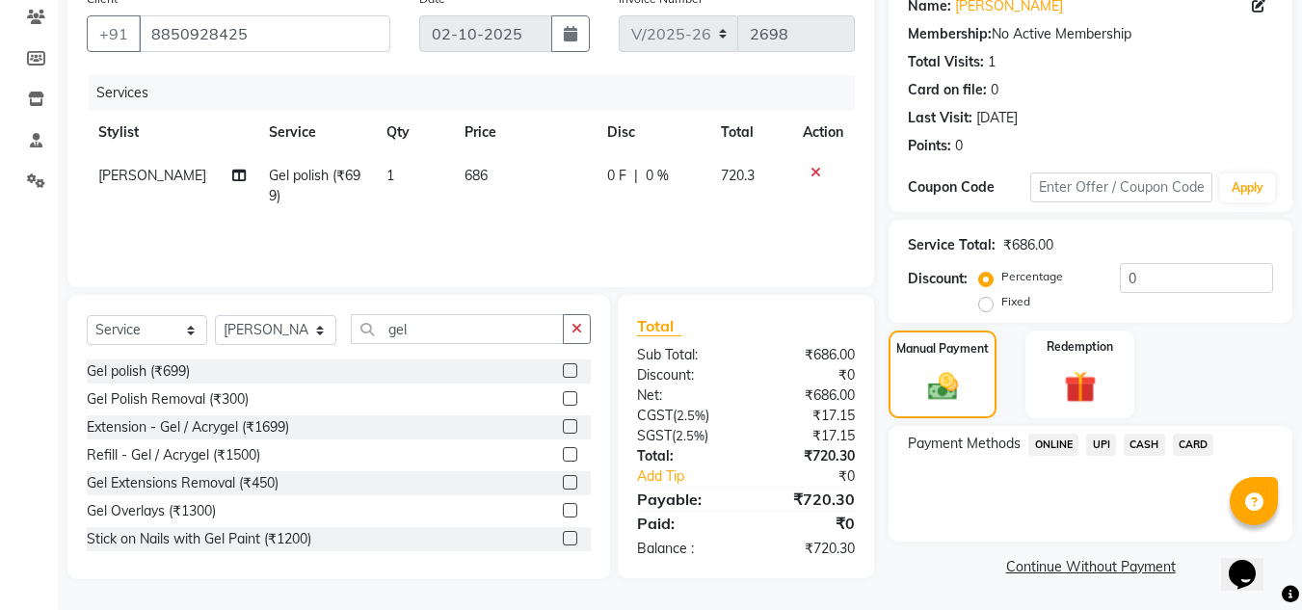
scroll to position [164, 0]
click at [755, 609] on main "INVOICE PREVIOUS INVOICES Create New Save Client [PHONE_NUMBER] Date [DATE] Inv…" at bounding box center [680, 265] width 1244 height 690
click at [1098, 442] on span "UPI" at bounding box center [1101, 445] width 30 height 22
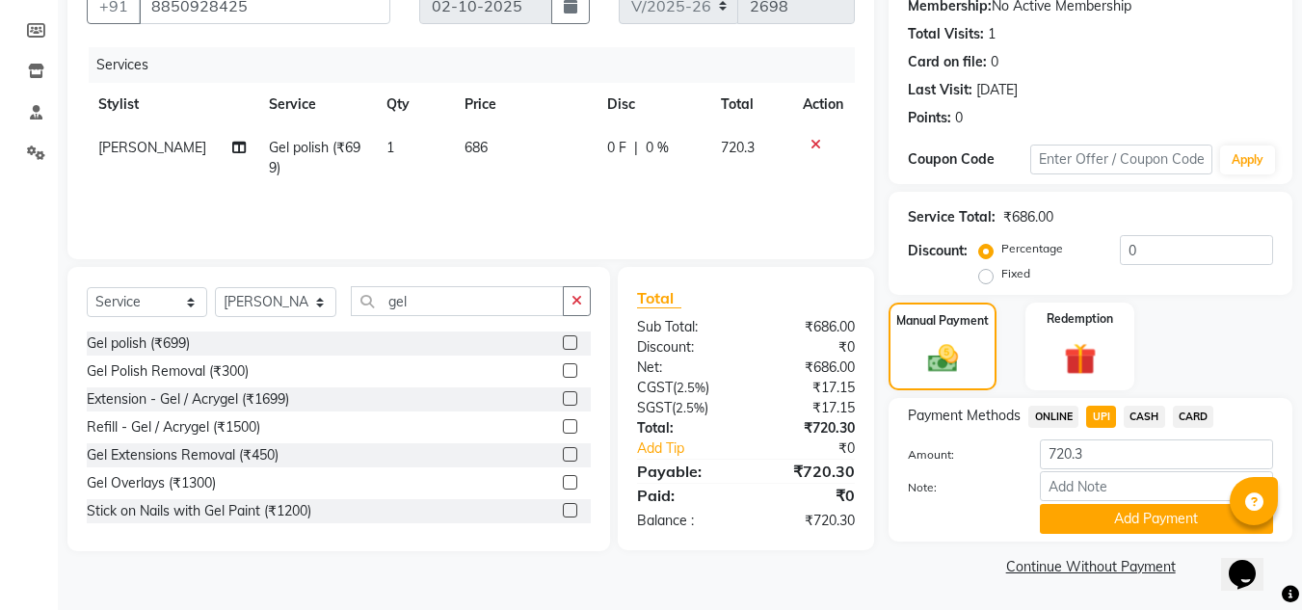
click at [1121, 517] on button "Add Payment" at bounding box center [1156, 519] width 233 height 30
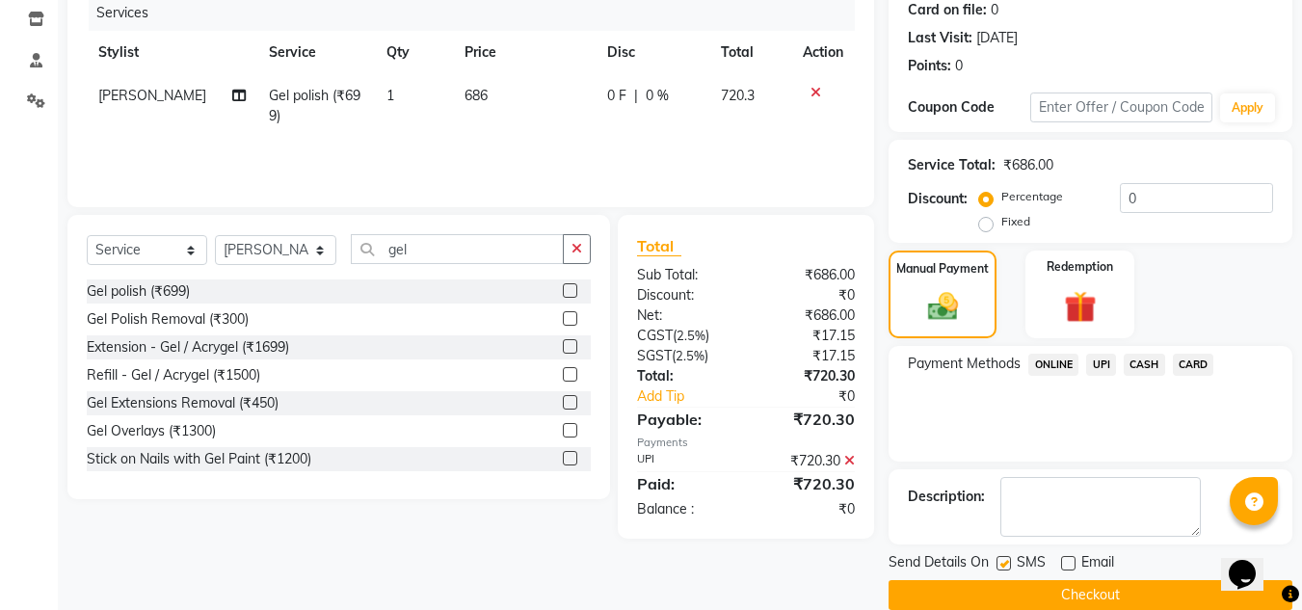
scroll to position [273, 0]
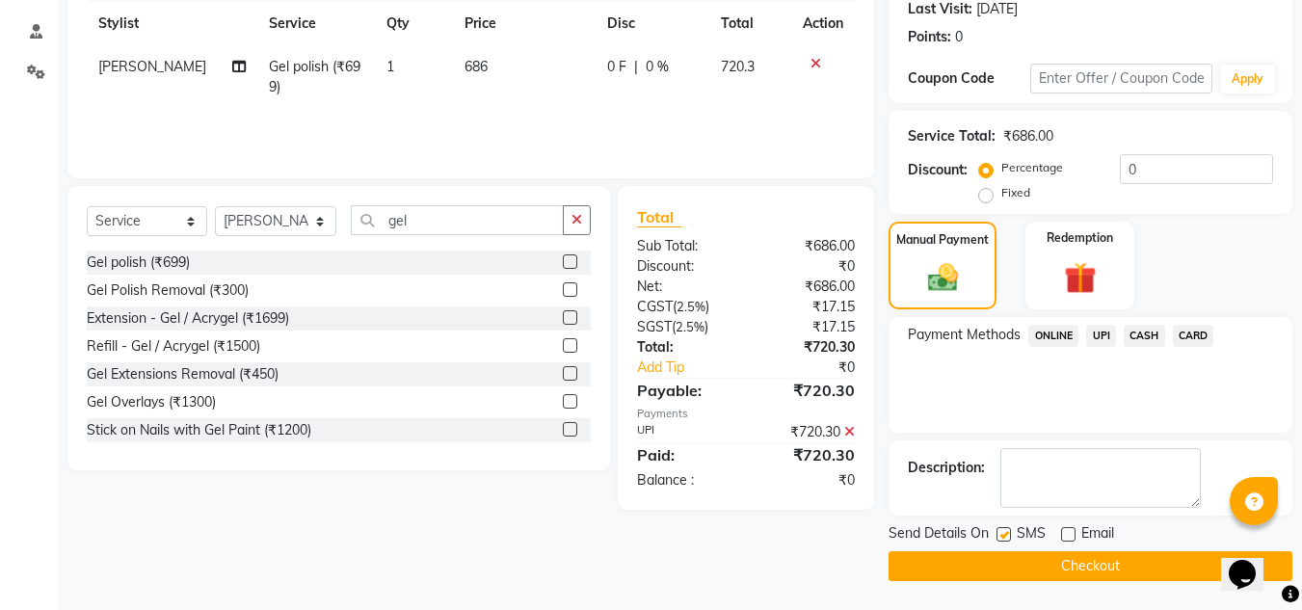
click at [1006, 532] on label at bounding box center [1003, 534] width 14 height 14
click at [1006, 532] on input "checkbox" at bounding box center [1002, 535] width 13 height 13
checkbox input "false"
click at [1078, 564] on button "Checkout" at bounding box center [1091, 566] width 404 height 30
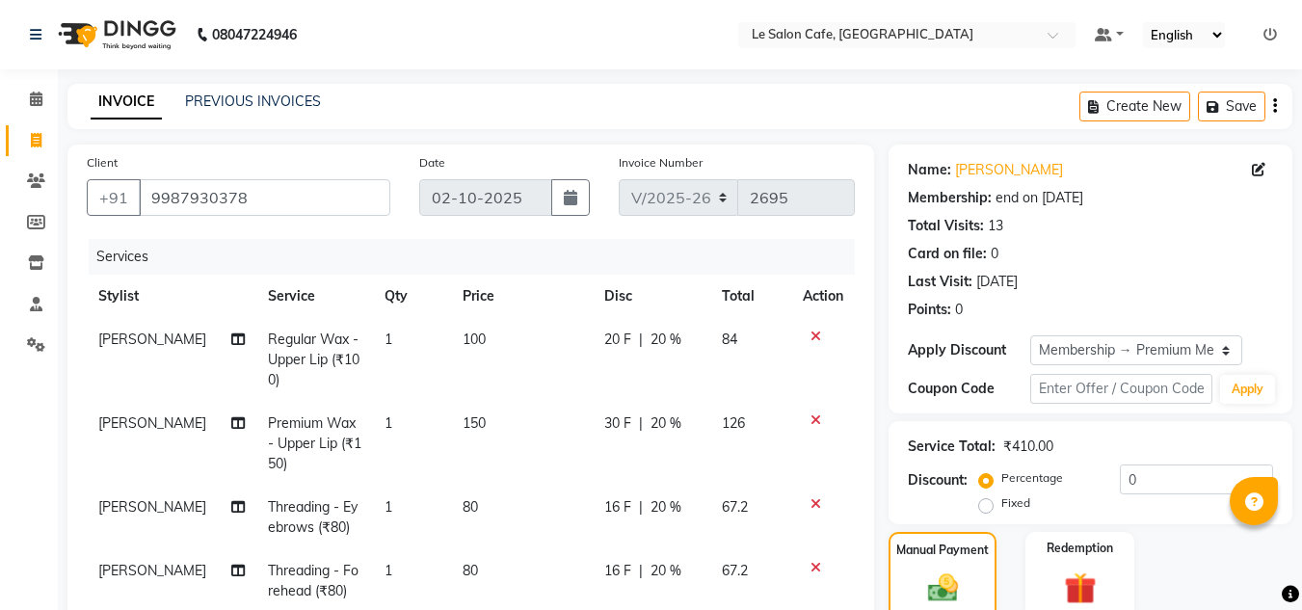
select select "594"
select select "service"
select select "67615"
select select "1: Object"
